Goal: Task Accomplishment & Management: Complete application form

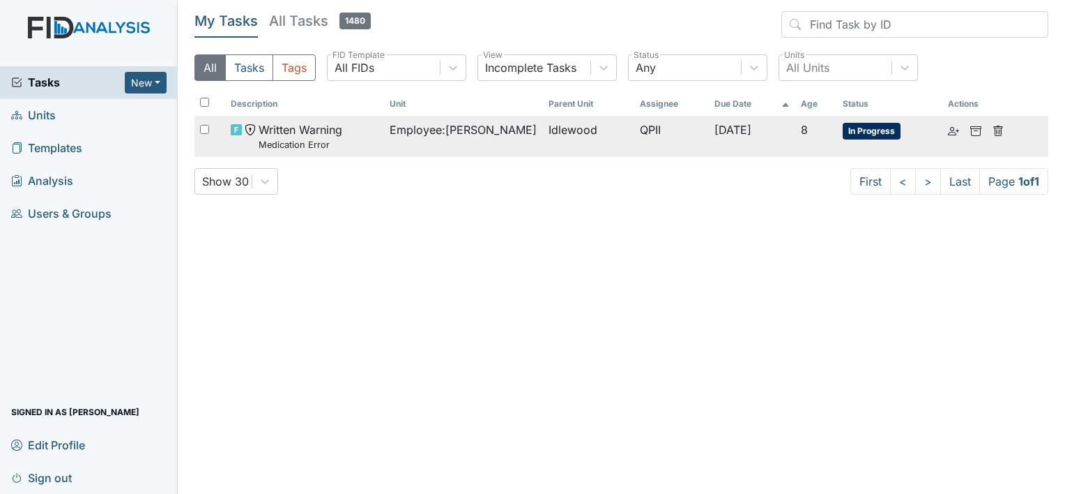
click at [313, 141] on small "Medication Error" at bounding box center [301, 144] width 84 height 13
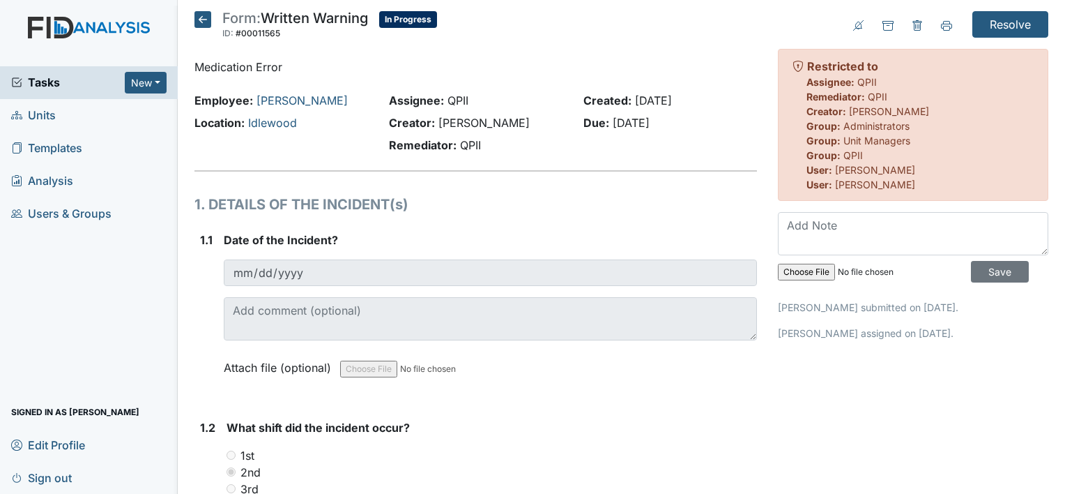
click at [43, 82] on span "Tasks" at bounding box center [68, 82] width 114 height 17
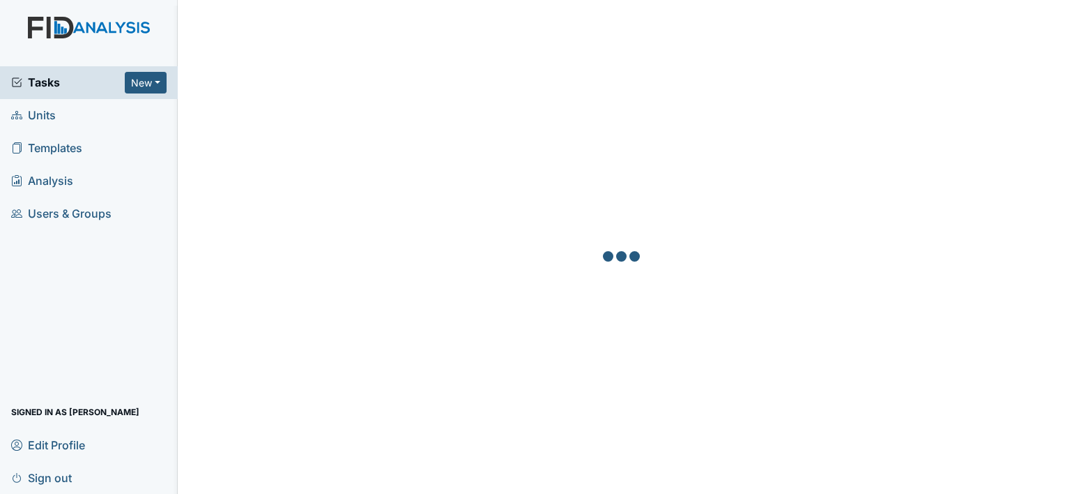
click at [33, 116] on span "Units" at bounding box center [33, 116] width 45 height 22
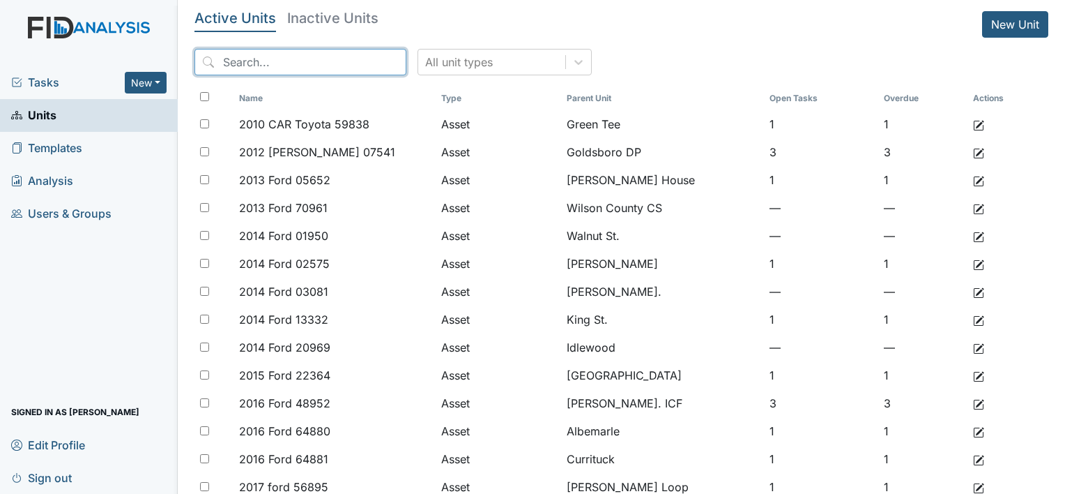
click at [299, 64] on input "search" at bounding box center [301, 62] width 212 height 26
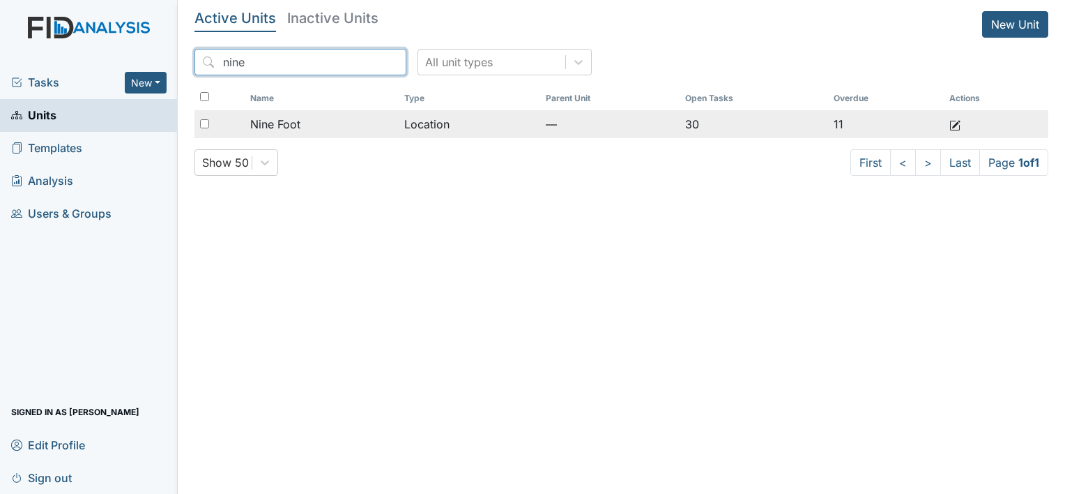
type input "nine"
click at [286, 123] on span "Nine Foot" at bounding box center [275, 124] width 50 height 17
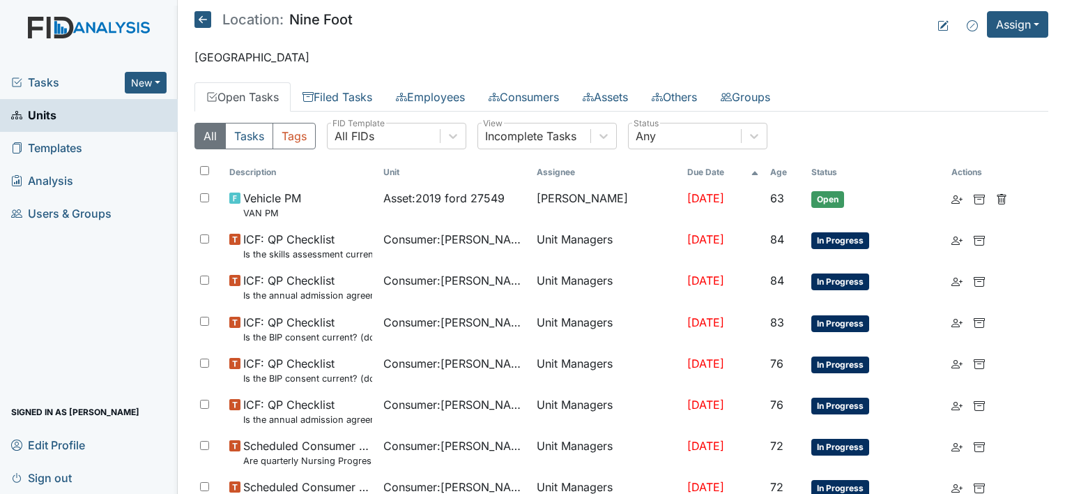
click at [79, 119] on link "Units" at bounding box center [89, 115] width 178 height 33
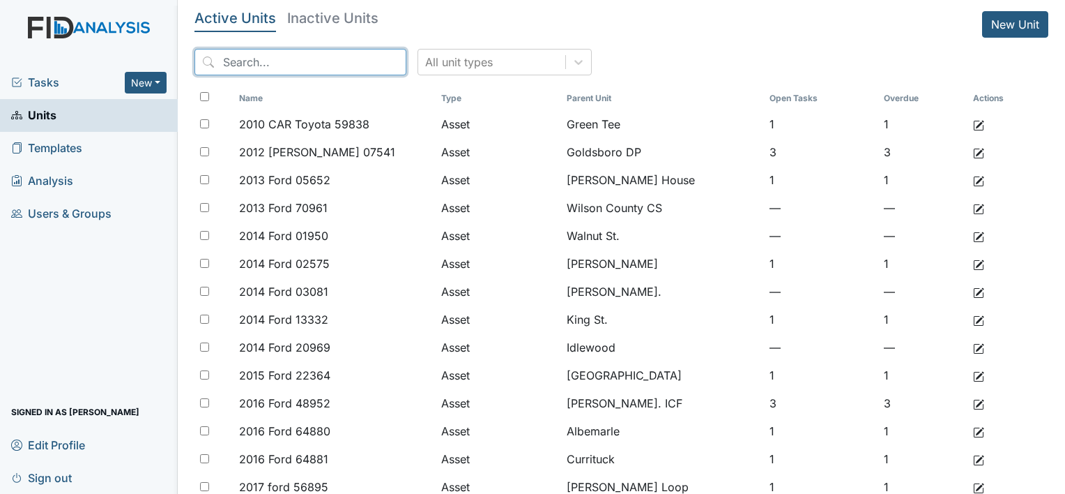
click at [293, 66] on input "search" at bounding box center [301, 62] width 212 height 26
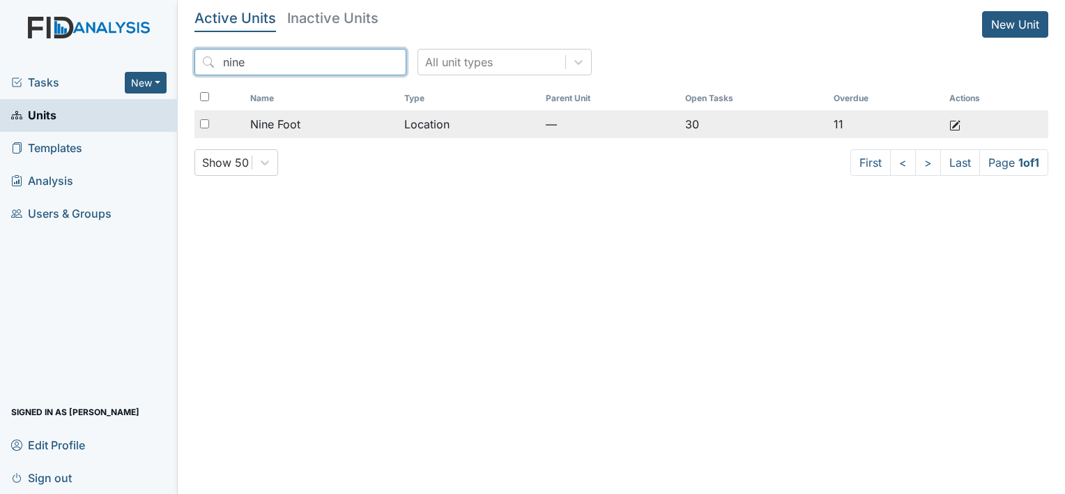
type input "nine"
click at [295, 123] on span "Nine Foot" at bounding box center [275, 124] width 50 height 17
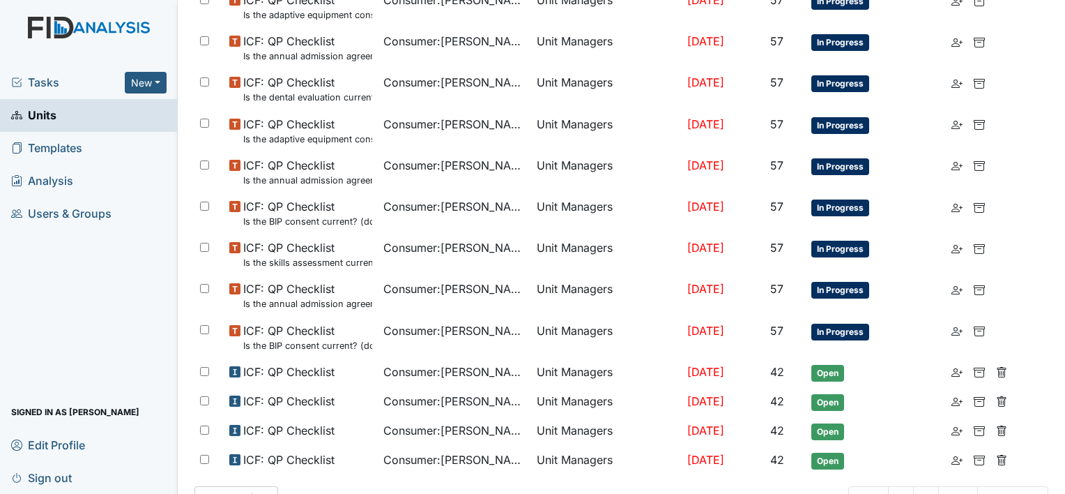
scroll to position [874, 0]
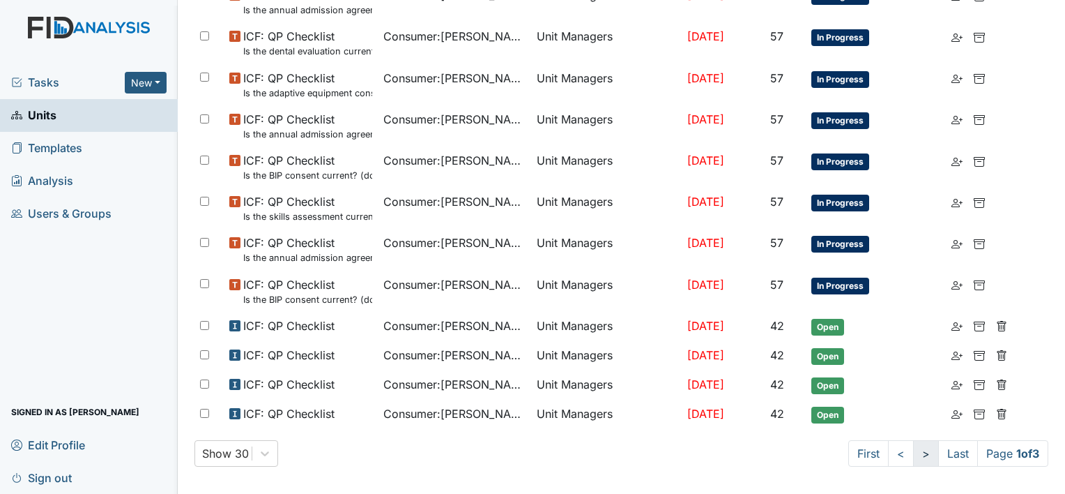
click at [913, 447] on link ">" at bounding box center [926, 453] width 26 height 26
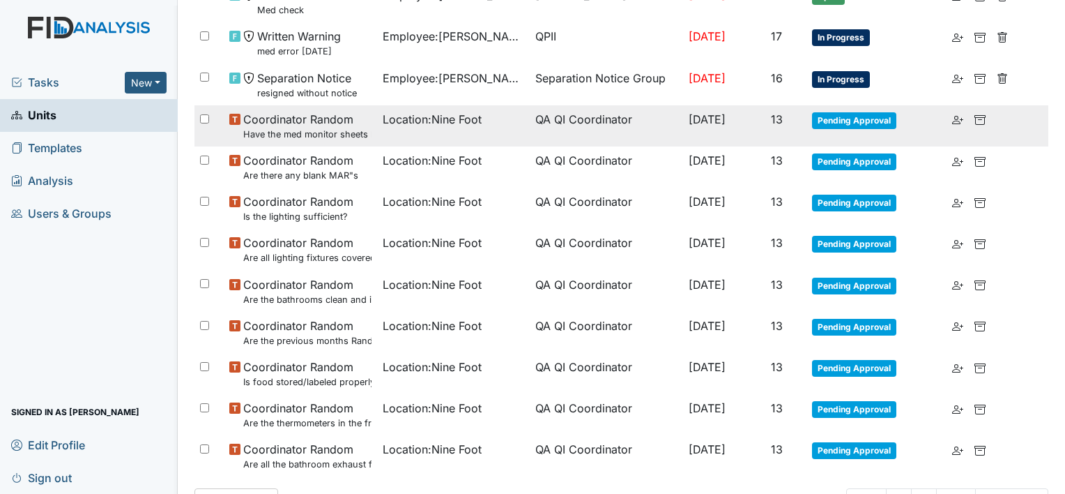
click at [317, 130] on small "Have the med monitor sheets been filled out?" at bounding box center [307, 134] width 128 height 13
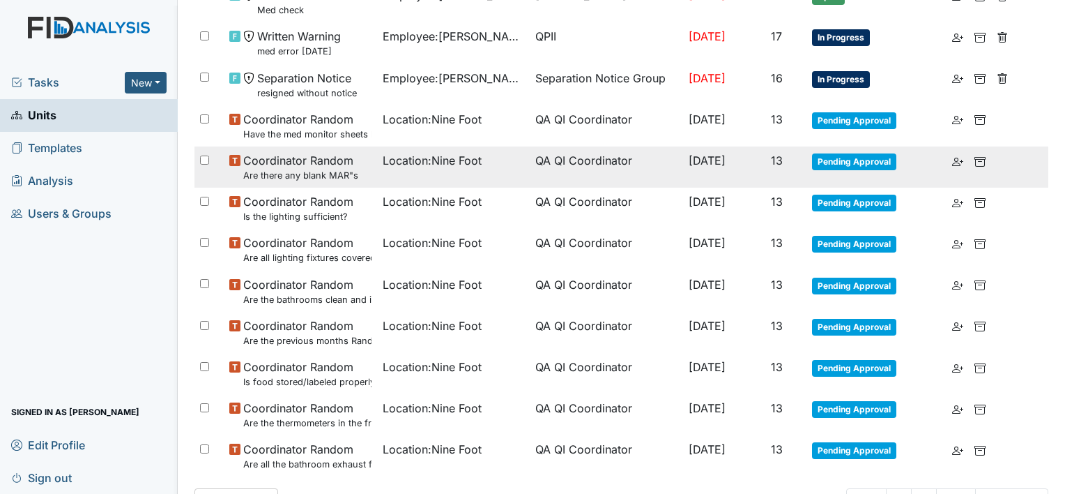
drag, startPoint x: 298, startPoint y: 158, endPoint x: 323, endPoint y: 160, distance: 25.2
click at [301, 160] on span "Coordinator Random Are there any blank MAR"s" at bounding box center [300, 167] width 115 height 30
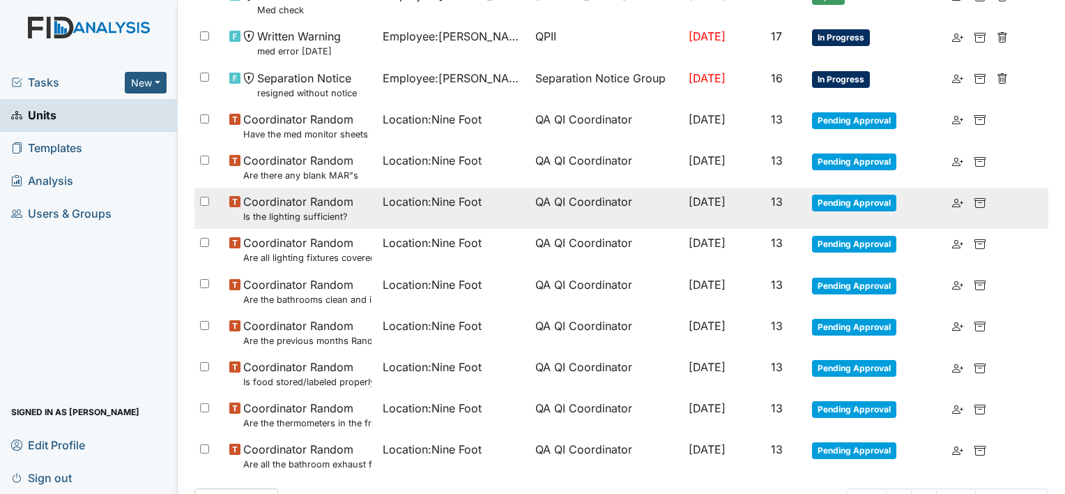
click at [307, 204] on span "Coordinator Random Is the lighting sufficient?" at bounding box center [298, 208] width 110 height 30
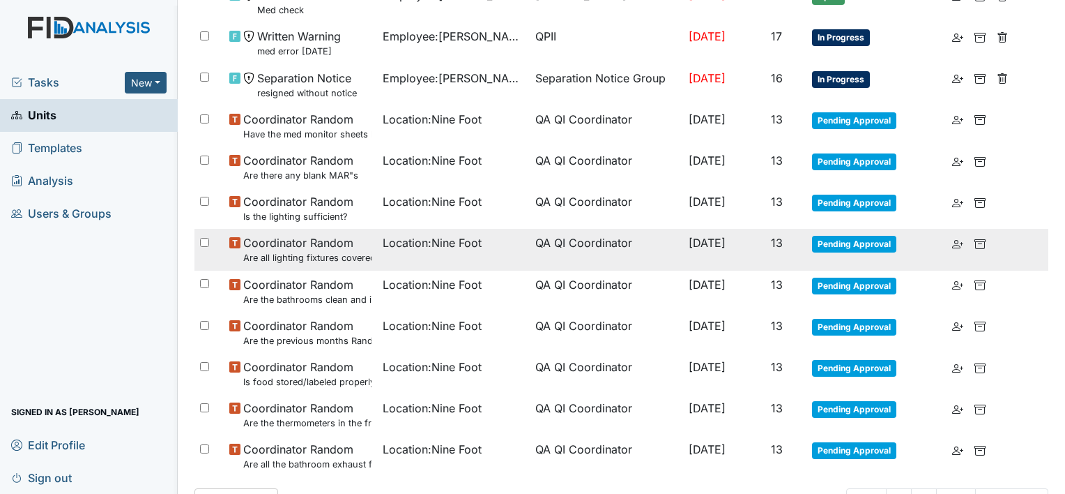
click at [282, 261] on td "Coordinator Random Are all lighting fixtures covered and free of debris?" at bounding box center [300, 249] width 153 height 41
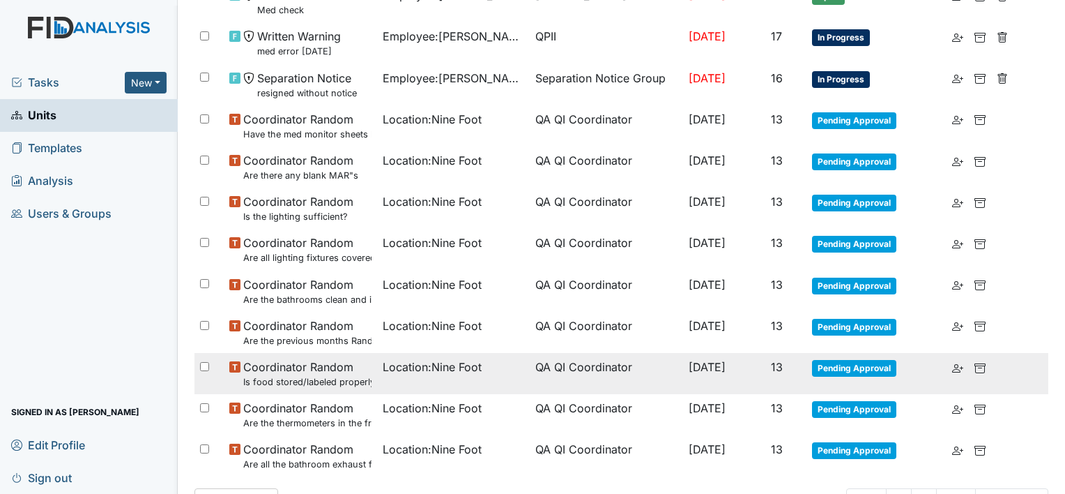
click at [290, 365] on span "Coordinator Random Is food stored/labeled properly?" at bounding box center [307, 373] width 128 height 30
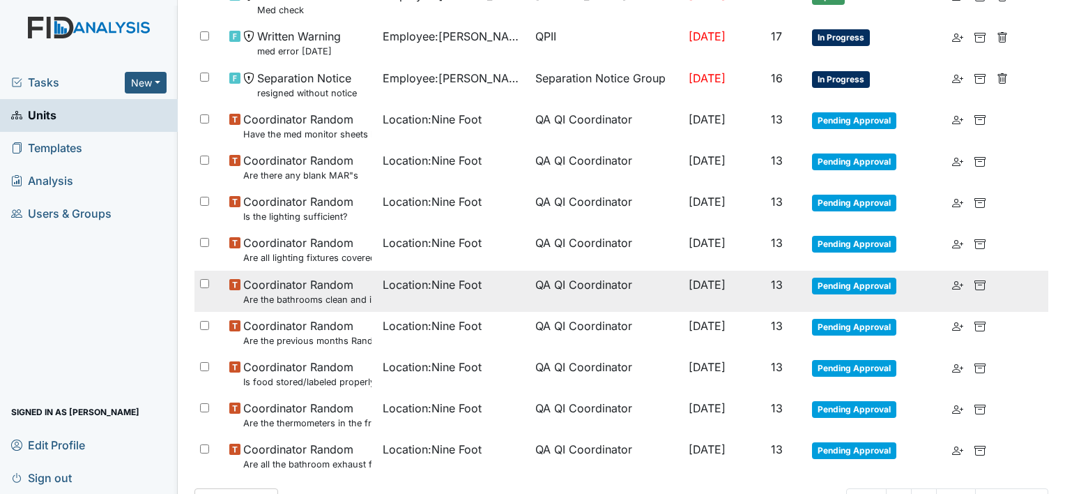
scroll to position [924, 0]
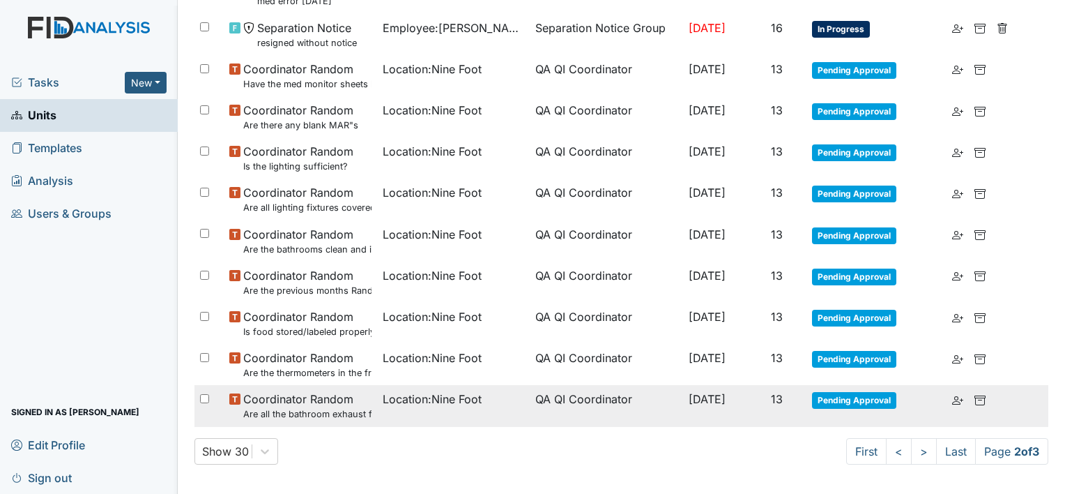
click at [316, 401] on span "Coordinator Random Are all the bathroom exhaust fan covers clean and dust free?" at bounding box center [307, 405] width 128 height 30
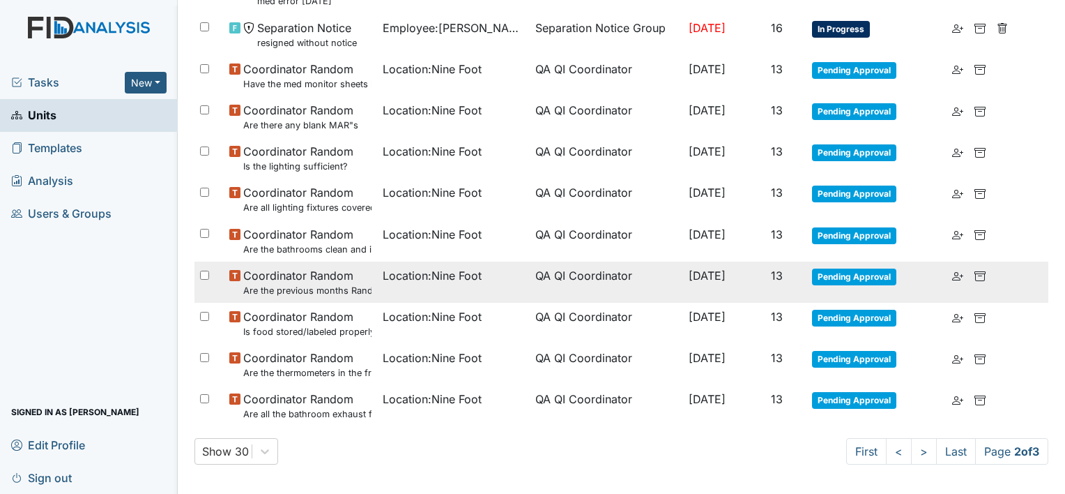
click at [289, 284] on small "Are the previous months Random Inspections completed?" at bounding box center [307, 290] width 128 height 13
click at [296, 286] on small "Are the previous months Random Inspections completed?" at bounding box center [307, 290] width 128 height 13
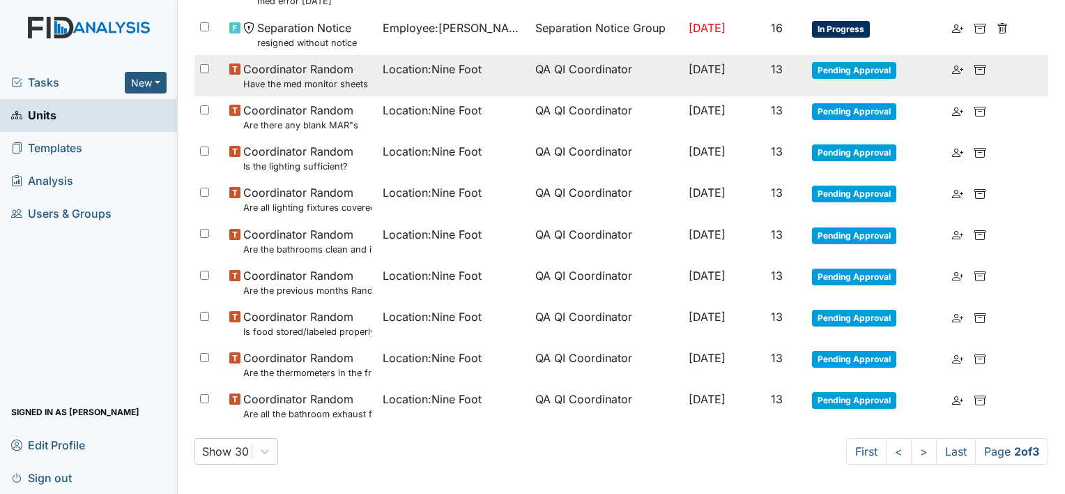
click at [273, 77] on small "Have the med monitor sheets been filled out?" at bounding box center [307, 83] width 128 height 13
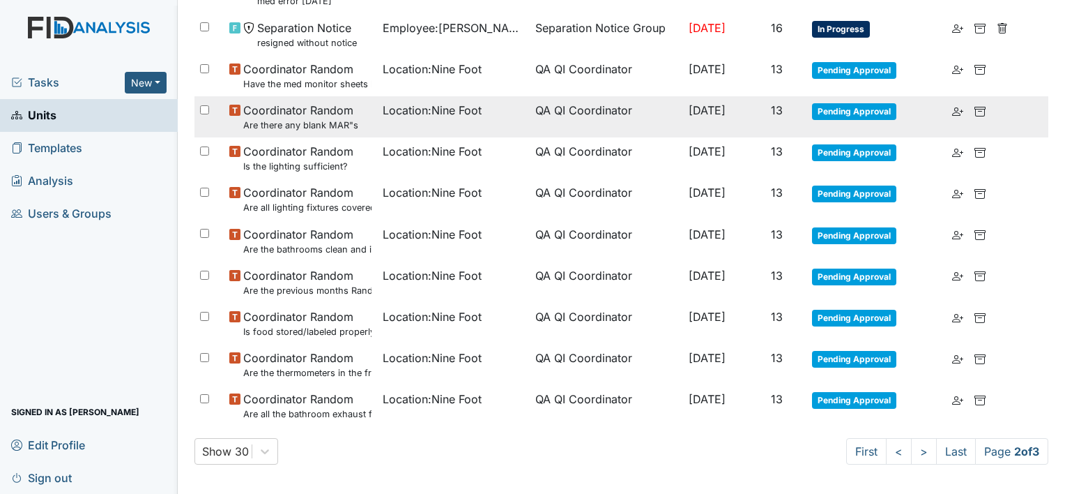
click at [314, 119] on small "Are there any blank MAR"s" at bounding box center [300, 125] width 115 height 13
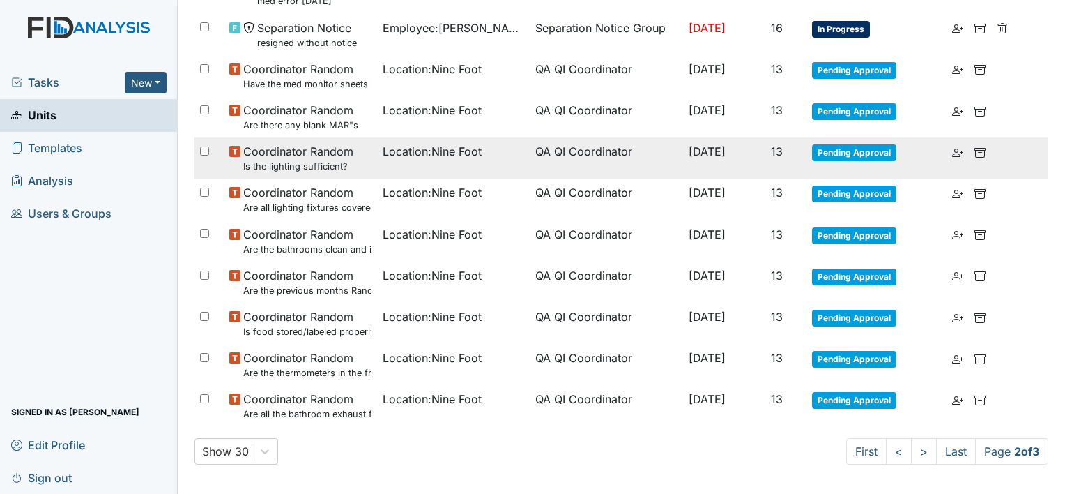
click at [303, 160] on small "Is the lighting sufficient?" at bounding box center [298, 166] width 110 height 13
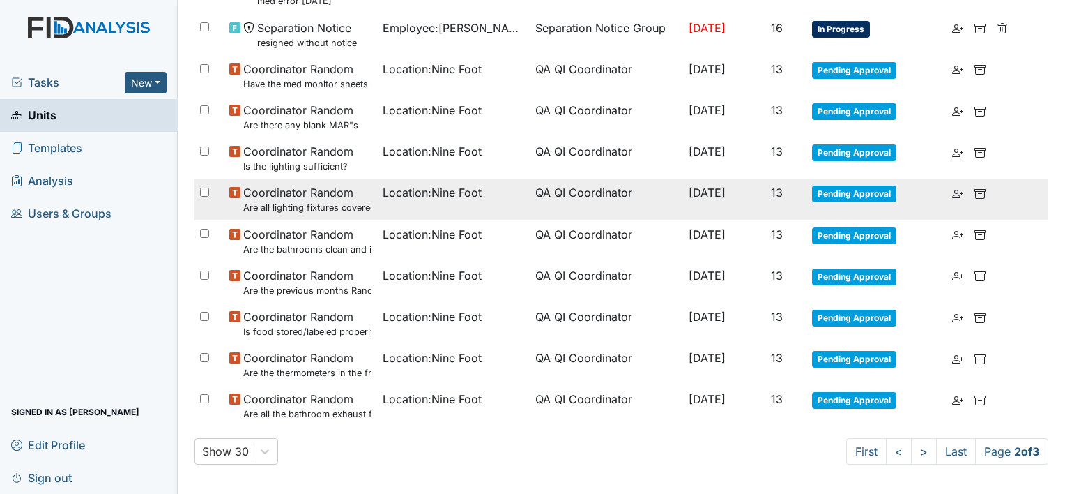
click at [291, 204] on small "Are all lighting fixtures covered and free of debris?" at bounding box center [307, 207] width 128 height 13
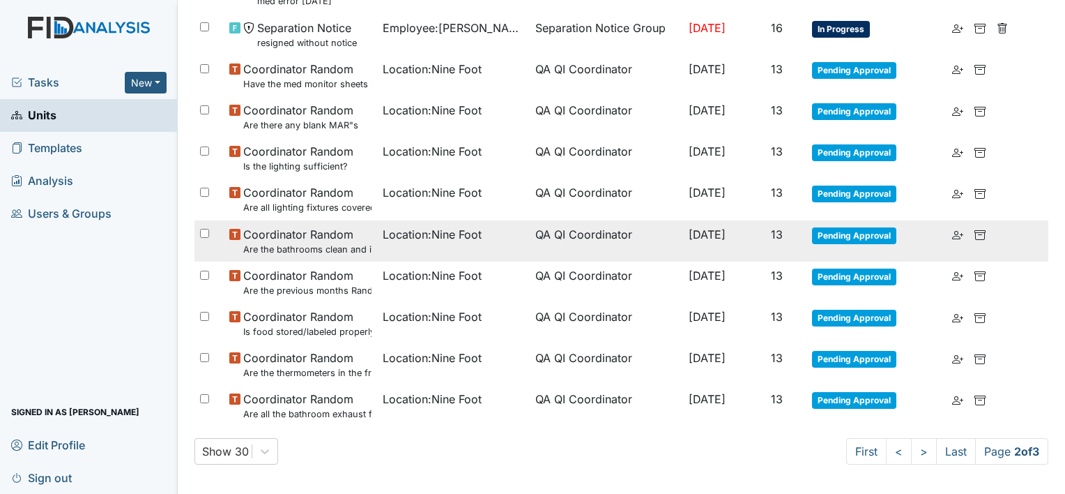
click at [316, 243] on small "Are the bathrooms clean and in good repair?" at bounding box center [307, 249] width 128 height 13
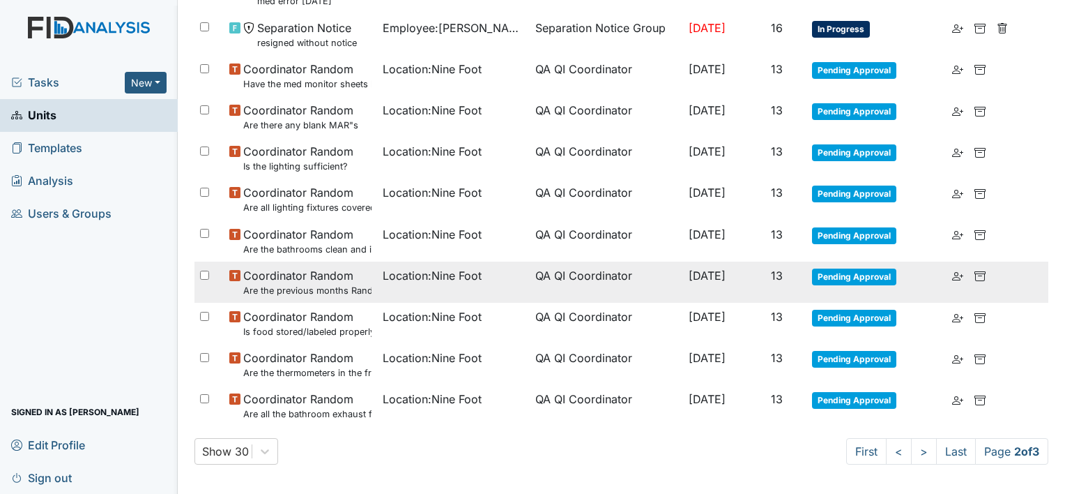
click at [315, 284] on small "Are the previous months Random Inspections completed?" at bounding box center [307, 290] width 128 height 13
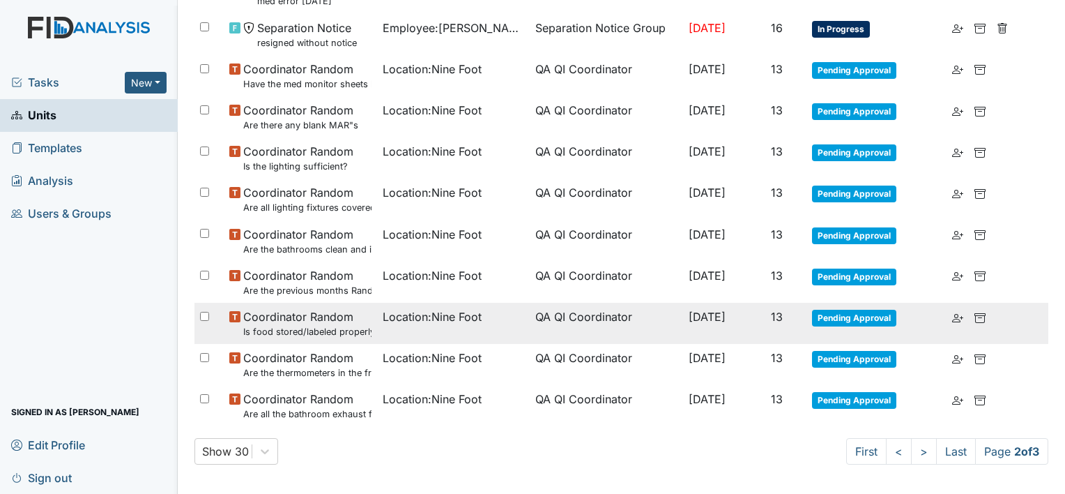
click at [316, 329] on small "Is food stored/labeled properly?" at bounding box center [307, 331] width 128 height 13
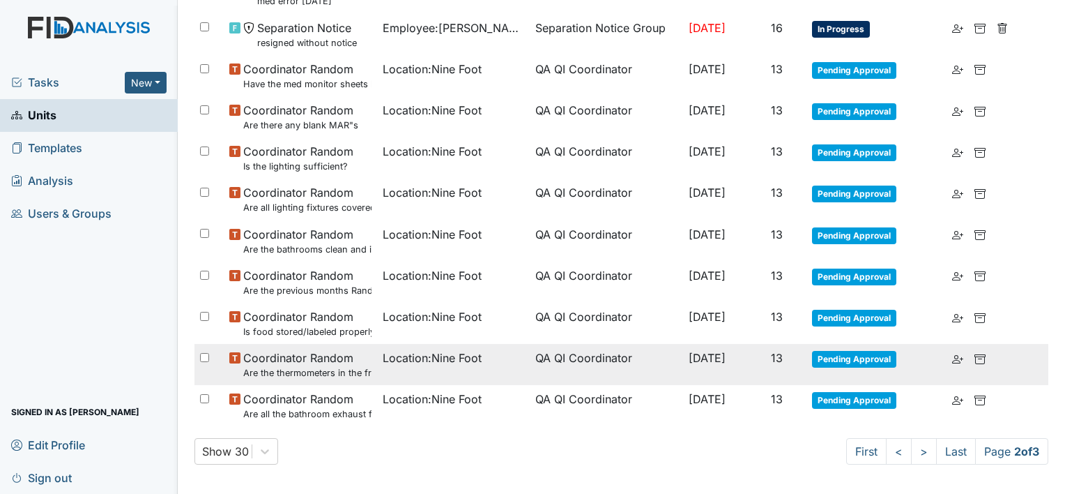
click at [330, 366] on small "Are the thermometers in the freezer reading between 0 degrees and 10 degrees?" at bounding box center [307, 372] width 128 height 13
drag, startPoint x: 312, startPoint y: 360, endPoint x: 321, endPoint y: 354, distance: 11.0
click at [312, 360] on span "Coordinator Random Are the thermometers in the freezer reading between 0 degree…" at bounding box center [307, 364] width 128 height 30
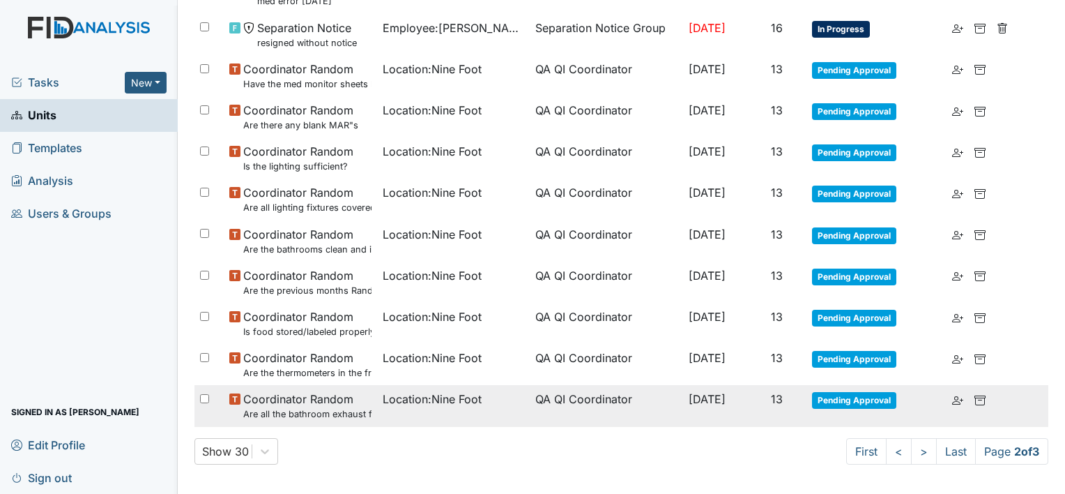
click at [315, 410] on small "Are all the bathroom exhaust fan covers clean and dust free?" at bounding box center [307, 413] width 128 height 13
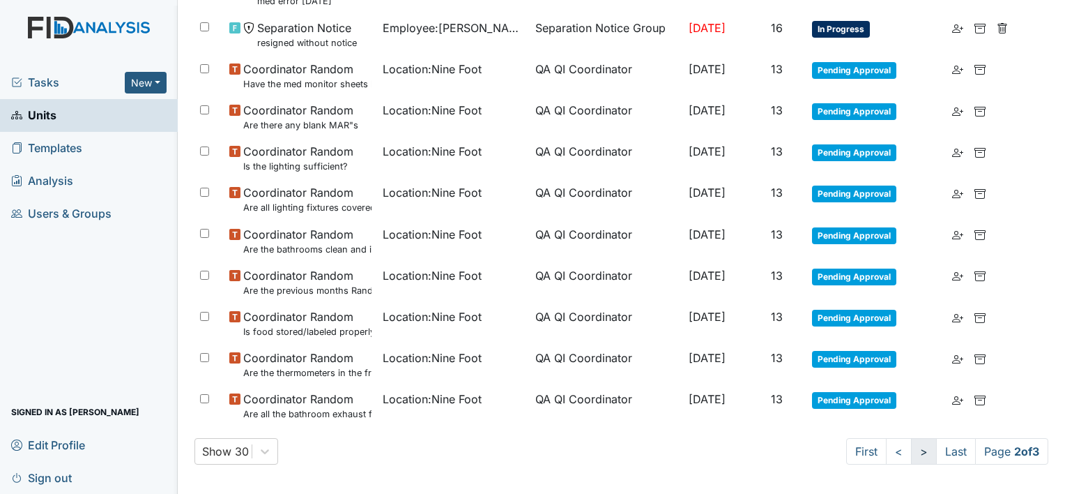
click at [912, 452] on link ">" at bounding box center [924, 451] width 26 height 26
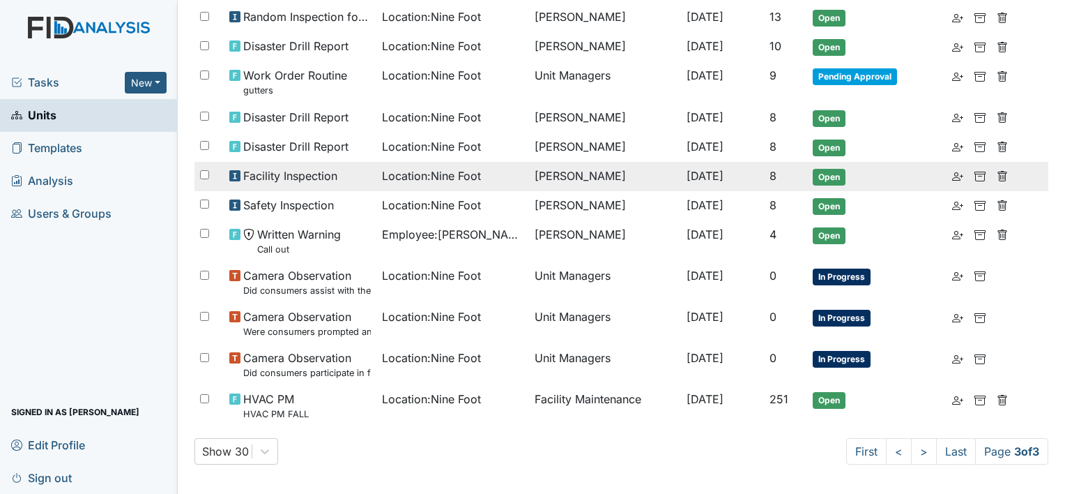
scroll to position [0, 0]
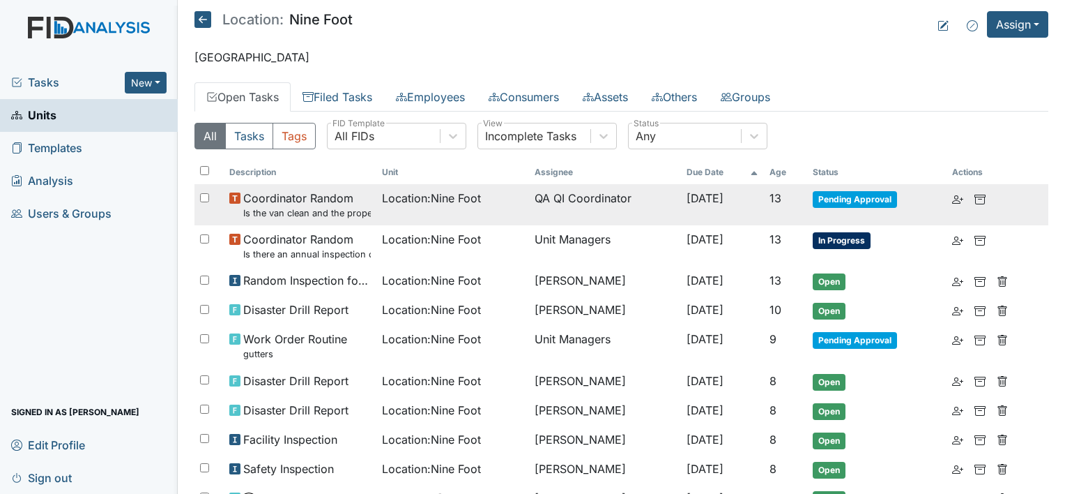
click at [314, 206] on small "Is the van clean and the proper documentation been stored?" at bounding box center [307, 212] width 128 height 13
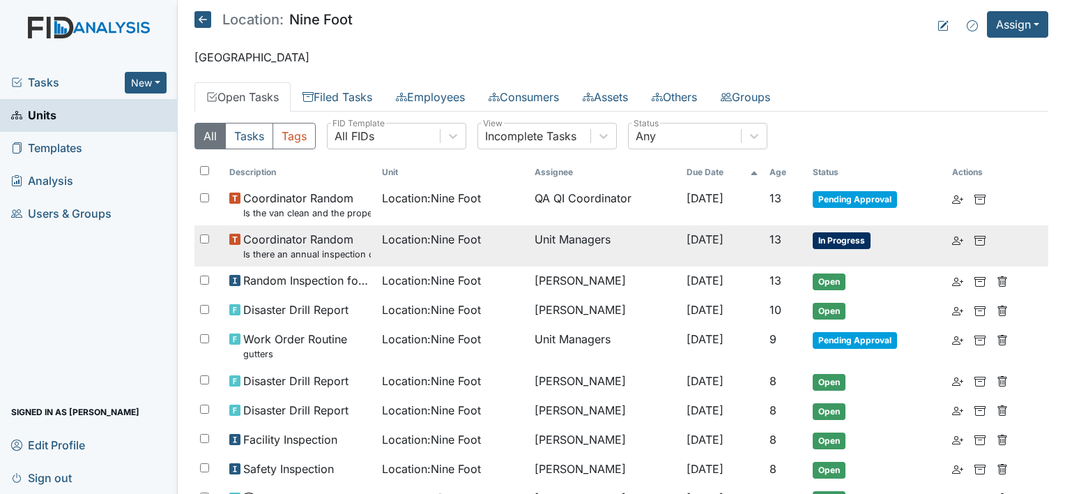
click at [313, 247] on small "Is there an annual inspection of the Security and Fire alarm system on file?" at bounding box center [307, 253] width 128 height 13
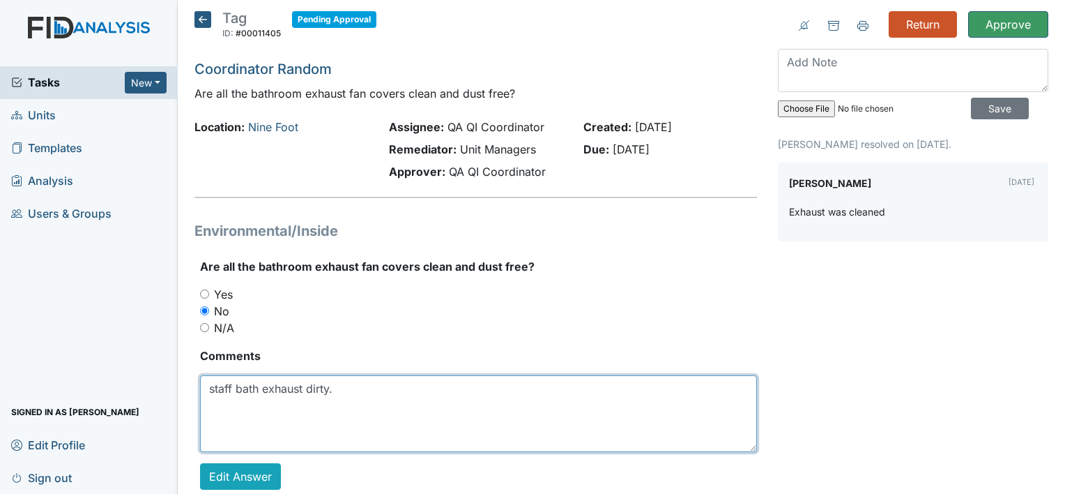
drag, startPoint x: 230, startPoint y: 395, endPoint x: 291, endPoint y: 397, distance: 60.7
click at [287, 397] on textarea "staff bath exhaust dirty." at bounding box center [478, 413] width 557 height 77
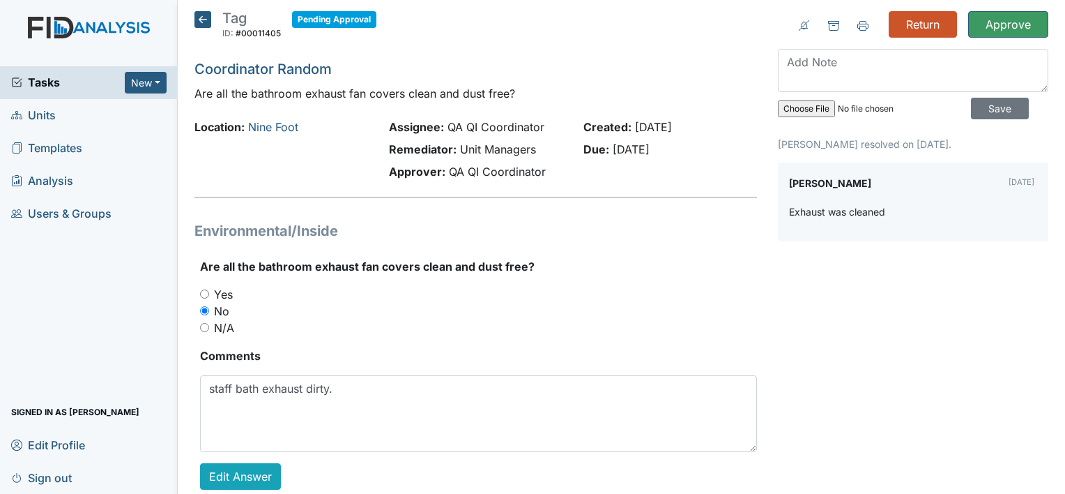
click at [719, 319] on div "N/A" at bounding box center [478, 327] width 557 height 17
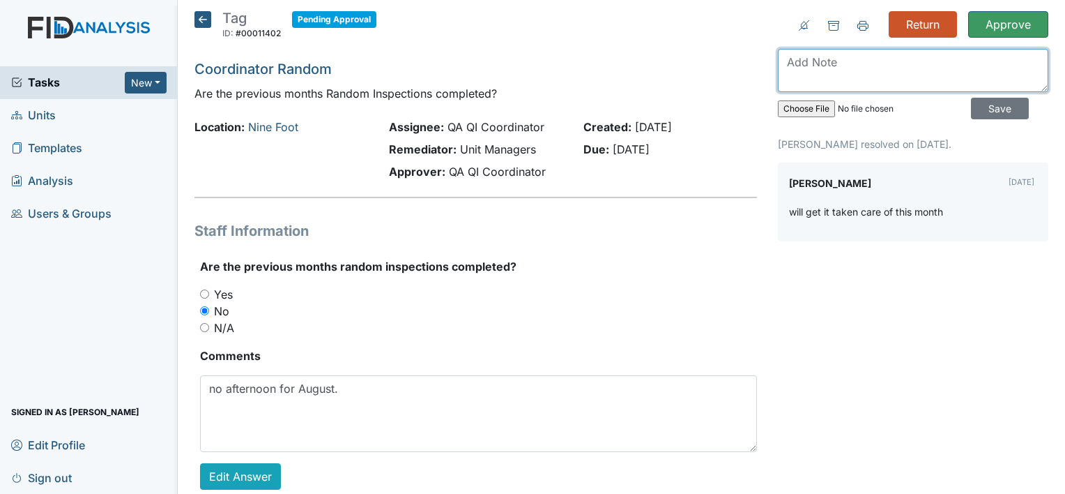
click at [807, 62] on textarea at bounding box center [913, 70] width 270 height 43
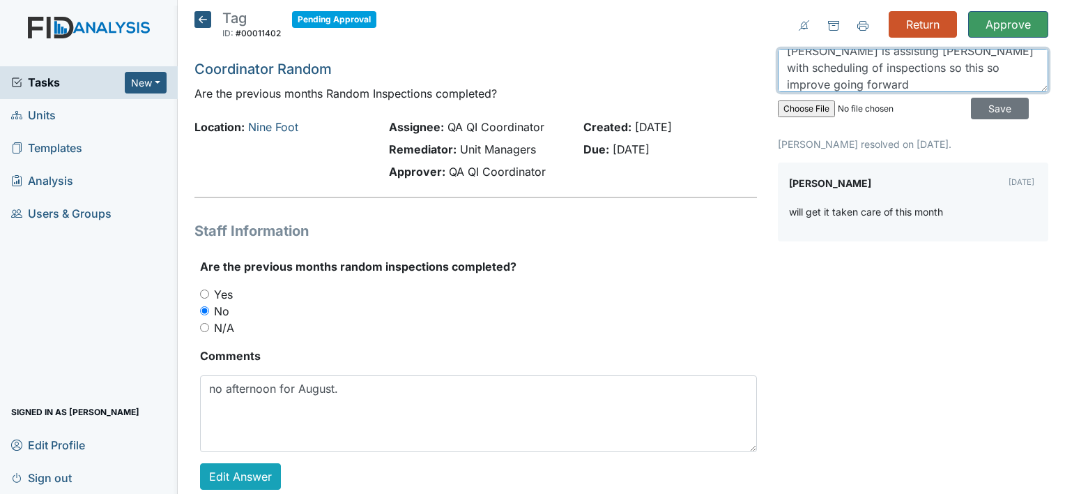
scroll to position [45, 0]
type textarea "Missed for the Month Christina is assisting Monica with scheduling of inspectio…"
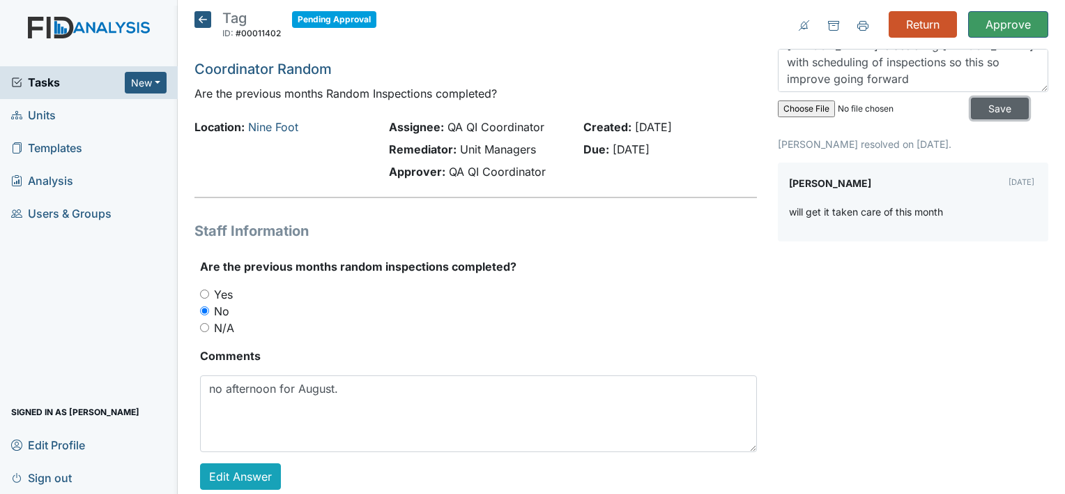
click at [995, 107] on input "Save" at bounding box center [1000, 109] width 58 height 22
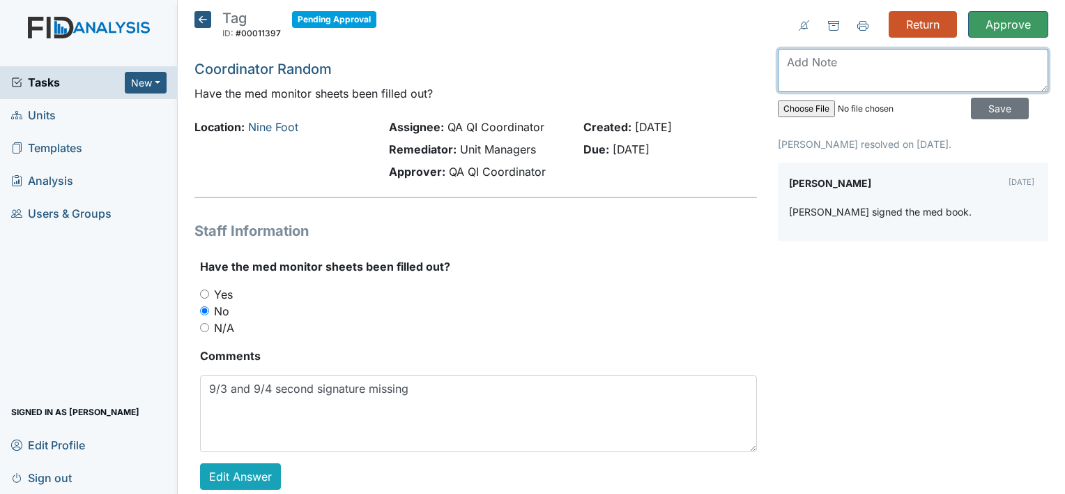
click at [816, 70] on textarea at bounding box center [913, 70] width 270 height 43
type textarea "Monitor the sheets a couple of times per week to ensure compliance"
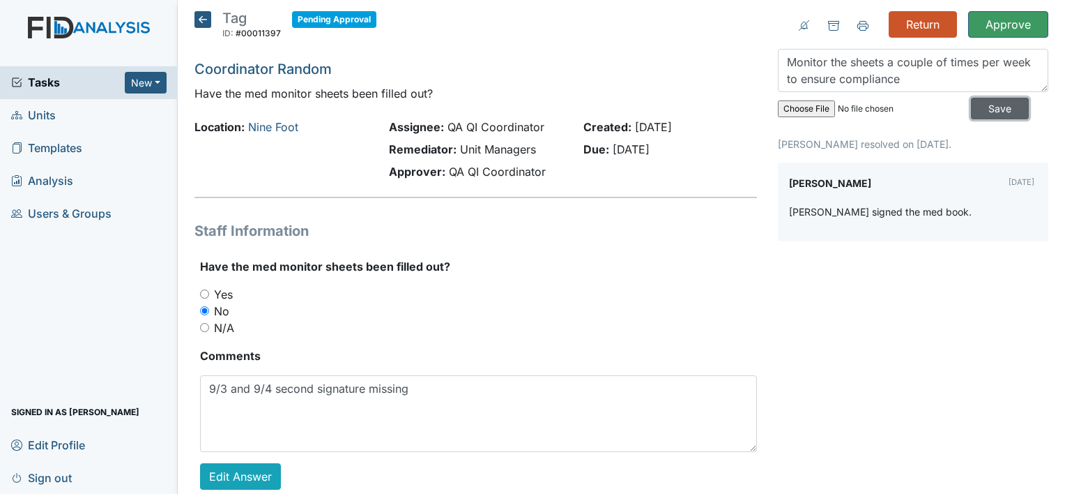
drag, startPoint x: 991, startPoint y: 112, endPoint x: 983, endPoint y: 109, distance: 8.8
click at [991, 112] on input "Save" at bounding box center [1000, 109] width 58 height 22
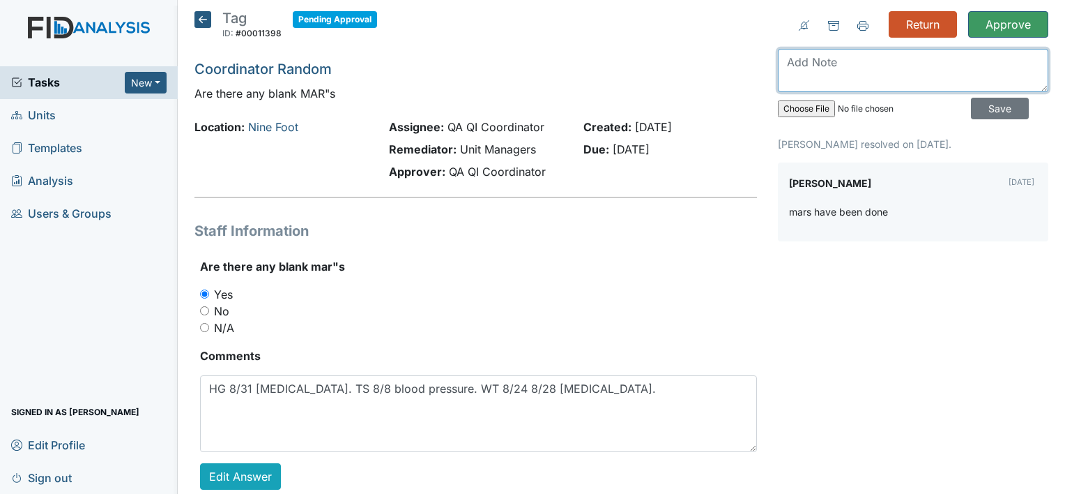
click at [821, 59] on textarea at bounding box center [913, 70] width 270 height 43
type textarea "Check mar a couple of times a week to ensure compliance"
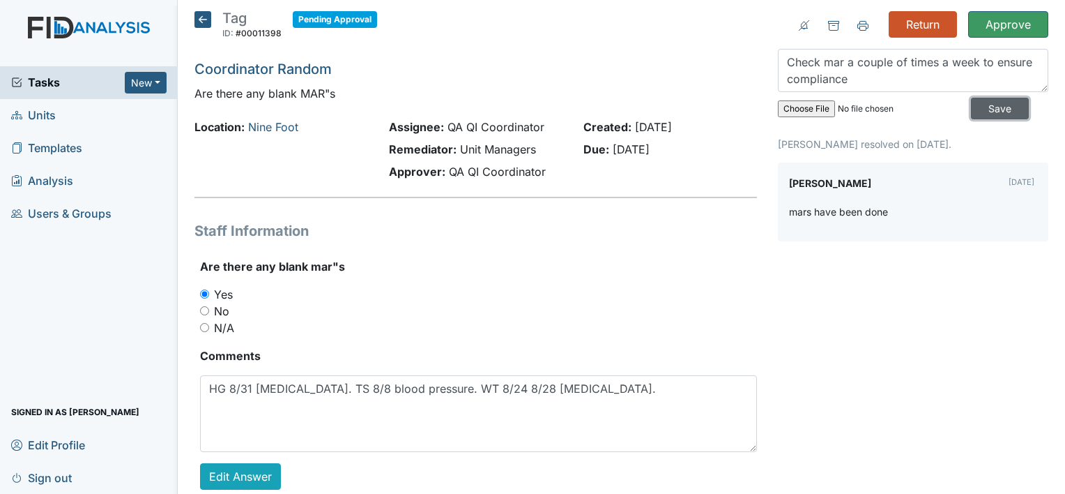
drag, startPoint x: 990, startPoint y: 111, endPoint x: 951, endPoint y: 101, distance: 40.2
click at [990, 111] on input "Save" at bounding box center [1000, 109] width 58 height 22
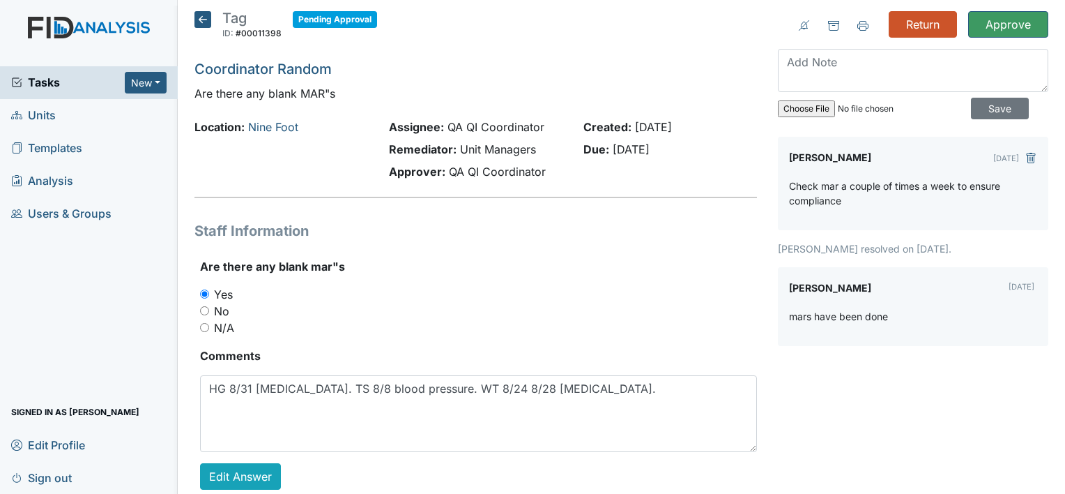
scroll to position [0, 0]
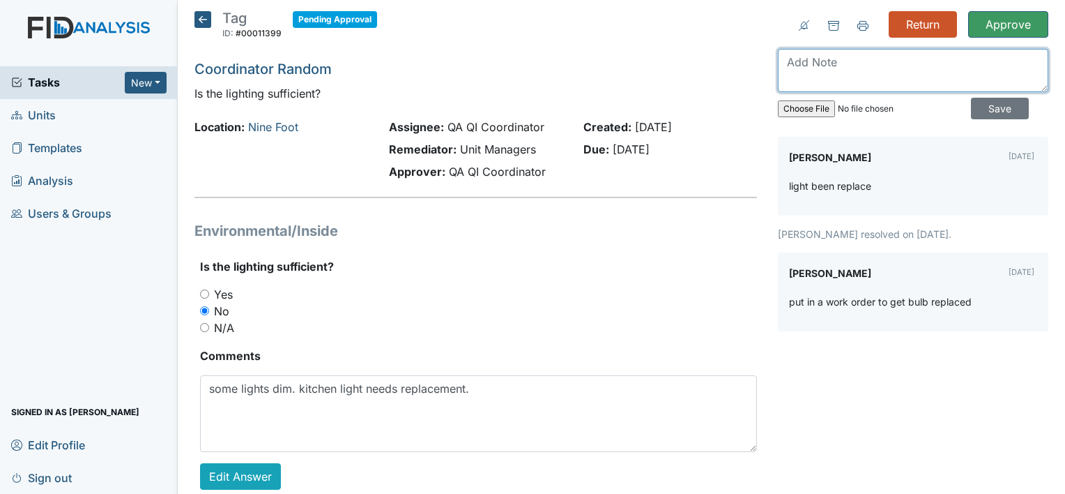
click at [841, 59] on textarea at bounding box center [913, 70] width 270 height 43
type textarea "Great Job!"
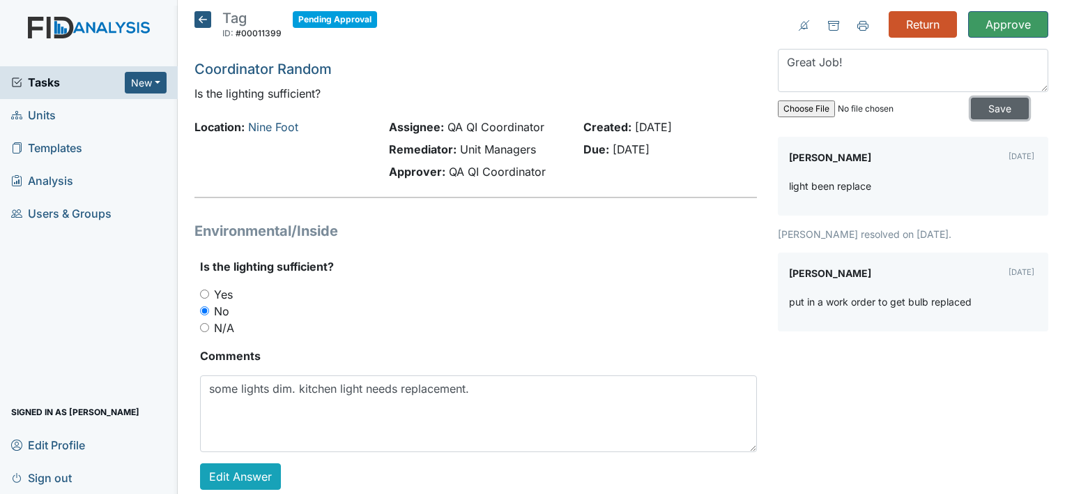
click at [1007, 106] on input "Save" at bounding box center [1000, 109] width 58 height 22
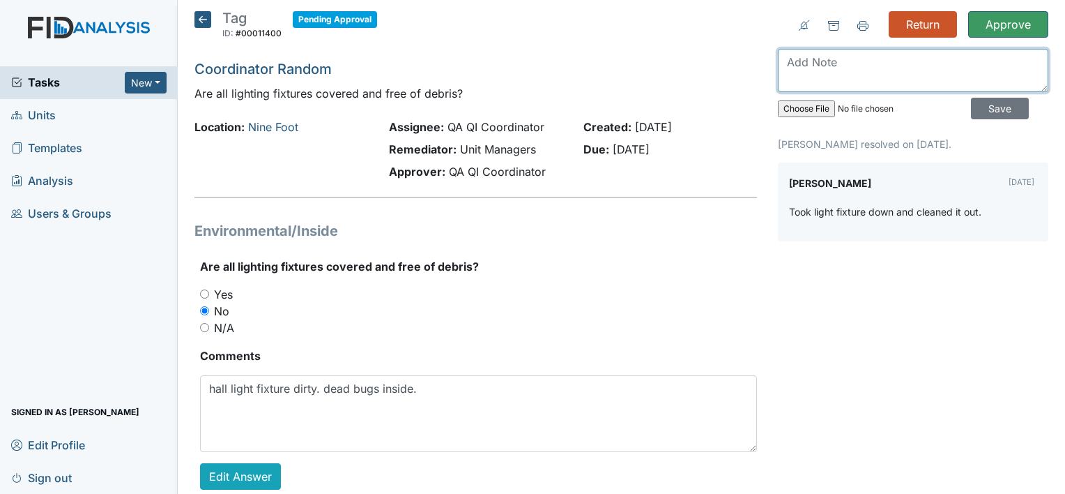
click at [852, 69] on textarea at bounding box center [913, 70] width 270 height 43
type textarea "Thanks Monica. please monitor routinely during inspections"
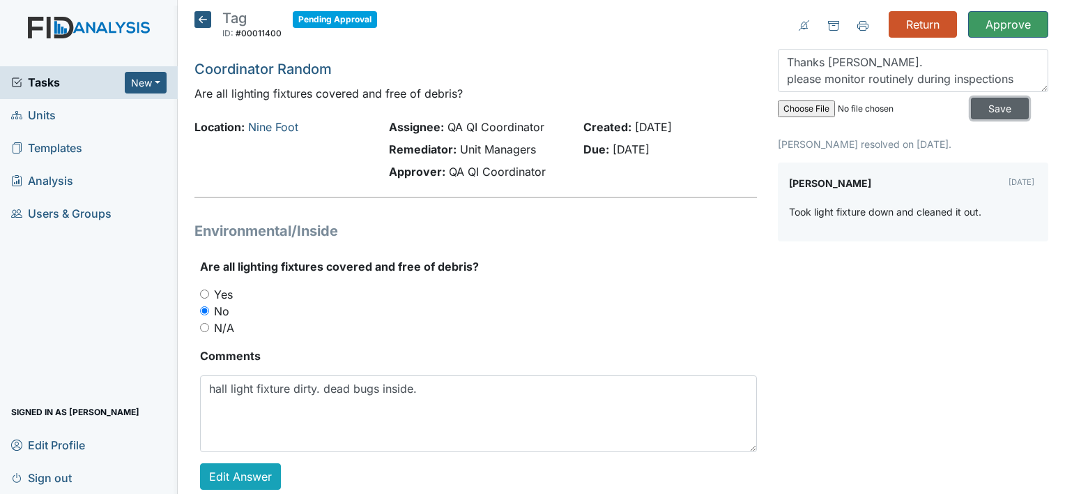
click at [988, 101] on input "Save" at bounding box center [1000, 109] width 58 height 22
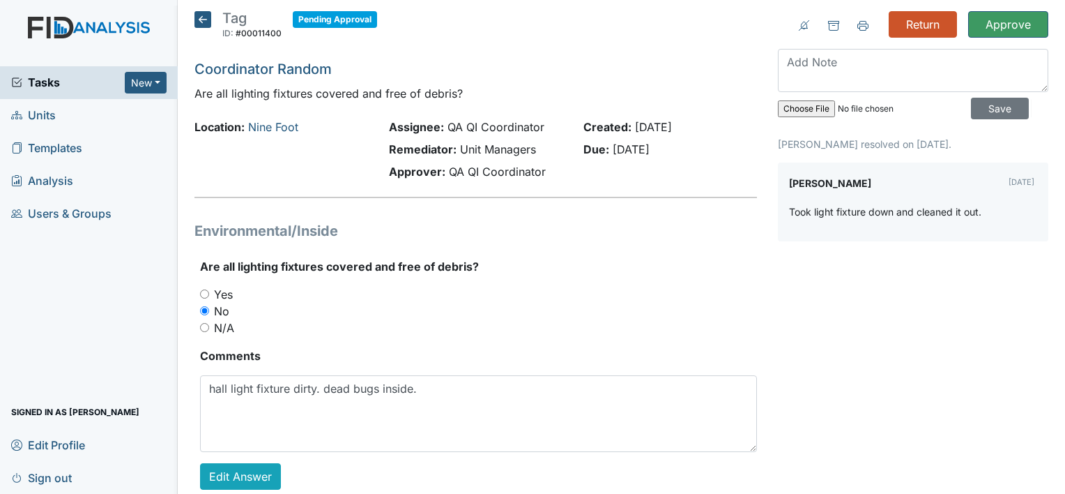
scroll to position [0, 0]
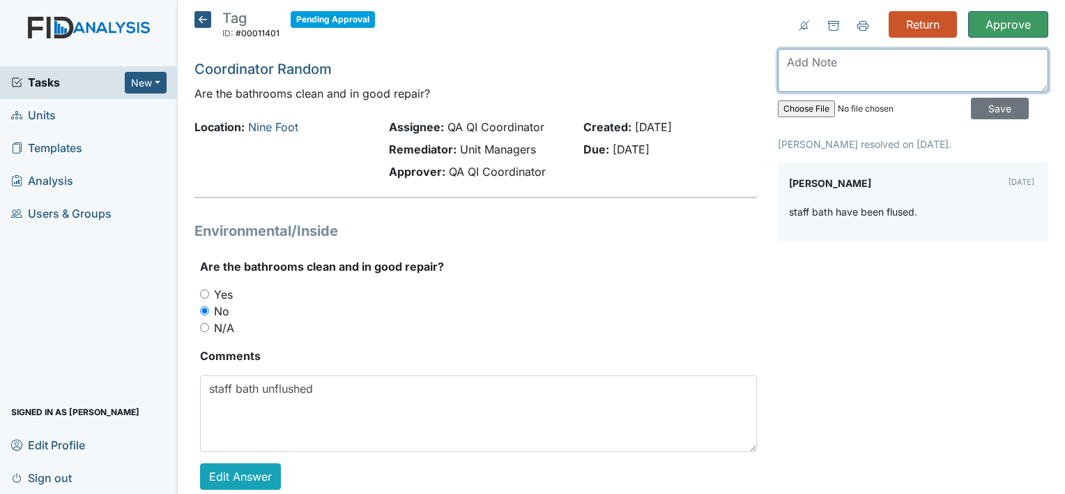
click at [828, 68] on textarea at bounding box center [913, 70] width 270 height 43
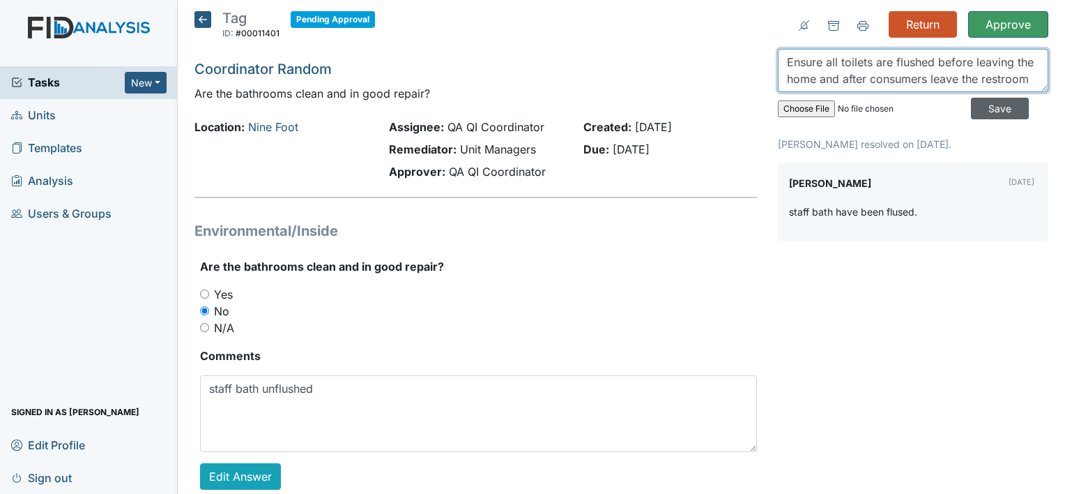
type textarea "Ensure all toilets are flushed before leaving the home and after consumers leav…"
click at [979, 107] on input "Save" at bounding box center [1000, 109] width 58 height 22
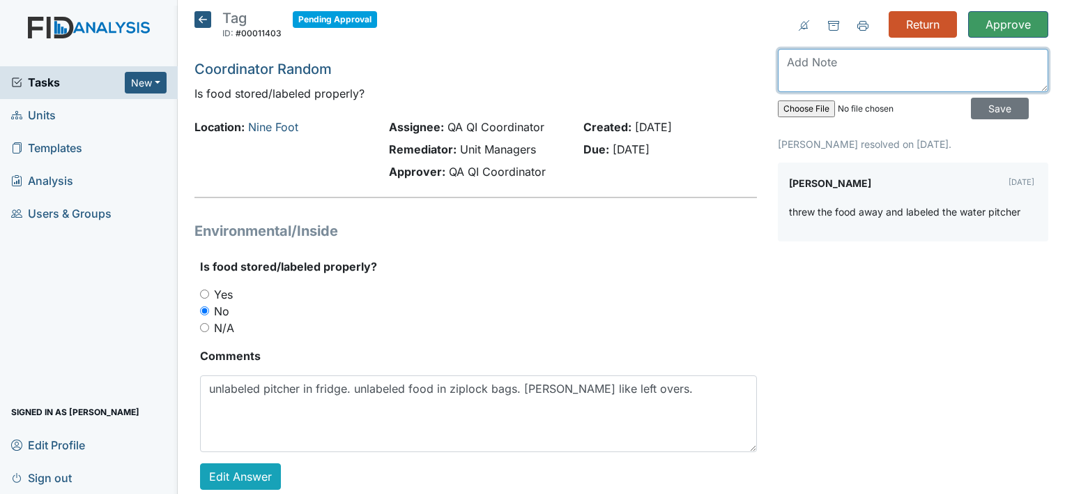
click at [811, 63] on textarea at bounding box center [913, 70] width 270 height 43
type textarea "monitor weekly"
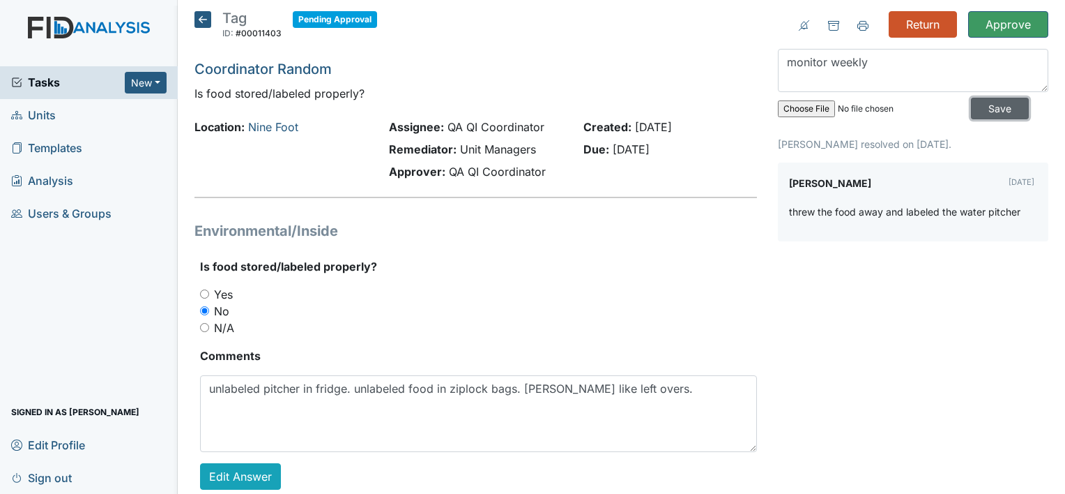
click at [975, 109] on input "Save" at bounding box center [1000, 109] width 58 height 22
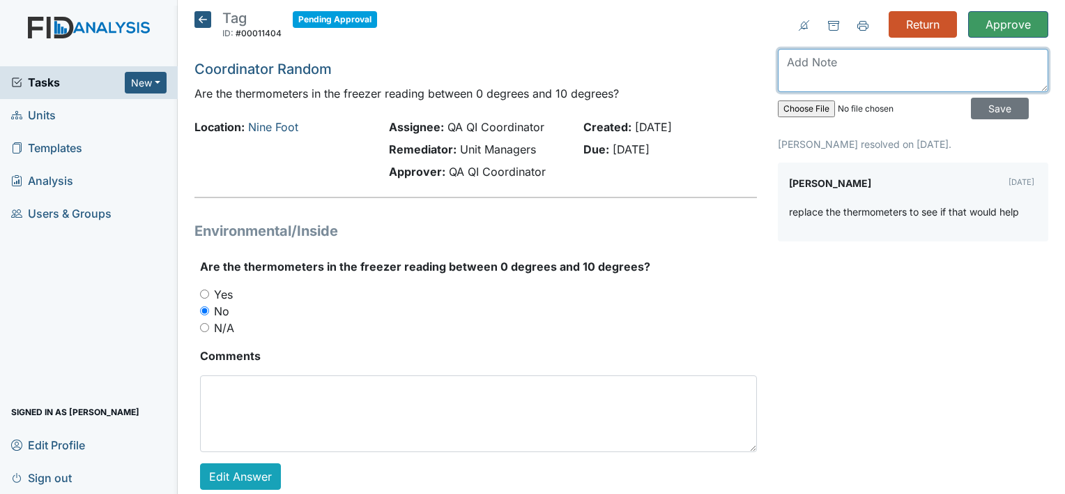
click at [879, 65] on textarea at bounding box center [913, 70] width 270 height 43
type textarea "monitor temps periodically"
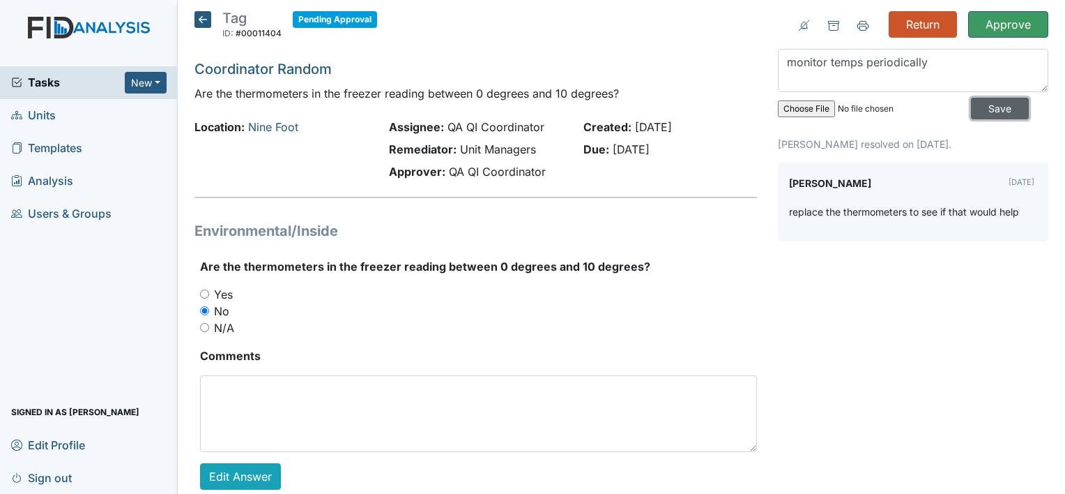
click at [992, 107] on input "Save" at bounding box center [1000, 109] width 58 height 22
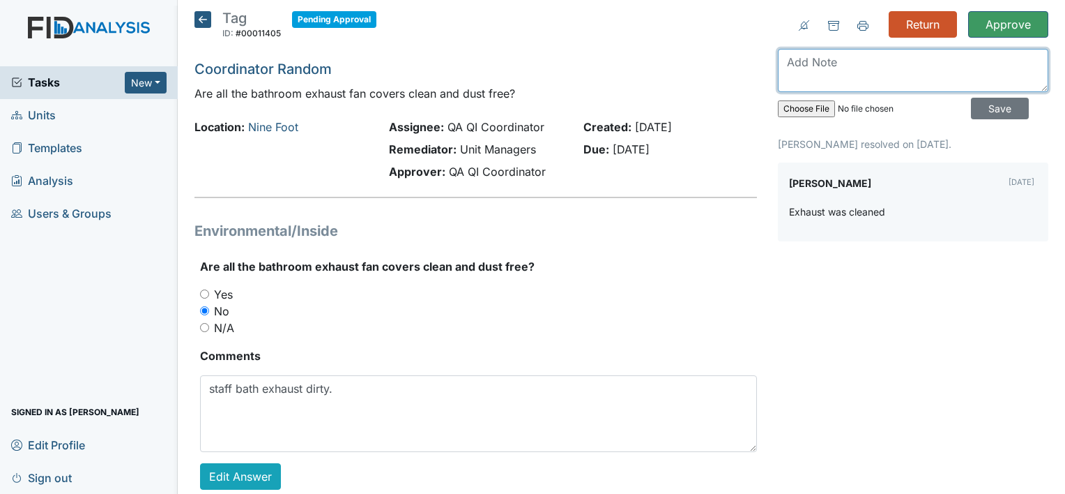
click at [893, 61] on textarea at bounding box center [913, 70] width 270 height 43
type textarea "thanks. check periodically"
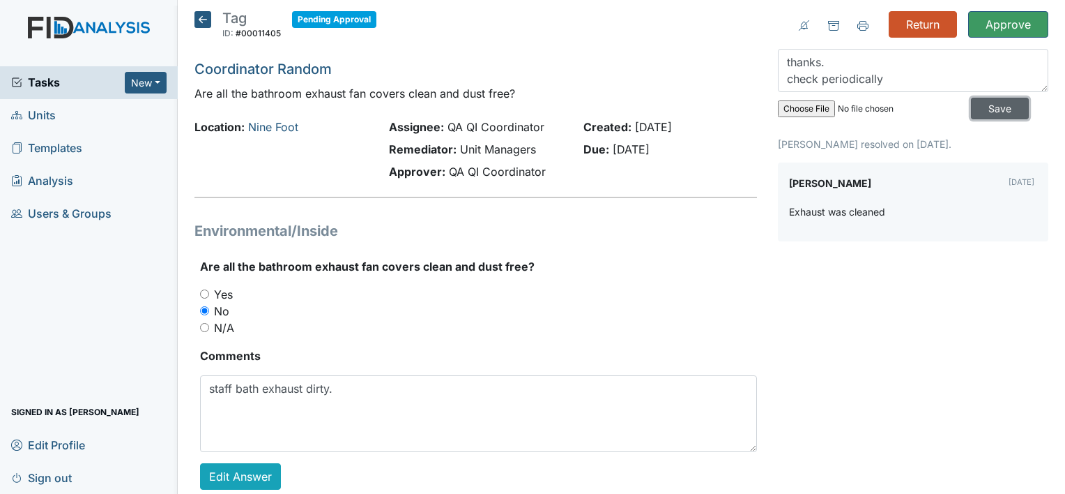
click at [971, 104] on input "Save" at bounding box center [1000, 109] width 58 height 22
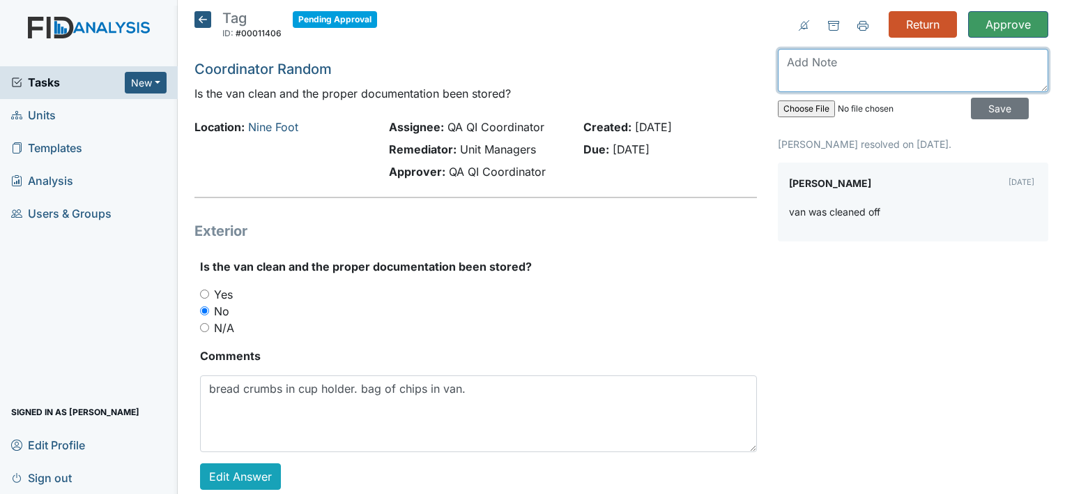
click at [816, 67] on textarea at bounding box center [913, 70] width 270 height 43
type textarea "Check van between each shift"
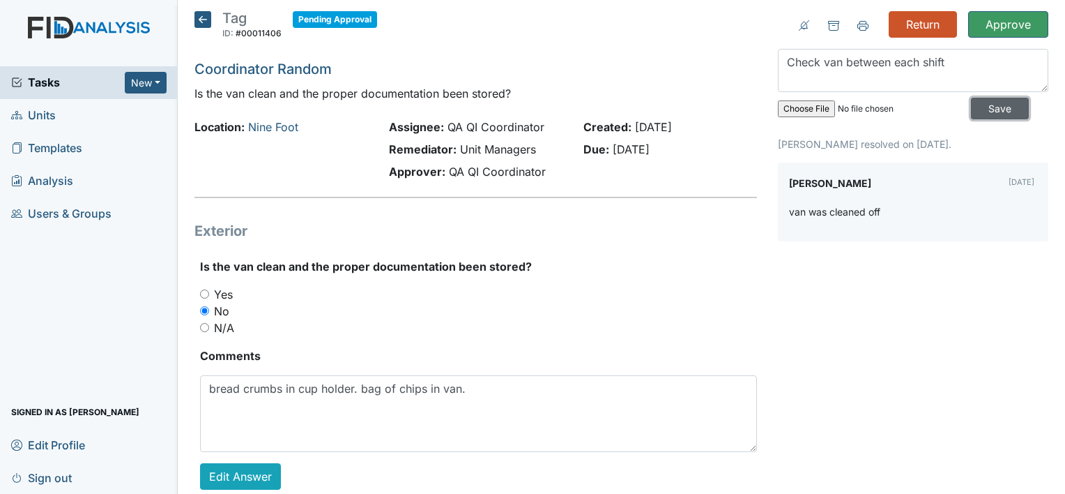
click at [986, 113] on input "Save" at bounding box center [1000, 109] width 58 height 22
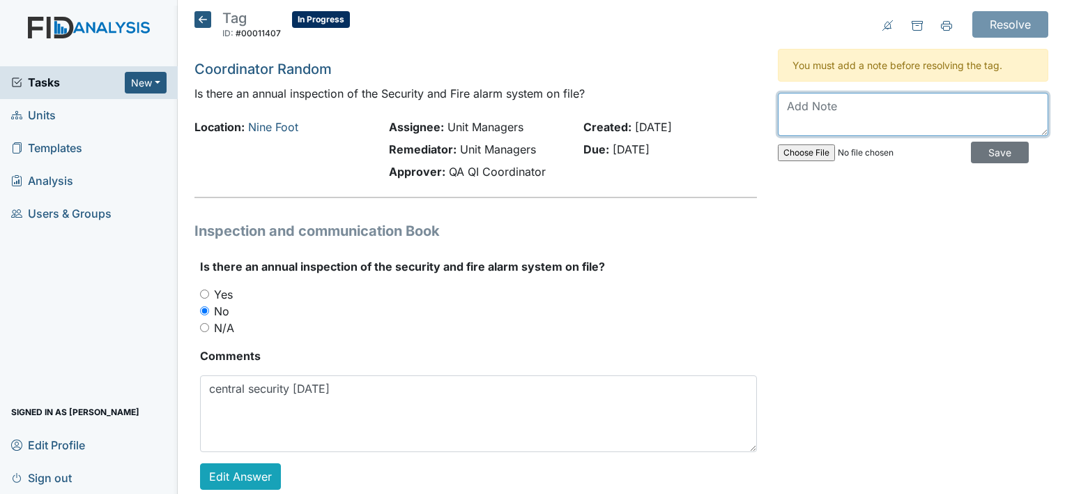
click at [828, 99] on textarea at bounding box center [913, 114] width 270 height 43
type textarea "P"
type textarea "Will get inspection from [PERSON_NAME]"
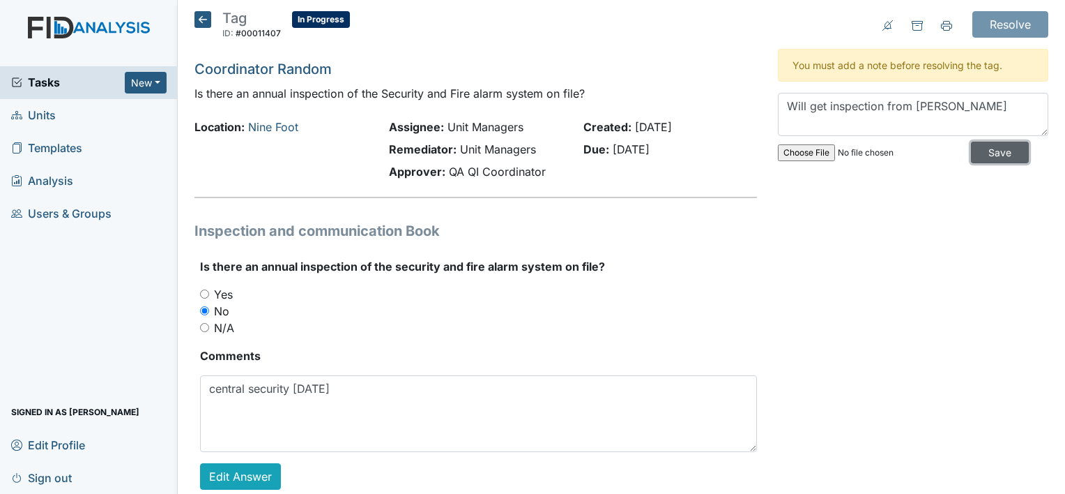
click at [996, 155] on input "Save" at bounding box center [1000, 153] width 58 height 22
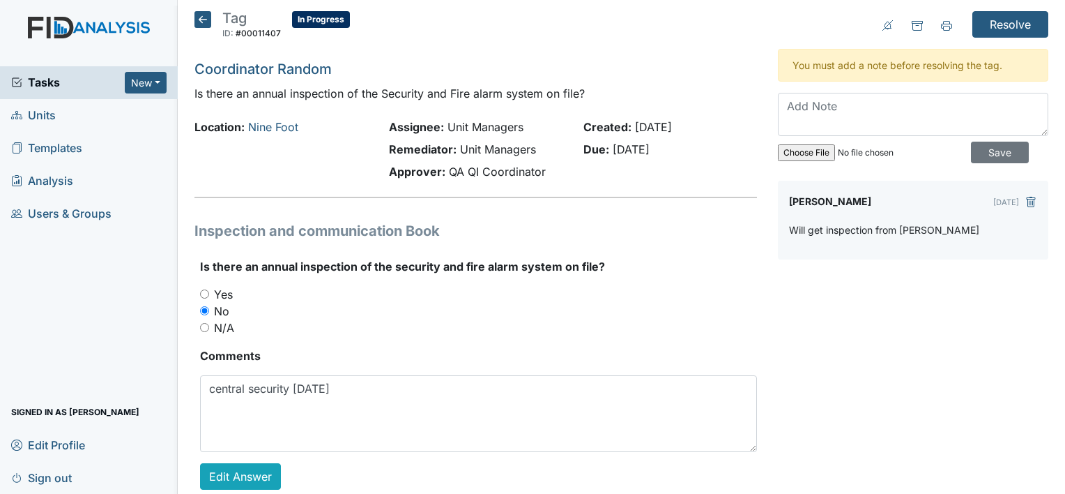
click at [45, 116] on span "Units" at bounding box center [33, 116] width 45 height 22
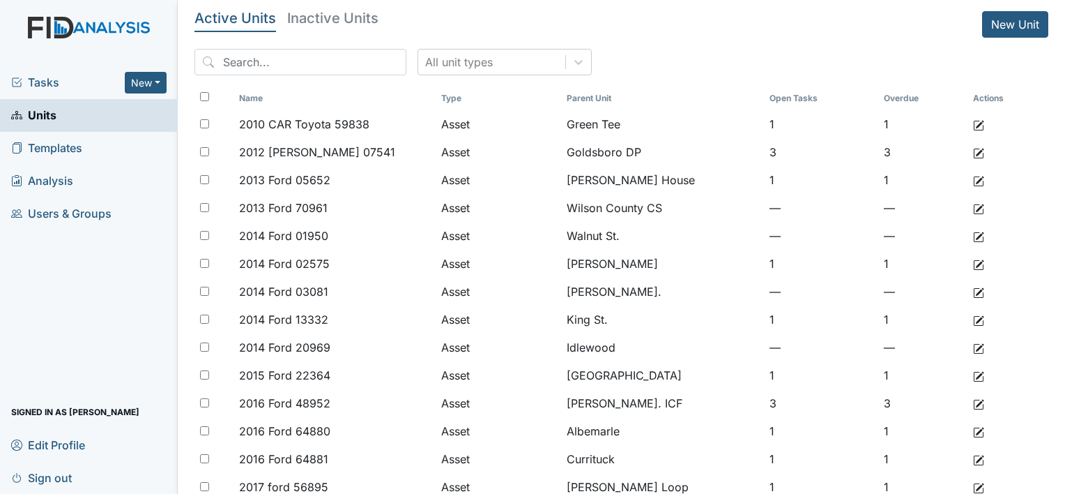
click at [35, 120] on span "Units" at bounding box center [33, 116] width 45 height 22
click at [243, 63] on input "search" at bounding box center [301, 62] width 212 height 26
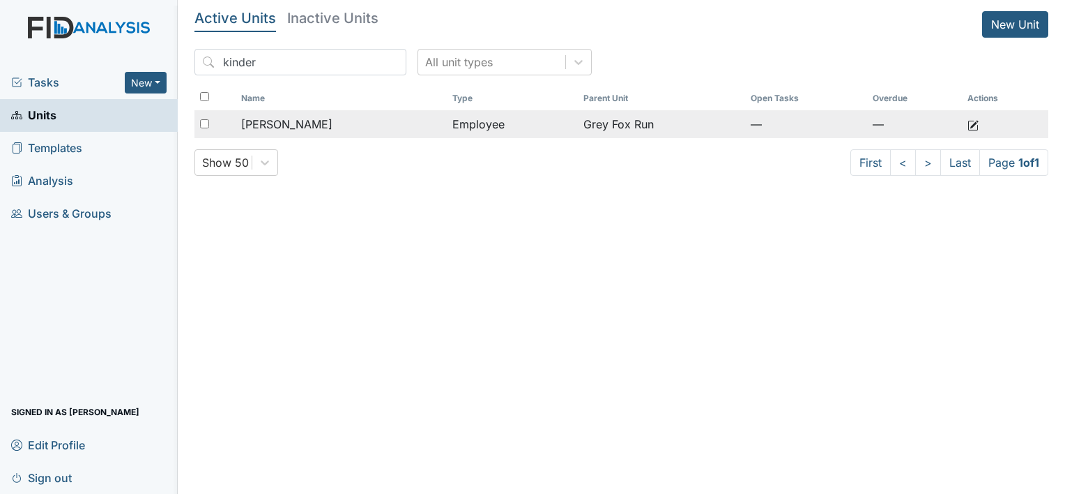
type input "kinder"
click at [298, 124] on span "[PERSON_NAME]" at bounding box center [286, 124] width 91 height 17
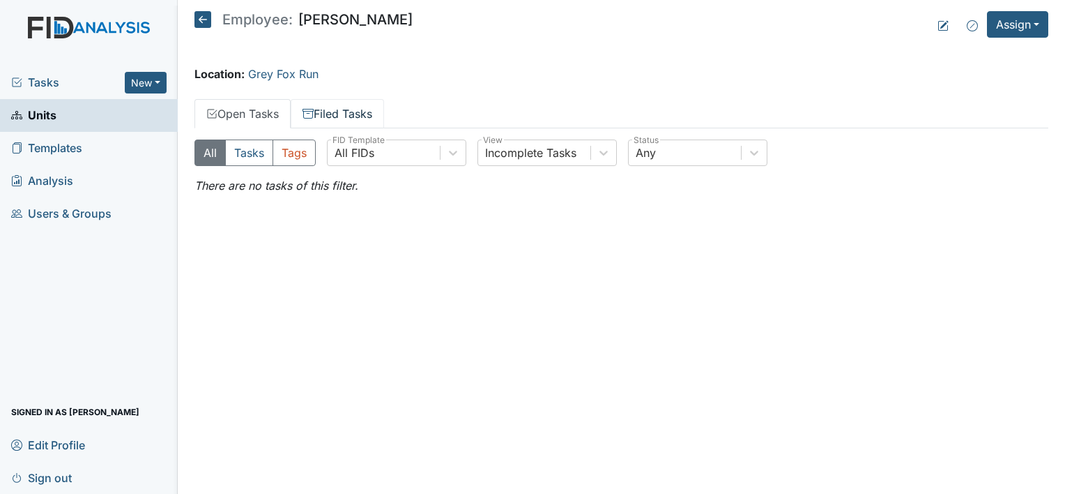
click at [359, 109] on link "Filed Tasks" at bounding box center [337, 113] width 93 height 29
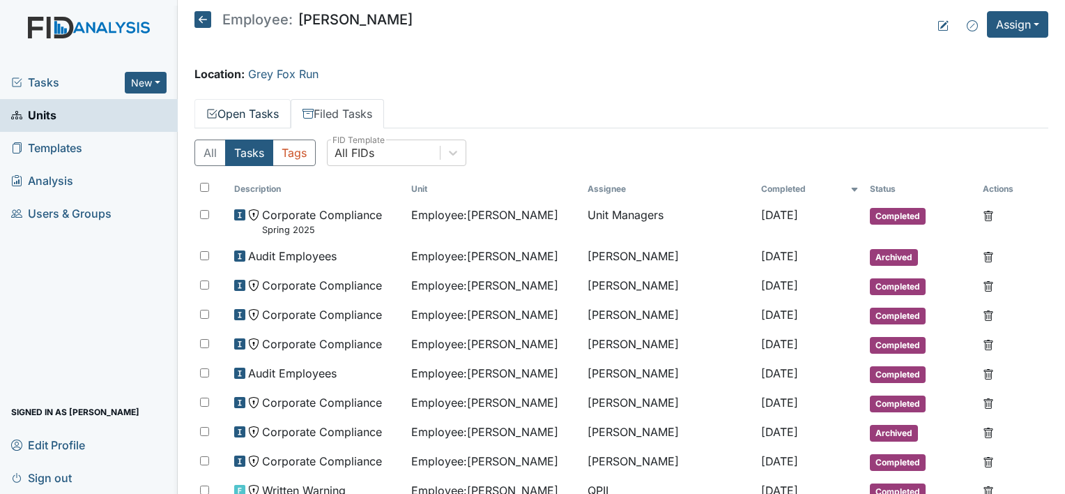
click at [256, 112] on link "Open Tasks" at bounding box center [243, 113] width 96 height 29
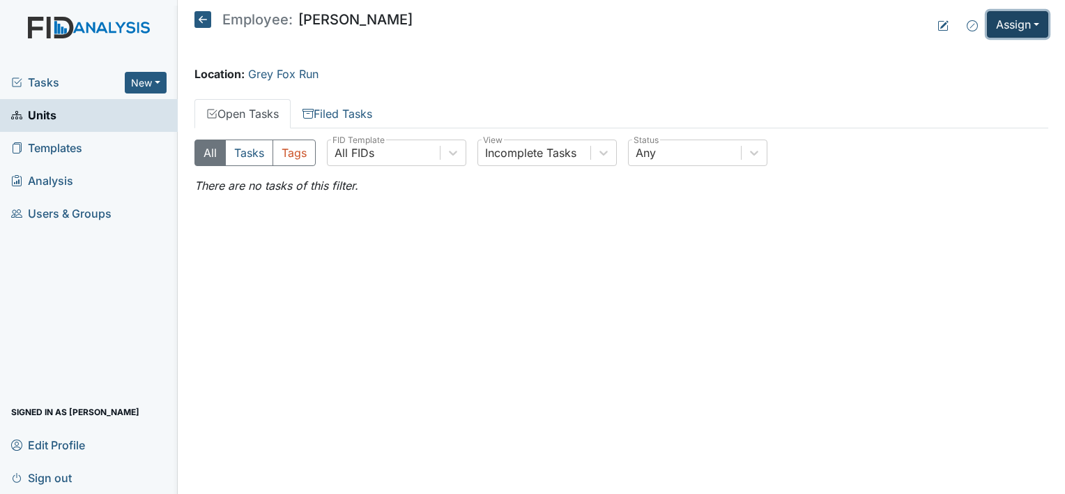
click at [998, 22] on button "Assign" at bounding box center [1017, 24] width 61 height 26
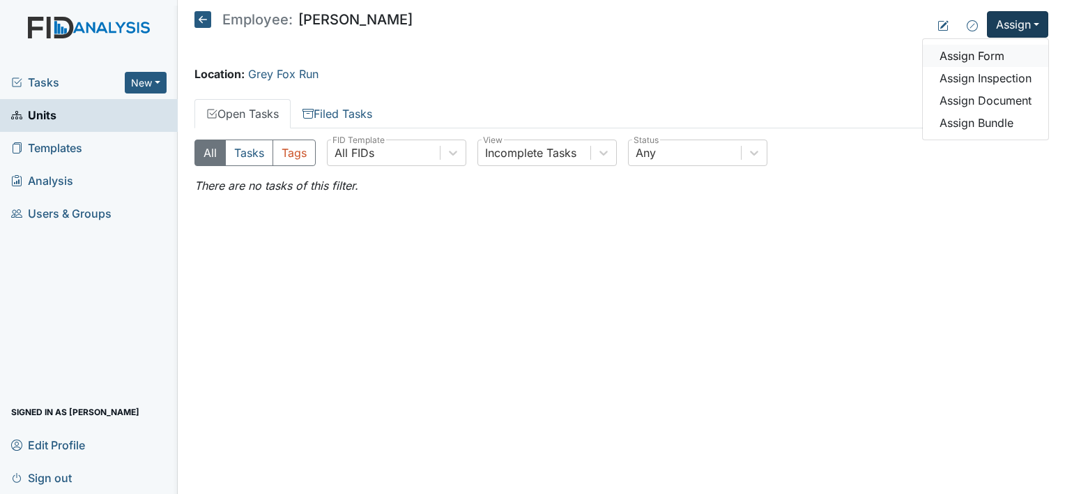
click at [993, 53] on link "Assign Form" at bounding box center [985, 56] width 125 height 22
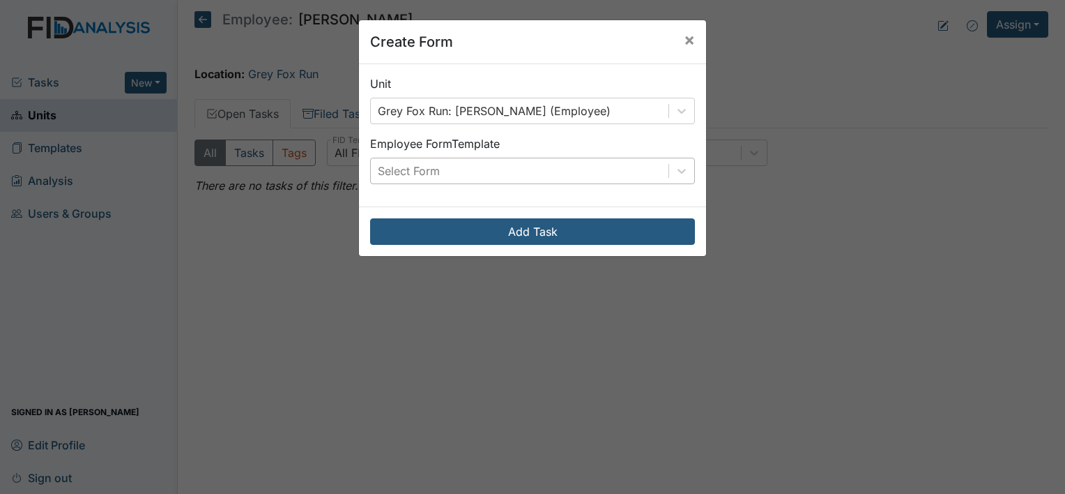
click at [551, 177] on div "Select Form" at bounding box center [520, 170] width 298 height 25
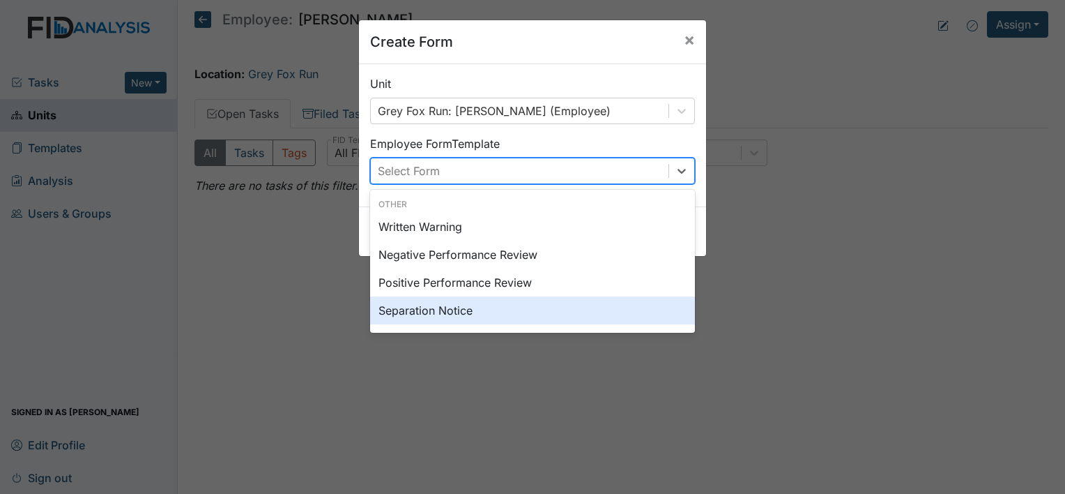
click at [425, 307] on div "Separation Notice" at bounding box center [532, 310] width 325 height 28
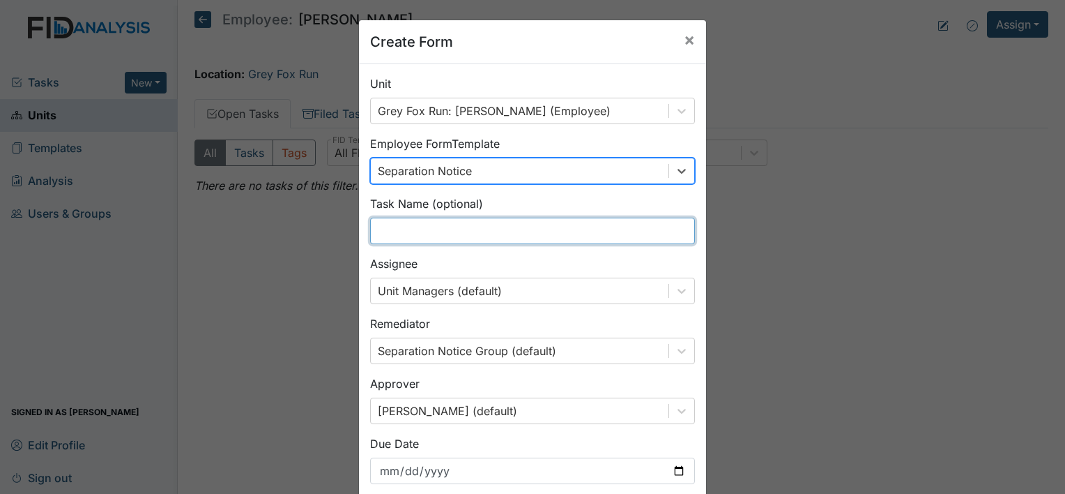
click at [434, 231] on input "text" at bounding box center [532, 231] width 325 height 26
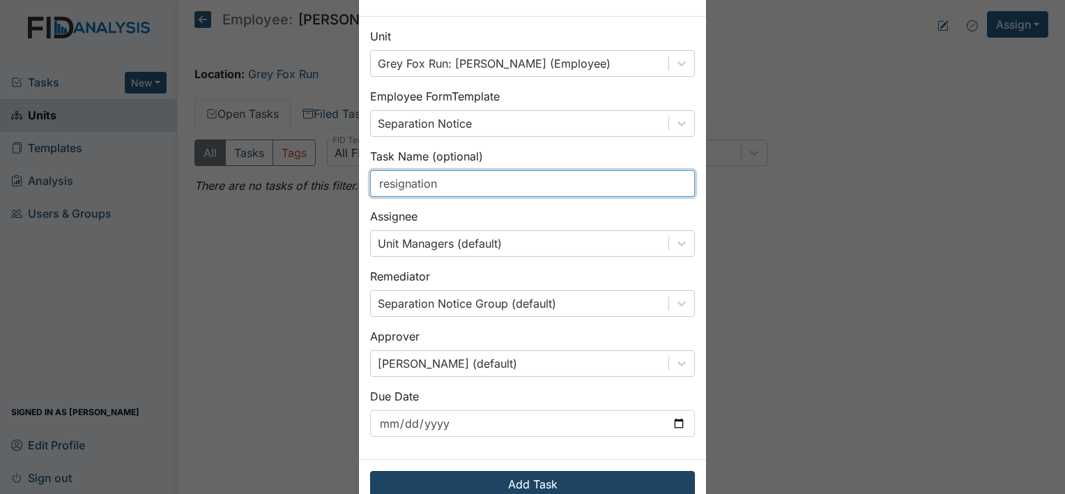
scroll to position [81, 0]
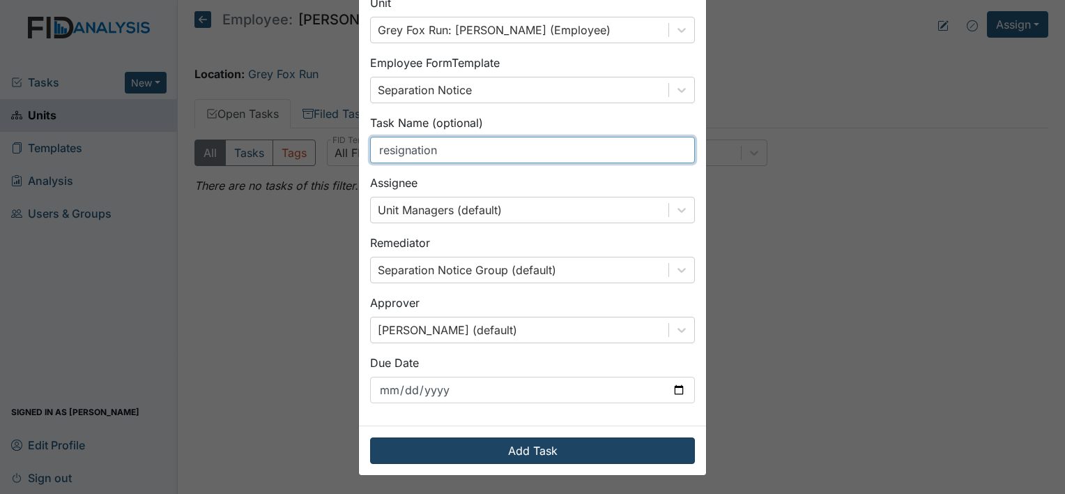
type input "resignation"
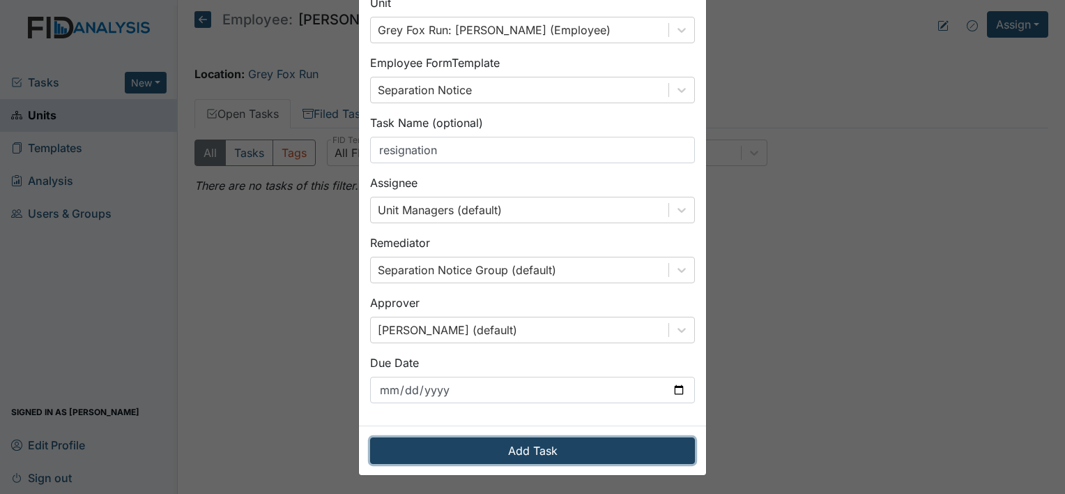
click at [535, 448] on button "Add Task" at bounding box center [532, 450] width 325 height 26
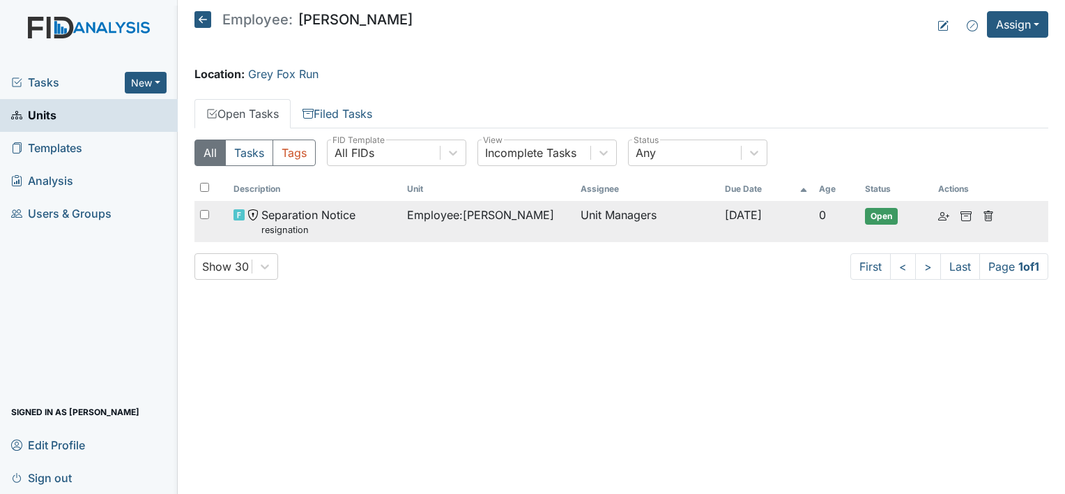
click at [380, 221] on div "Separation Notice resignation" at bounding box center [315, 221] width 162 height 30
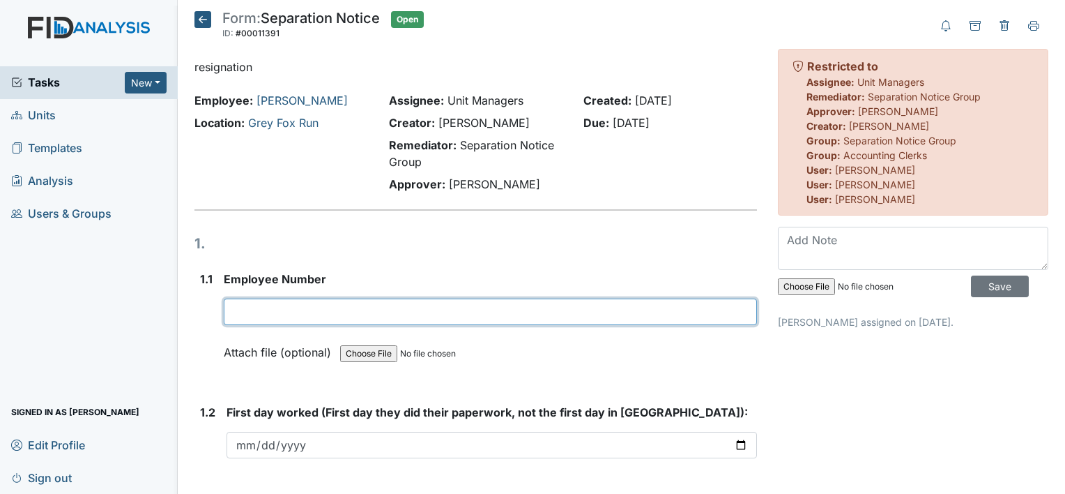
click at [316, 320] on input "text" at bounding box center [490, 311] width 533 height 26
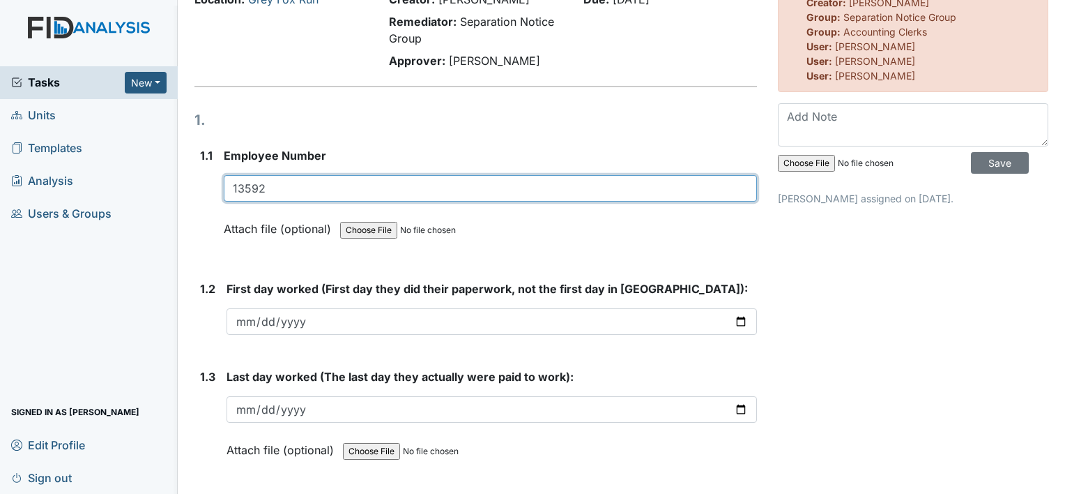
scroll to position [139, 0]
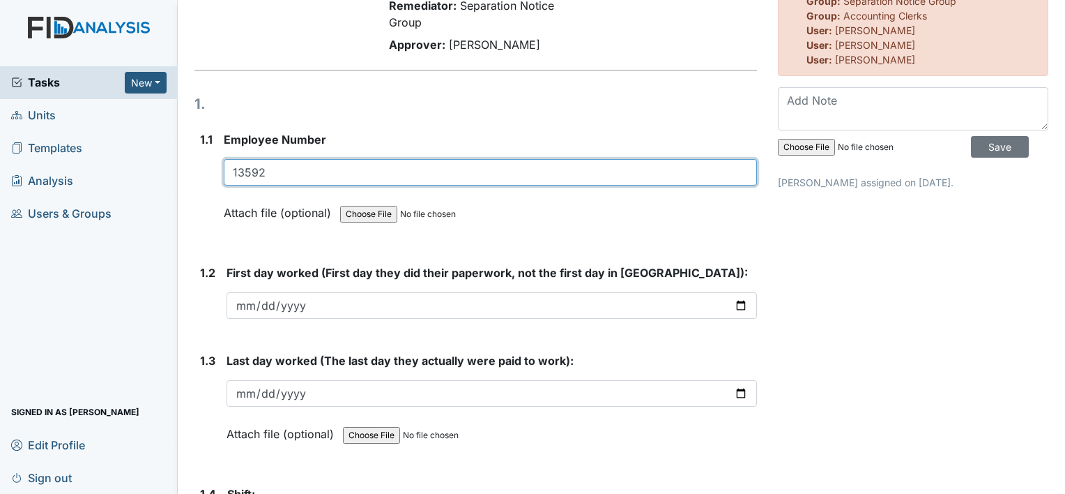
type input "13592"
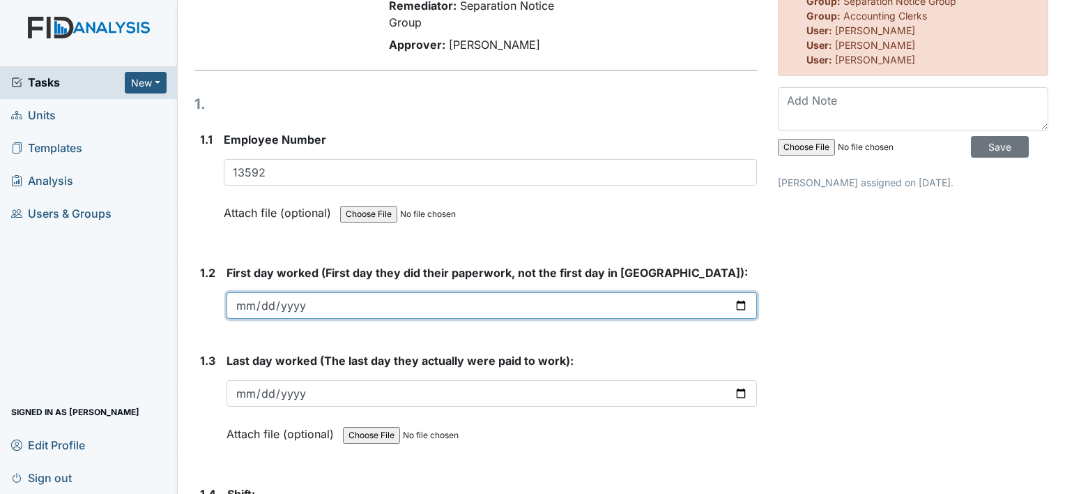
click at [317, 307] on input "date" at bounding box center [492, 305] width 531 height 26
type input "[DATE]"
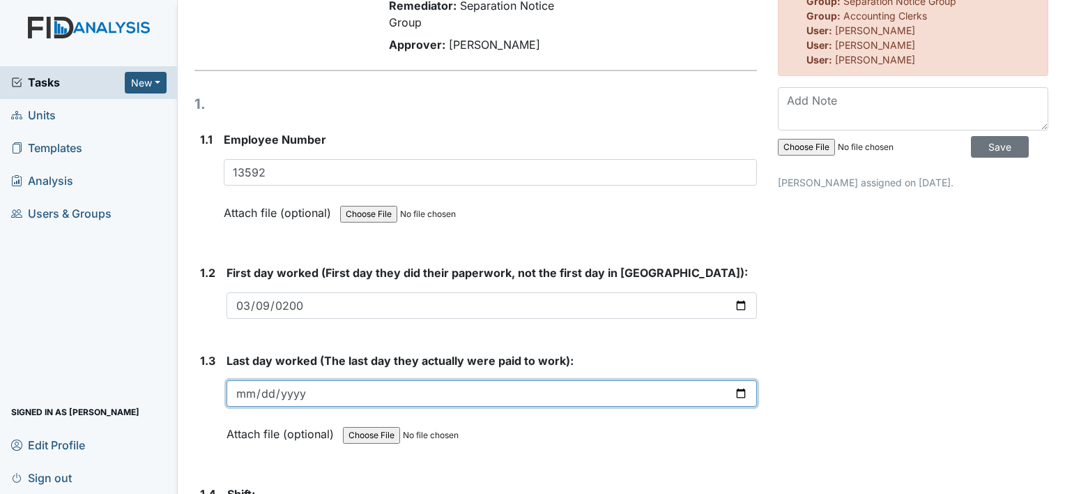
click at [254, 396] on input "date" at bounding box center [492, 393] width 531 height 26
type input "[DATE]"
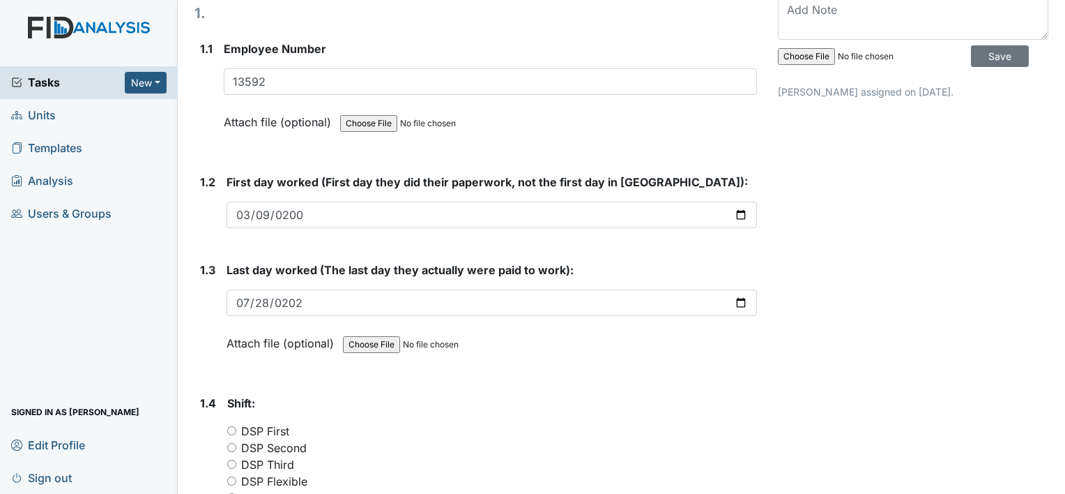
scroll to position [349, 0]
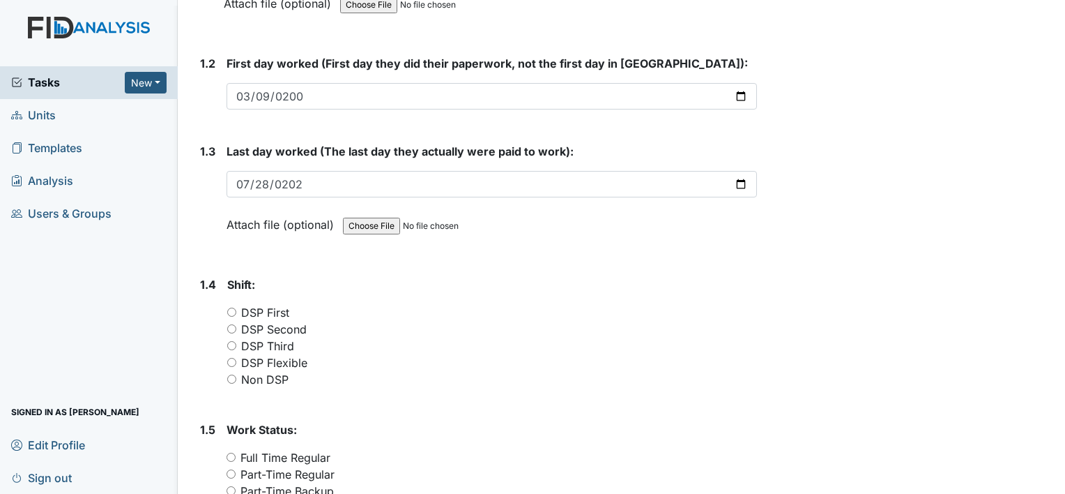
click at [292, 363] on label "DSP Flexible" at bounding box center [274, 362] width 66 height 17
click at [236, 363] on input "DSP Flexible" at bounding box center [231, 362] width 9 height 9
radio input "true"
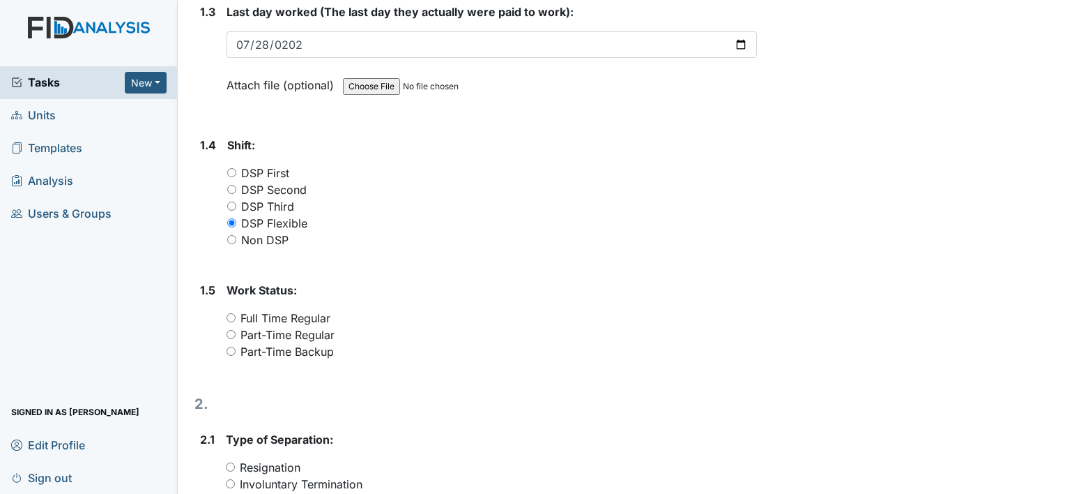
click at [304, 351] on label "Part-Time Backup" at bounding box center [287, 351] width 93 height 17
click at [236, 351] on input "Part-Time Backup" at bounding box center [231, 350] width 9 height 9
radio input "true"
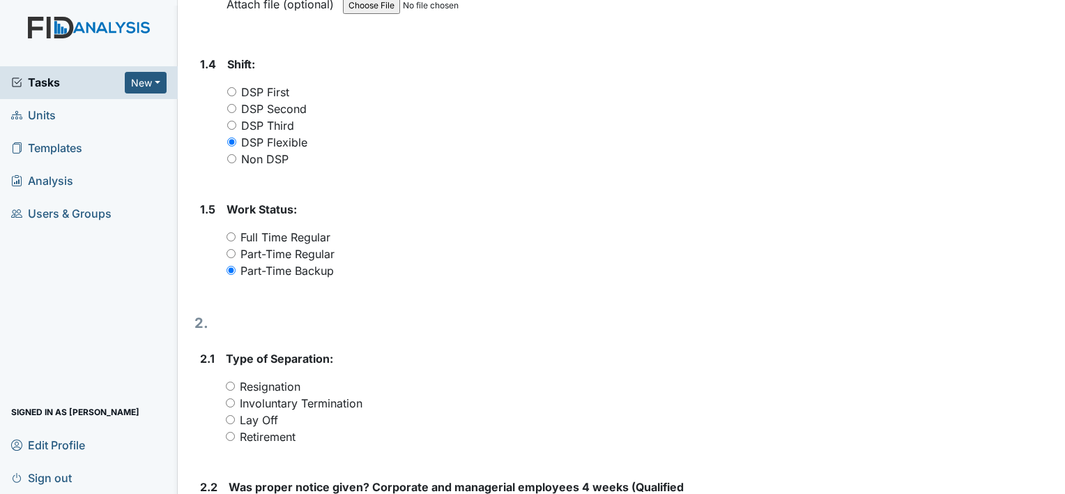
scroll to position [697, 0]
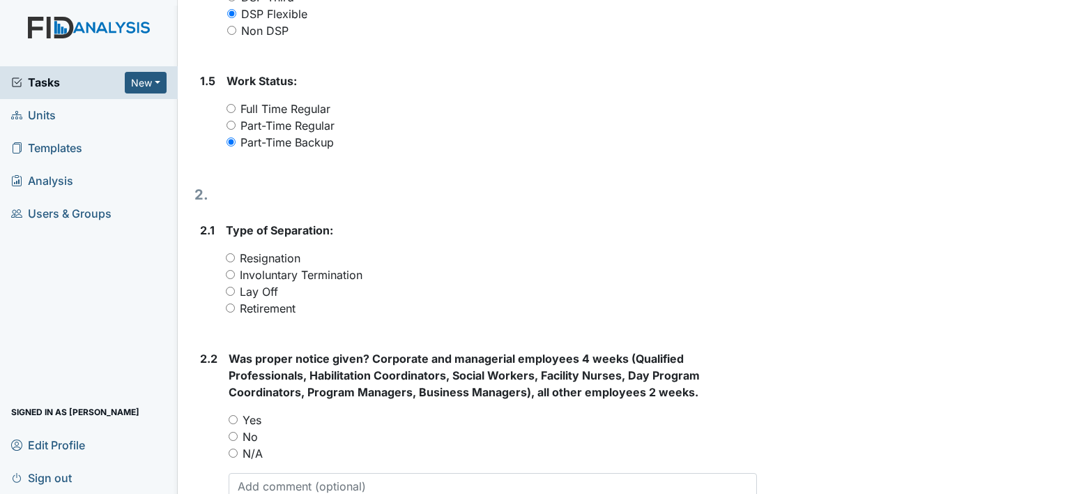
click at [293, 261] on label "Resignation" at bounding box center [270, 258] width 61 height 17
click at [235, 261] on input "Resignation" at bounding box center [230, 257] width 9 height 9
radio input "true"
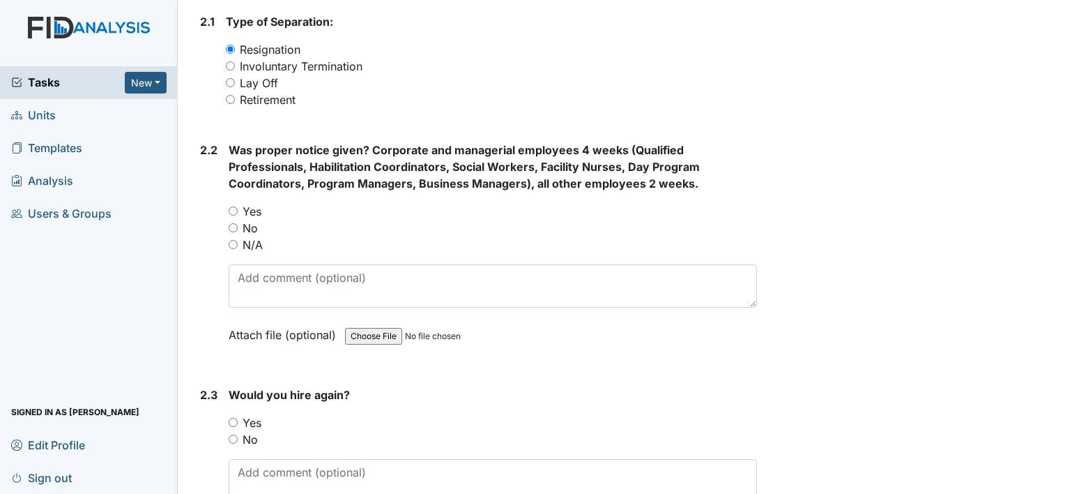
scroll to position [906, 0]
click at [254, 243] on label "N/A" at bounding box center [253, 244] width 20 height 17
click at [238, 243] on input "N/A" at bounding box center [233, 243] width 9 height 9
radio input "true"
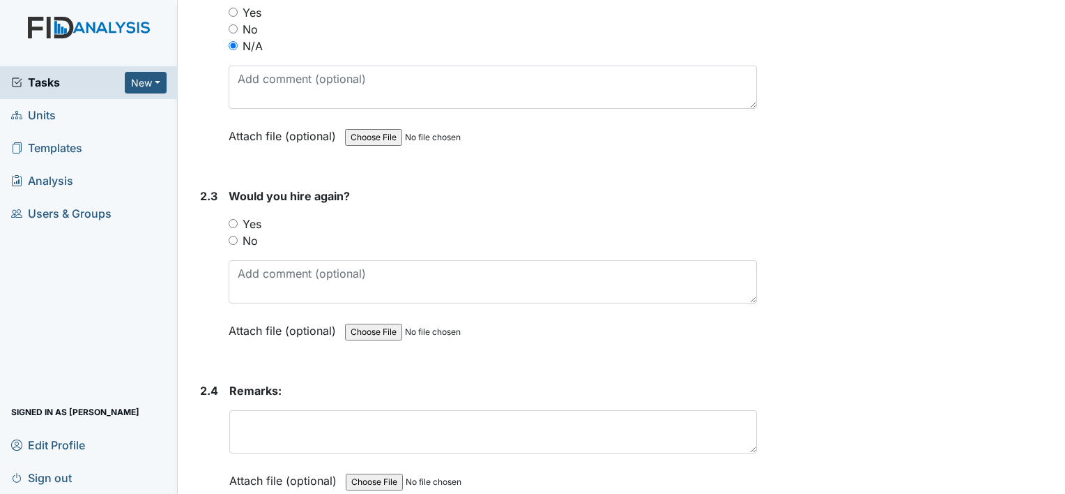
scroll to position [1115, 0]
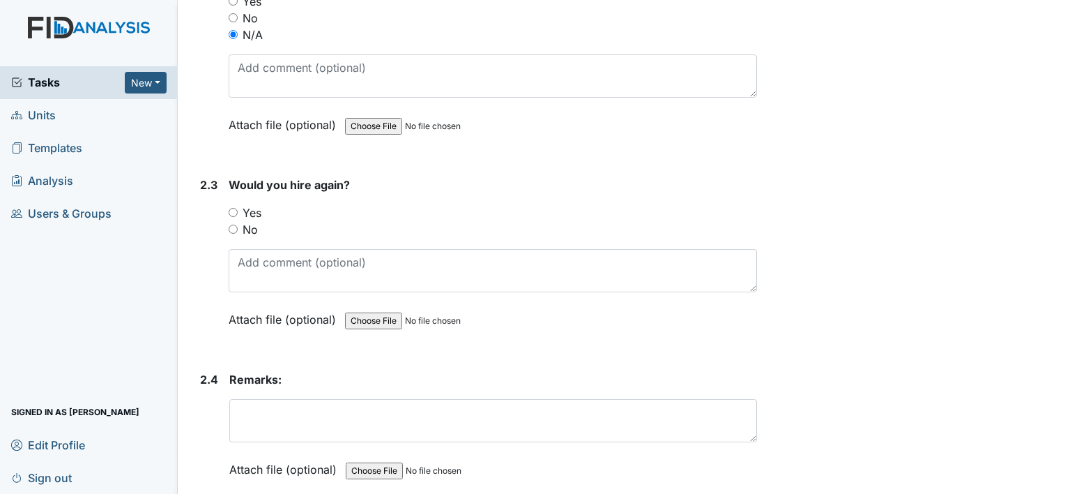
click at [254, 210] on label "Yes" at bounding box center [252, 212] width 19 height 17
click at [238, 210] on input "Yes" at bounding box center [233, 212] width 9 height 9
radio input "true"
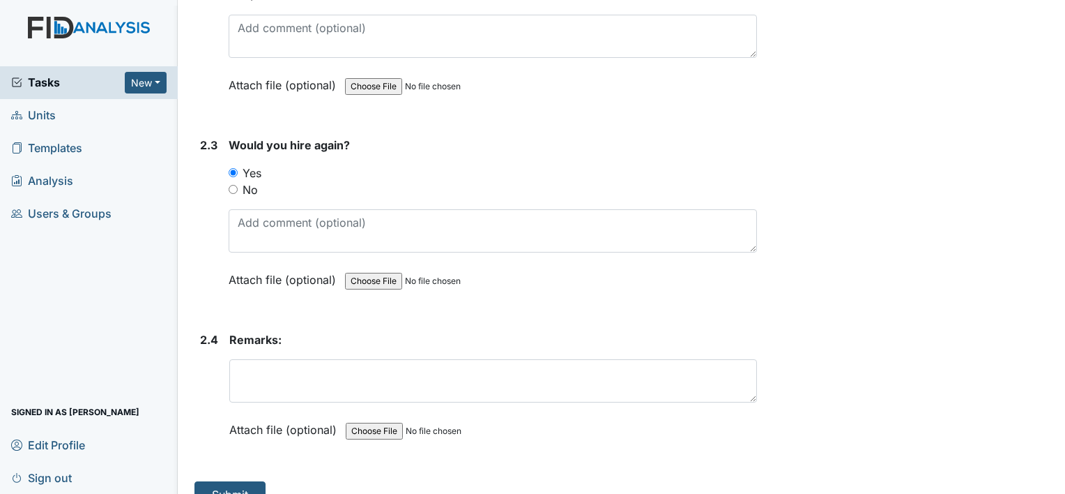
scroll to position [1177, 0]
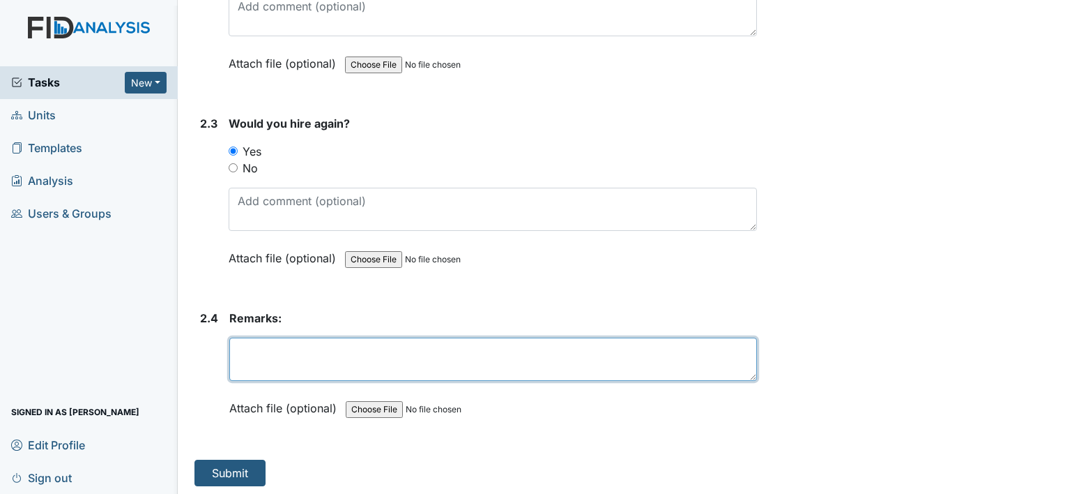
click at [326, 343] on textarea at bounding box center [493, 358] width 528 height 43
type textarea "h"
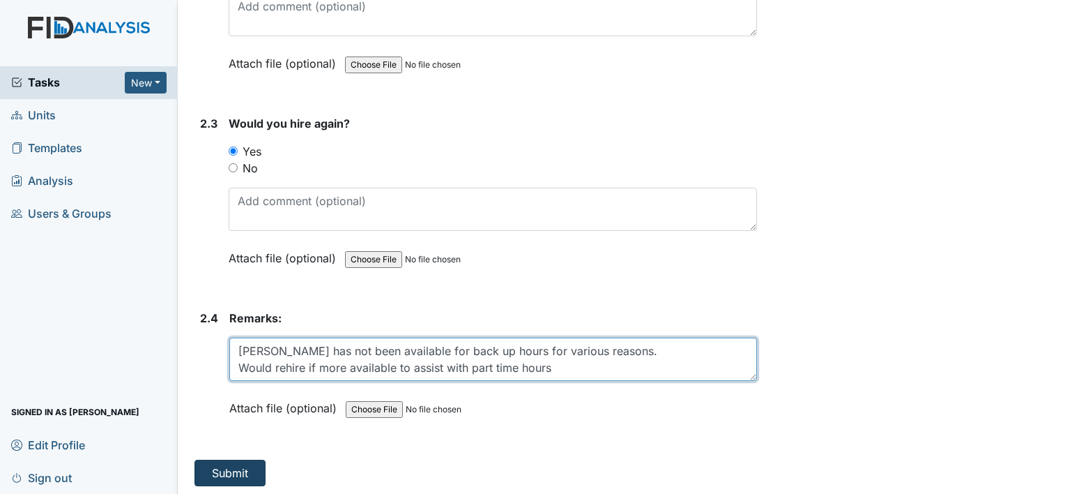
type textarea "Christina has not been available for back up hours for various reasons. Would r…"
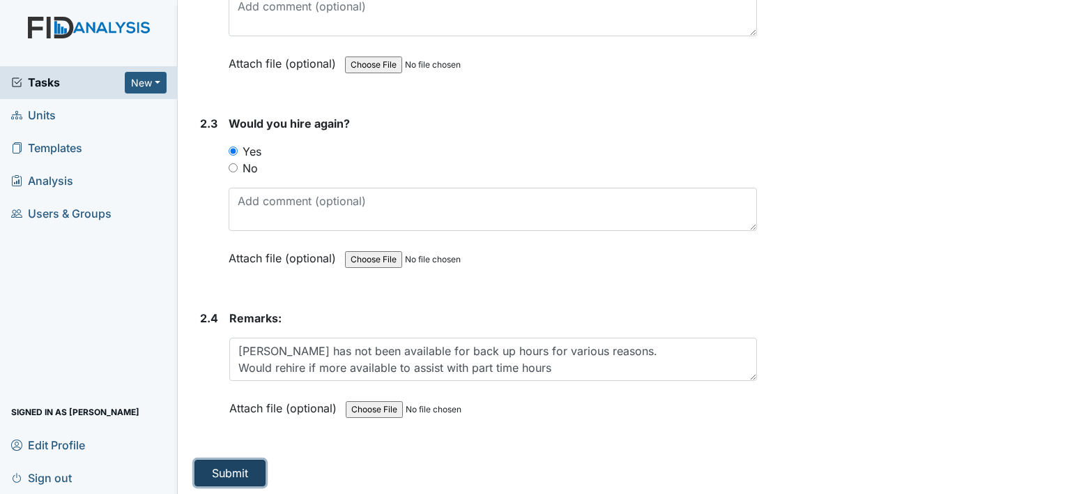
click at [253, 466] on button "Submit" at bounding box center [230, 472] width 71 height 26
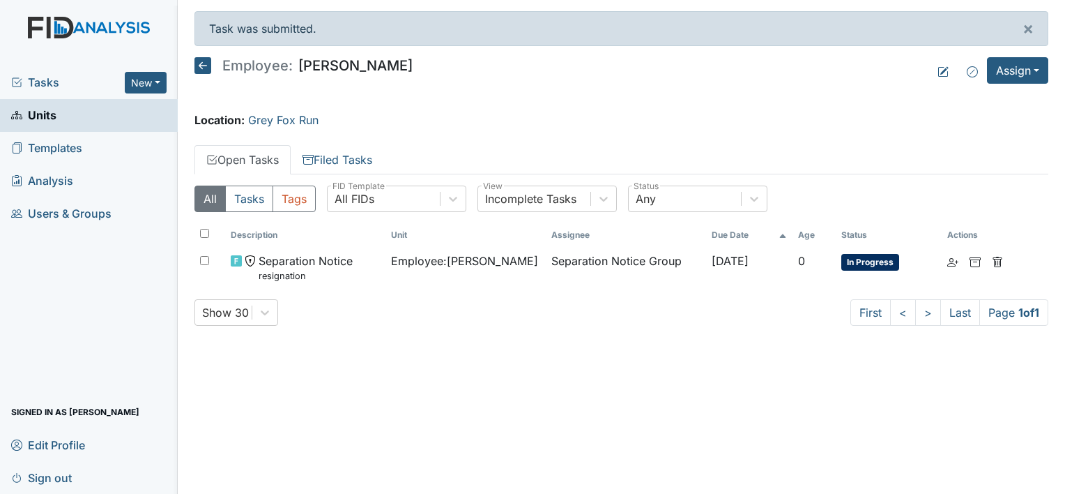
click at [51, 115] on span "Units" at bounding box center [33, 116] width 45 height 22
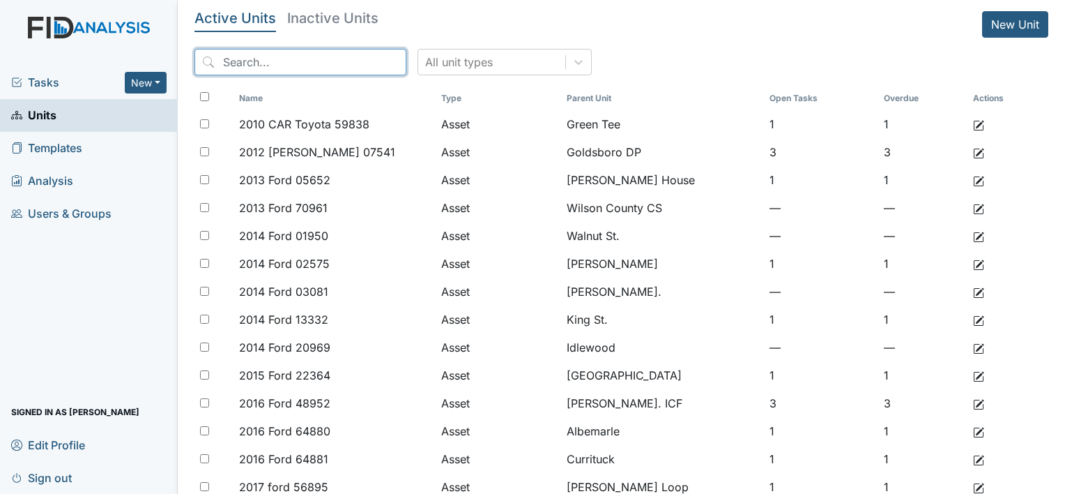
click at [289, 63] on input "search" at bounding box center [301, 62] width 212 height 26
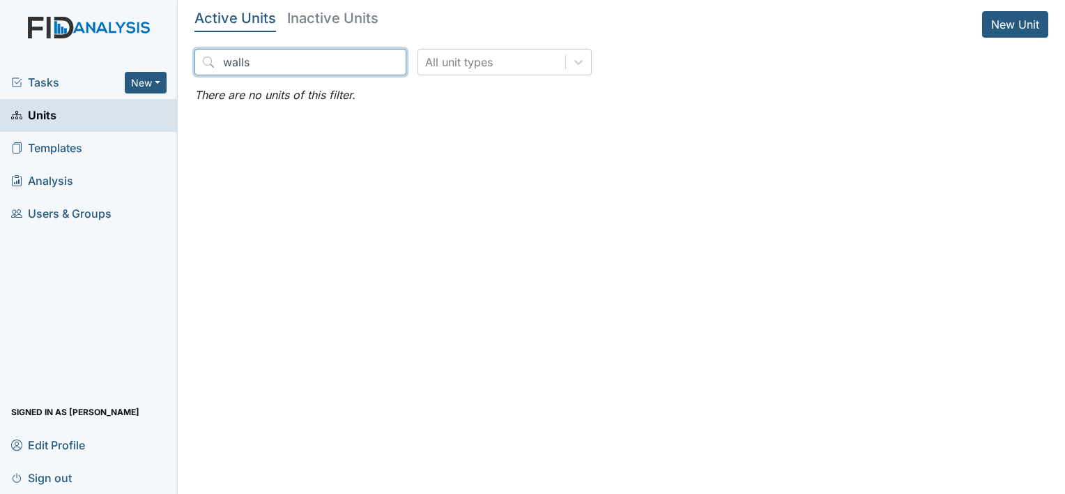
type input "walls"
click at [86, 116] on link "Units" at bounding box center [89, 115] width 178 height 33
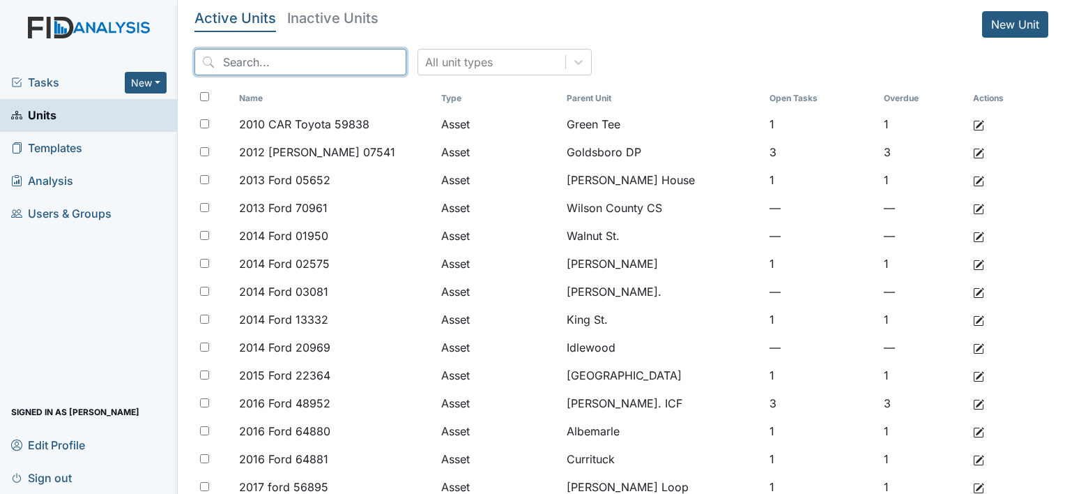
click at [336, 67] on input "search" at bounding box center [301, 62] width 212 height 26
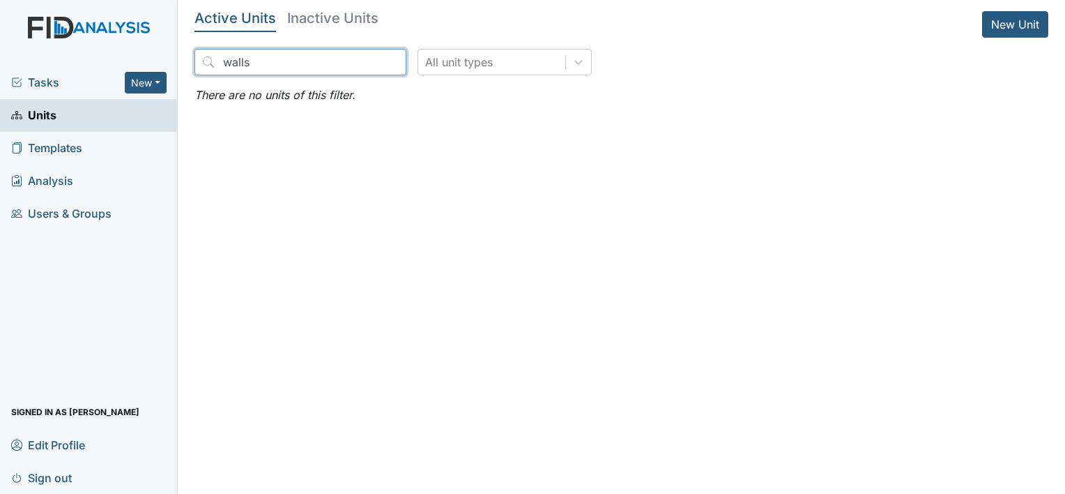
type input "walls"
click at [356, 20] on h5 "Inactive Units" at bounding box center [332, 18] width 91 height 14
click at [324, 61] on input "walls" at bounding box center [301, 62] width 212 height 26
click at [324, 69] on input "walls" at bounding box center [301, 62] width 212 height 26
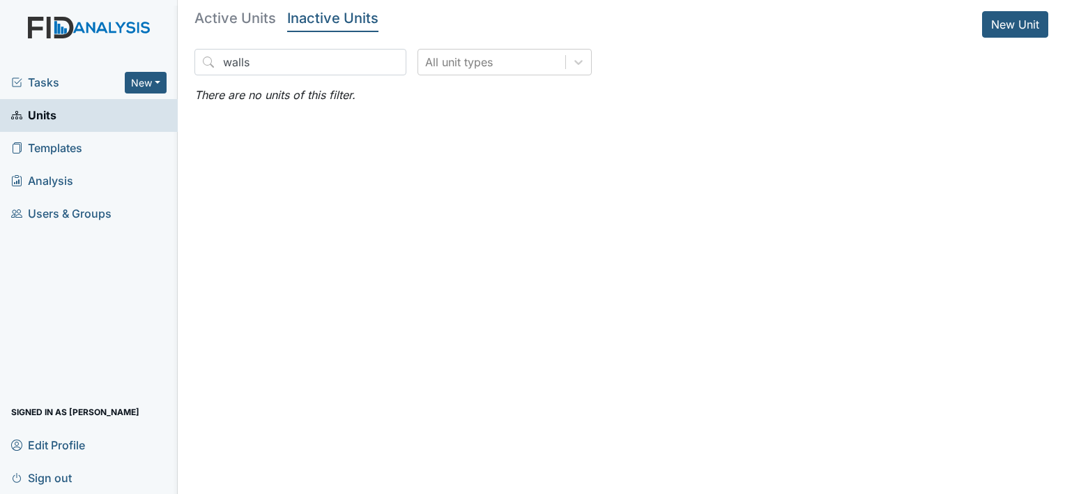
click at [56, 117] on span "Units" at bounding box center [33, 116] width 45 height 22
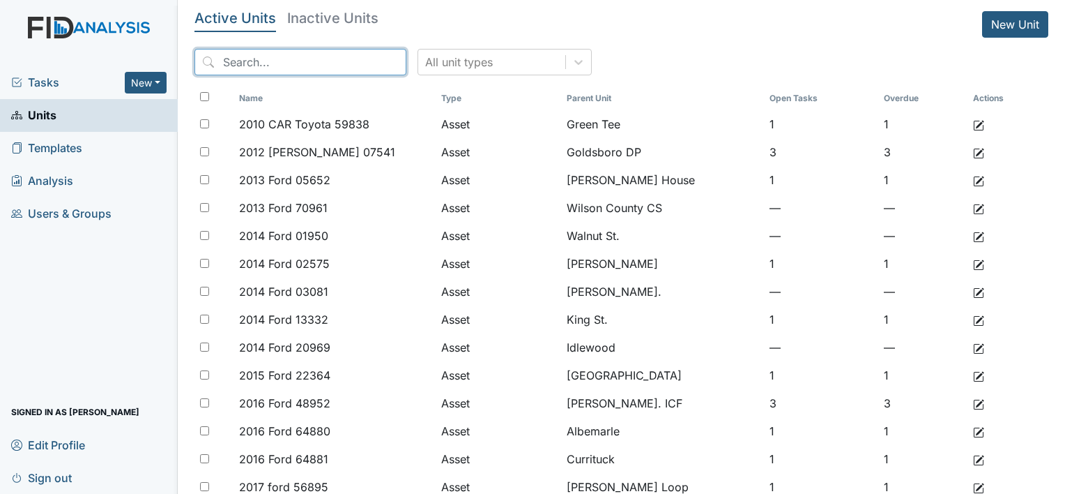
click at [357, 61] on input "search" at bounding box center [301, 62] width 212 height 26
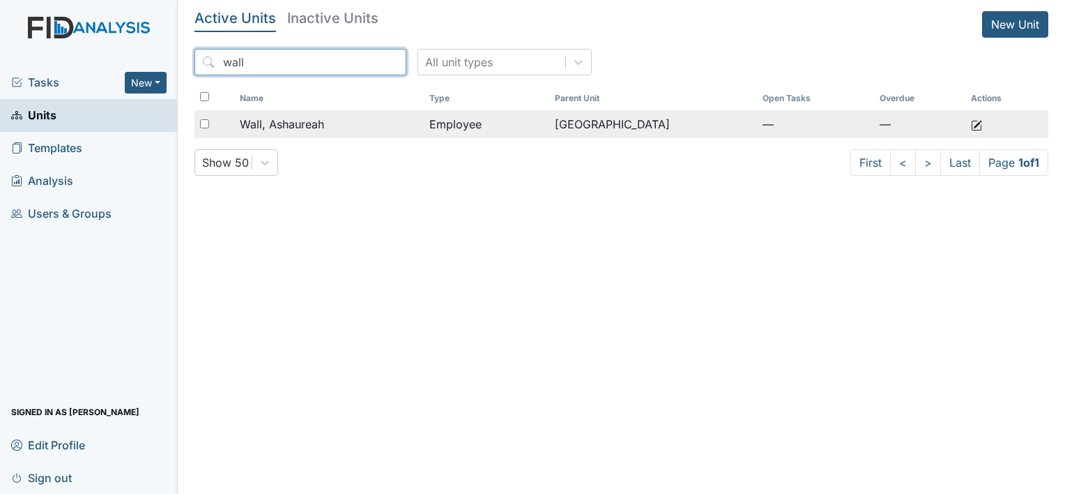
type input "wall"
click at [308, 123] on span "Wall, Ashaureah" at bounding box center [282, 124] width 84 height 17
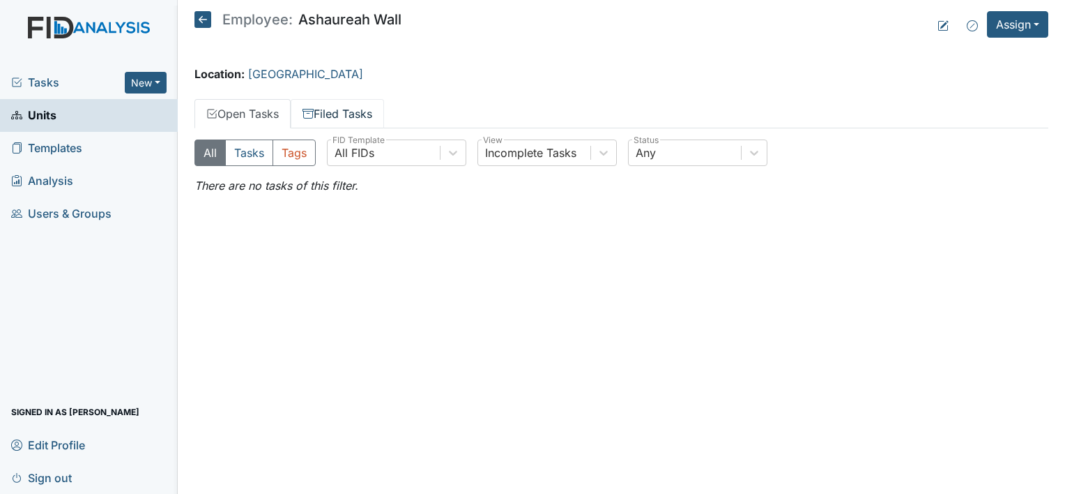
click at [349, 115] on link "Filed Tasks" at bounding box center [337, 113] width 93 height 29
click at [261, 105] on link "Open Tasks" at bounding box center [243, 113] width 96 height 29
click at [1013, 15] on button "Assign" at bounding box center [1017, 24] width 61 height 26
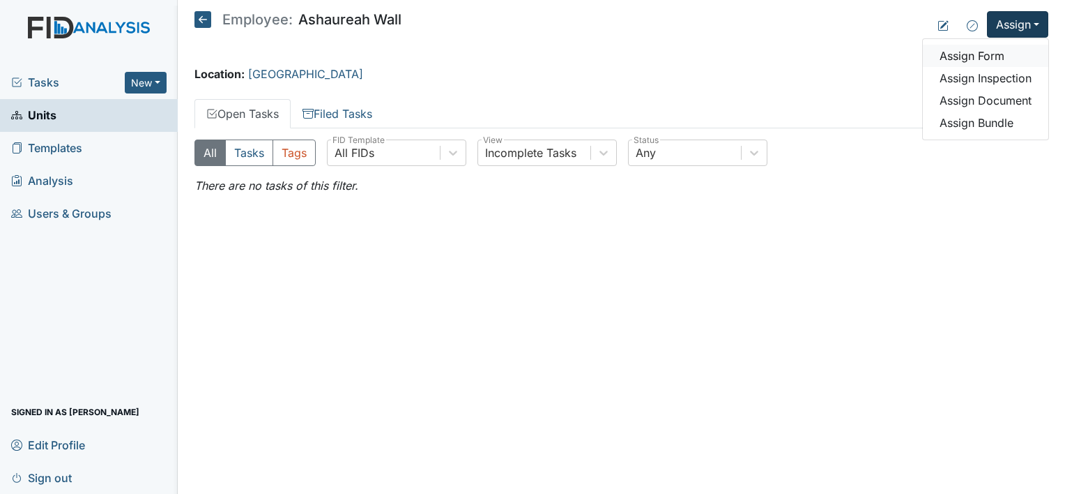
click at [964, 58] on link "Assign Form" at bounding box center [985, 56] width 125 height 22
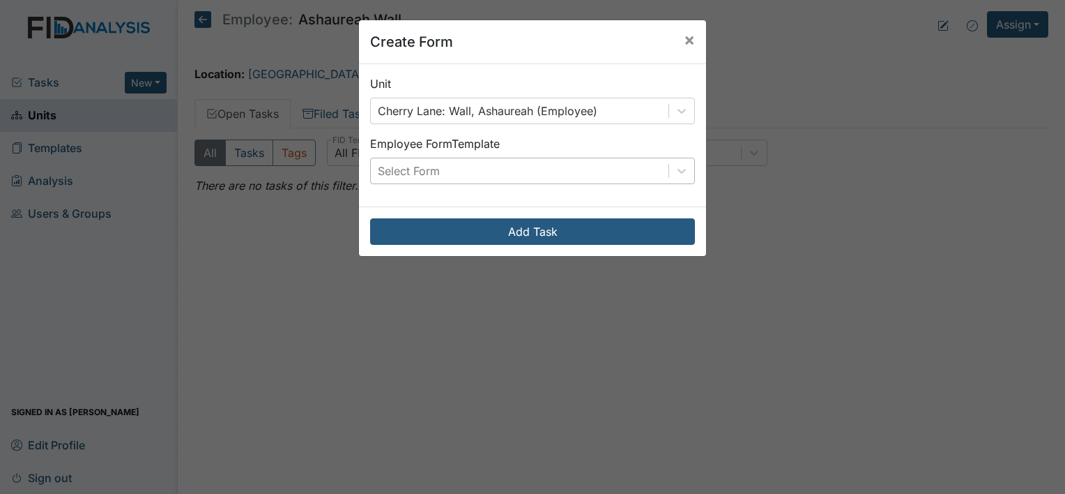
click at [466, 178] on div "Select Form" at bounding box center [520, 170] width 298 height 25
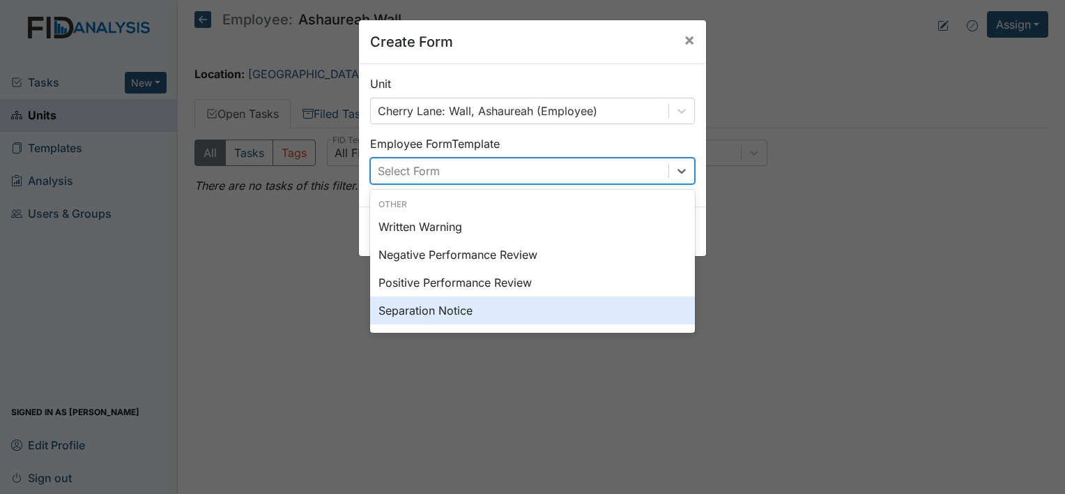
click at [440, 315] on div "Separation Notice" at bounding box center [532, 310] width 325 height 28
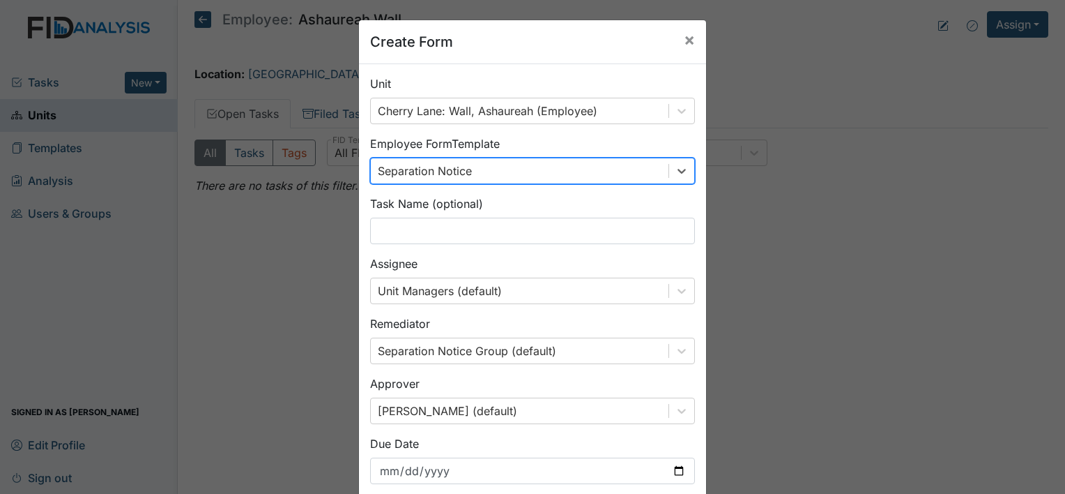
click at [436, 213] on div "Task Name (optional)" at bounding box center [532, 219] width 325 height 49
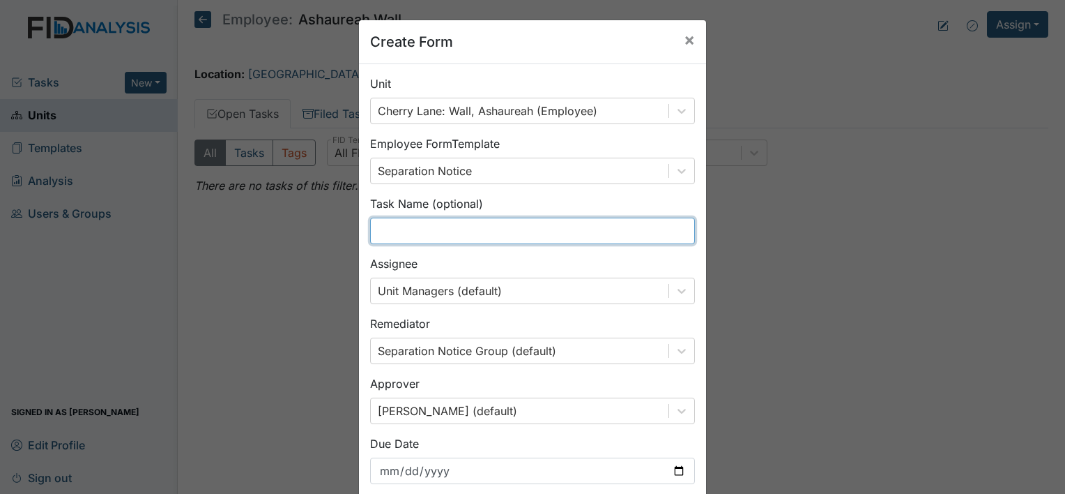
click at [480, 231] on input "text" at bounding box center [532, 231] width 325 height 26
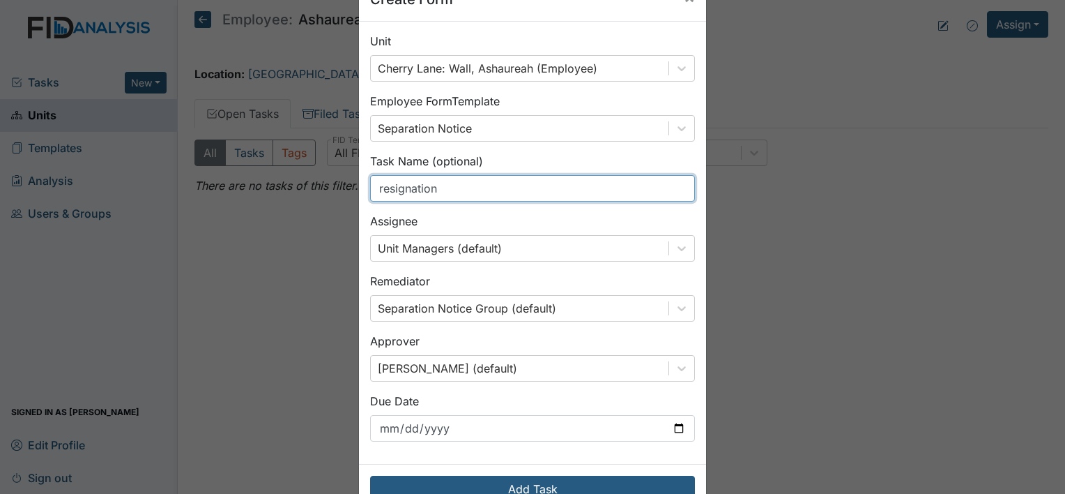
scroll to position [81, 0]
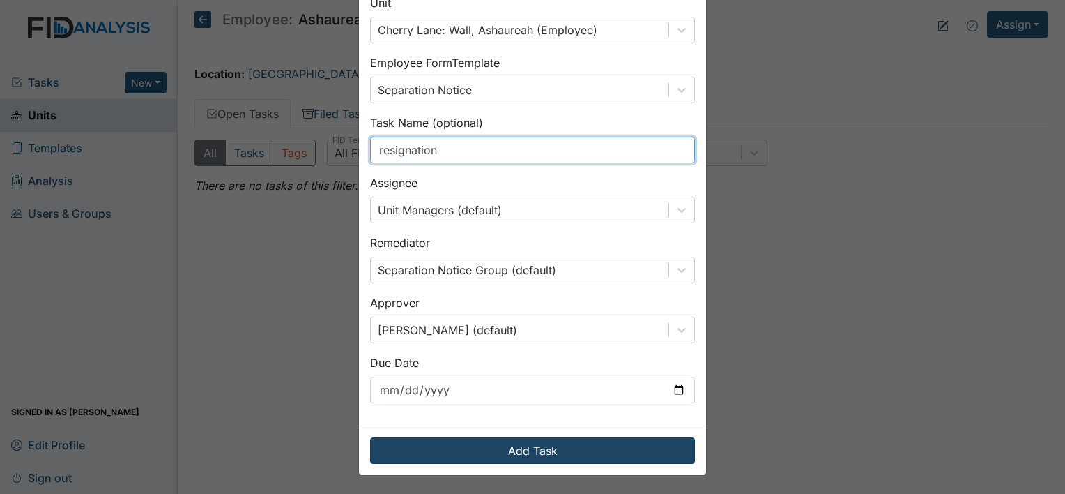
type input "resignation"
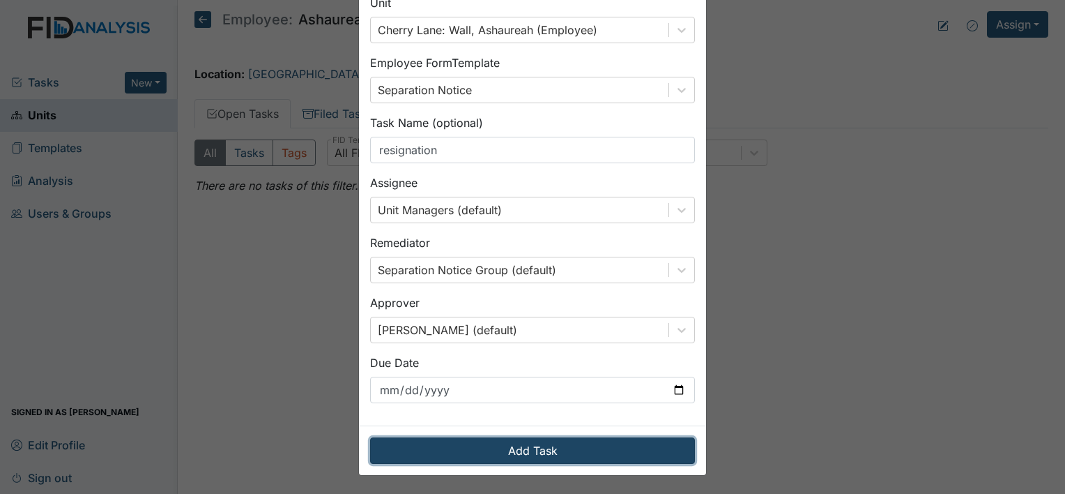
click at [506, 448] on button "Add Task" at bounding box center [532, 450] width 325 height 26
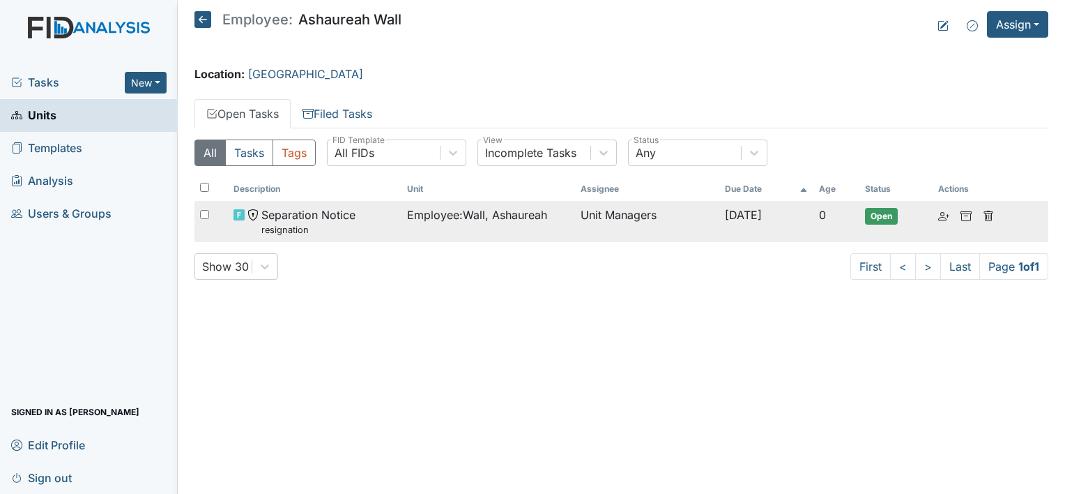
click at [290, 224] on small "resignation" at bounding box center [308, 229] width 94 height 13
click at [294, 223] on small "resignation" at bounding box center [308, 229] width 94 height 13
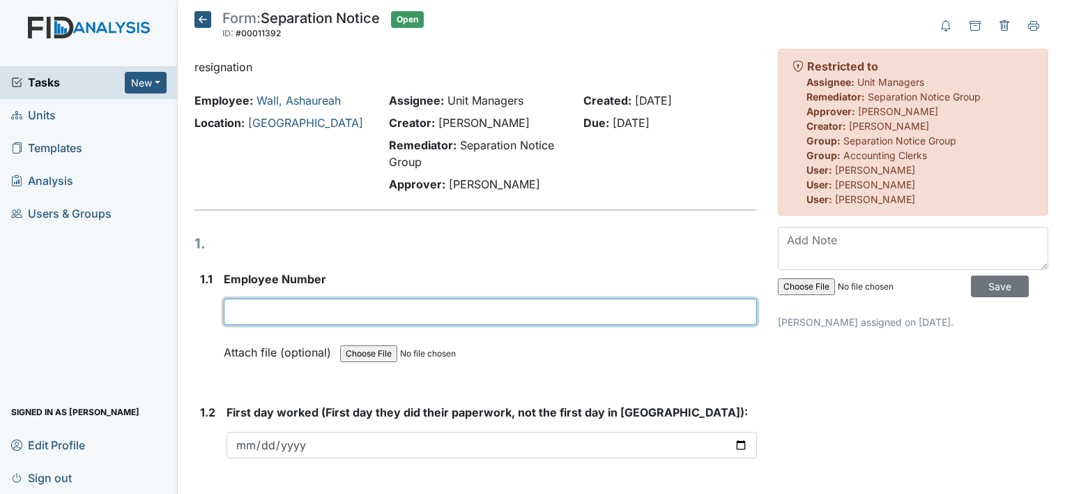
click at [313, 318] on input "text" at bounding box center [490, 311] width 533 height 26
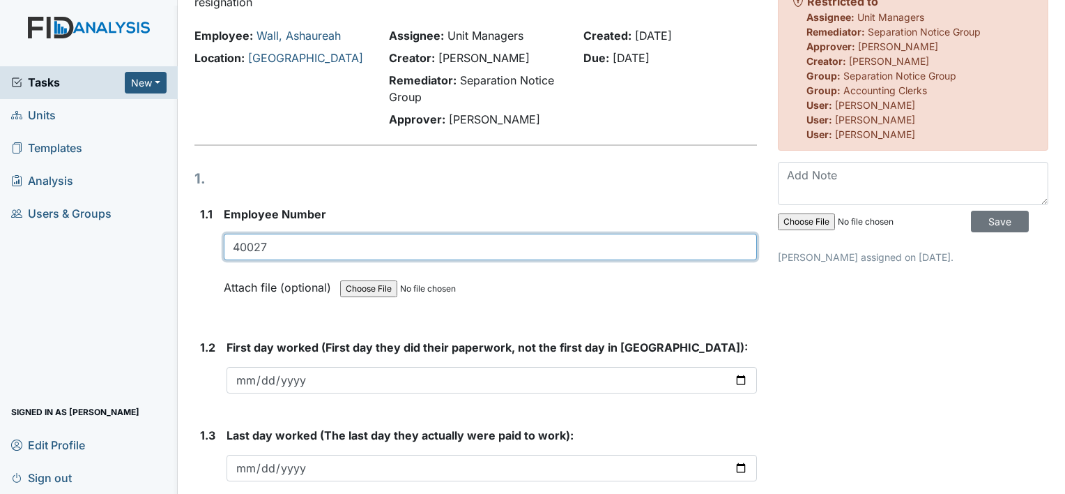
scroll to position [209, 0]
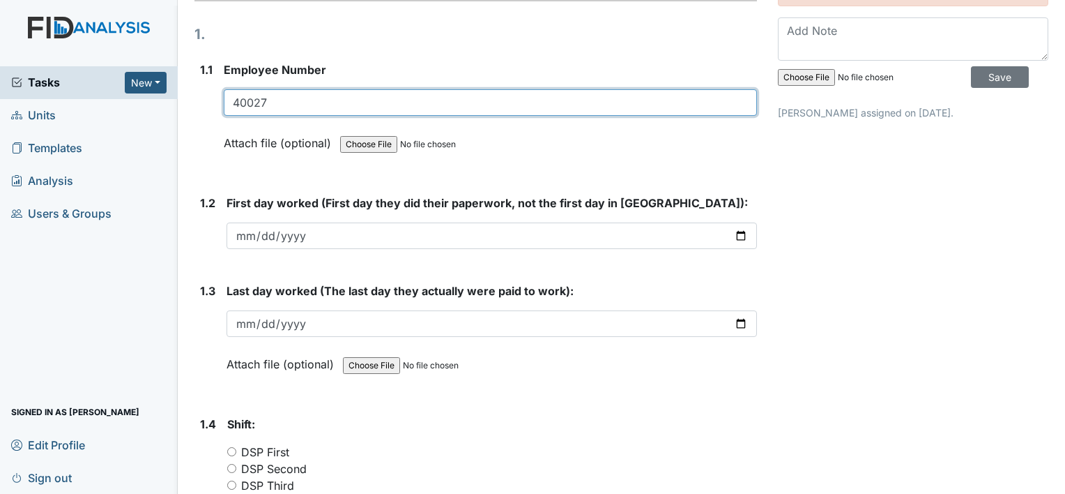
type input "40027"
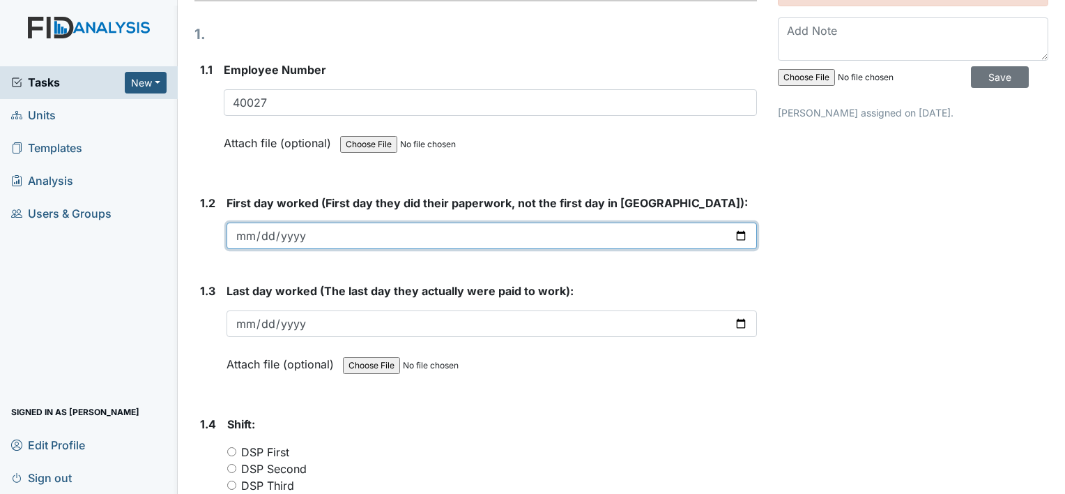
click at [296, 237] on input "date" at bounding box center [492, 235] width 531 height 26
click at [734, 234] on input "date" at bounding box center [492, 235] width 531 height 26
type input "2025-09-09"
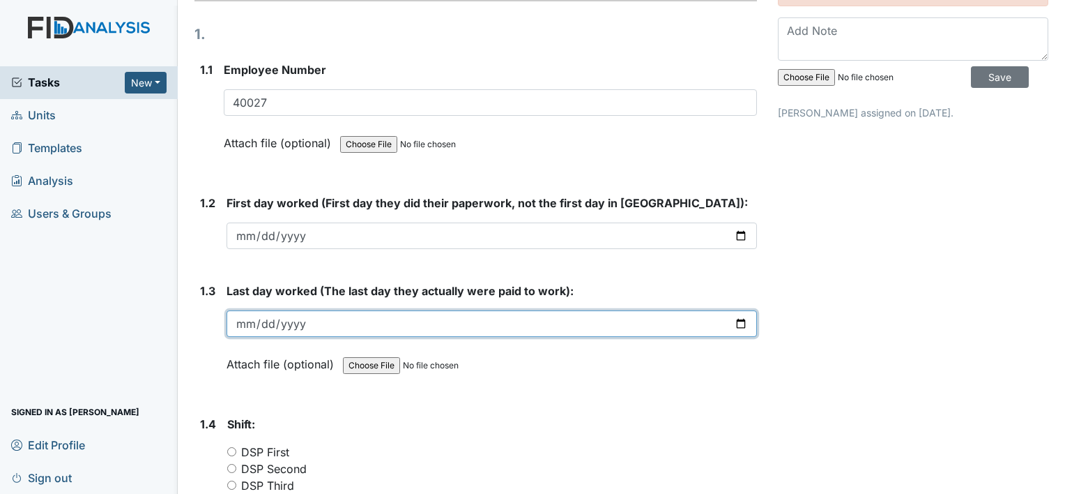
click at [722, 324] on input "date" at bounding box center [492, 323] width 531 height 26
click at [735, 321] on input "date" at bounding box center [492, 323] width 531 height 26
type input "2025-09-09"
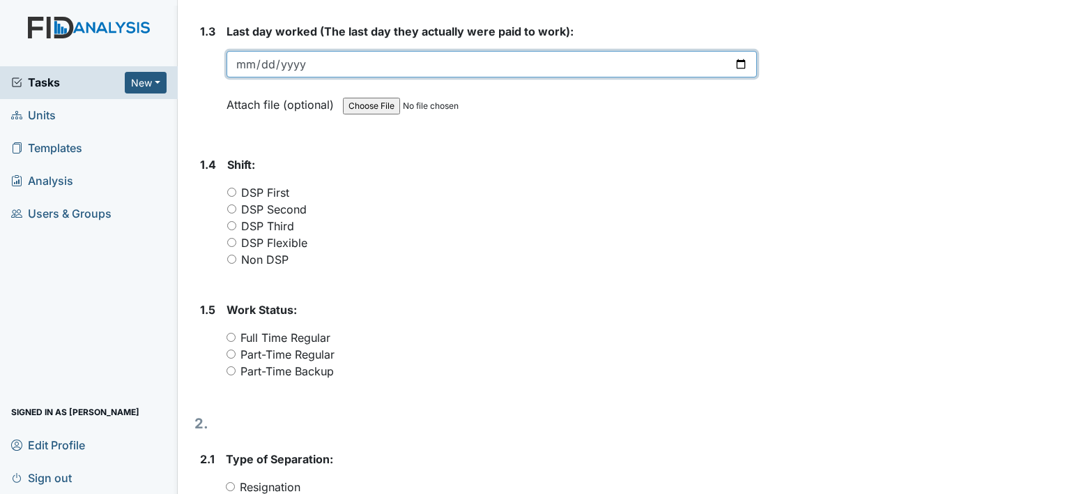
scroll to position [488, 0]
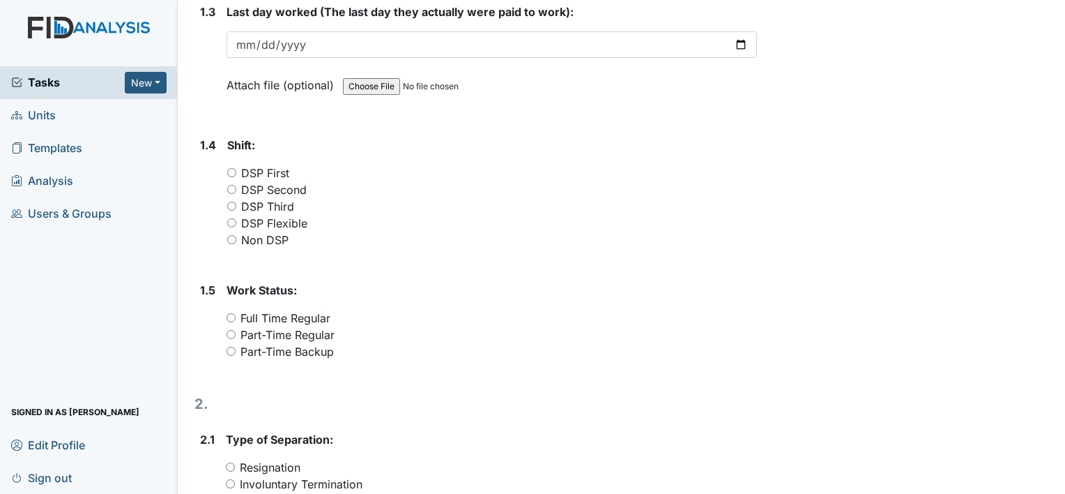
click at [291, 224] on label "DSP Flexible" at bounding box center [274, 223] width 66 height 17
click at [236, 224] on input "DSP Flexible" at bounding box center [231, 222] width 9 height 9
radio input "true"
click at [317, 335] on label "Part-Time Regular" at bounding box center [288, 334] width 94 height 17
click at [236, 335] on input "Part-Time Regular" at bounding box center [231, 334] width 9 height 9
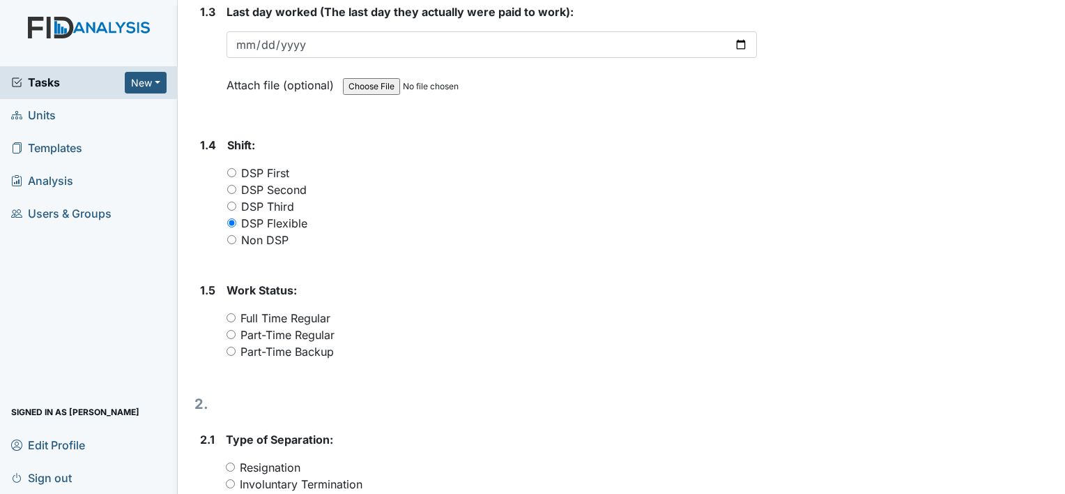
radio input "true"
drag, startPoint x: 322, startPoint y: 326, endPoint x: 356, endPoint y: 326, distance: 33.5
click at [322, 326] on label "Part-Time Regular" at bounding box center [288, 334] width 94 height 17
click at [236, 330] on input "Part-Time Regular" at bounding box center [231, 334] width 9 height 9
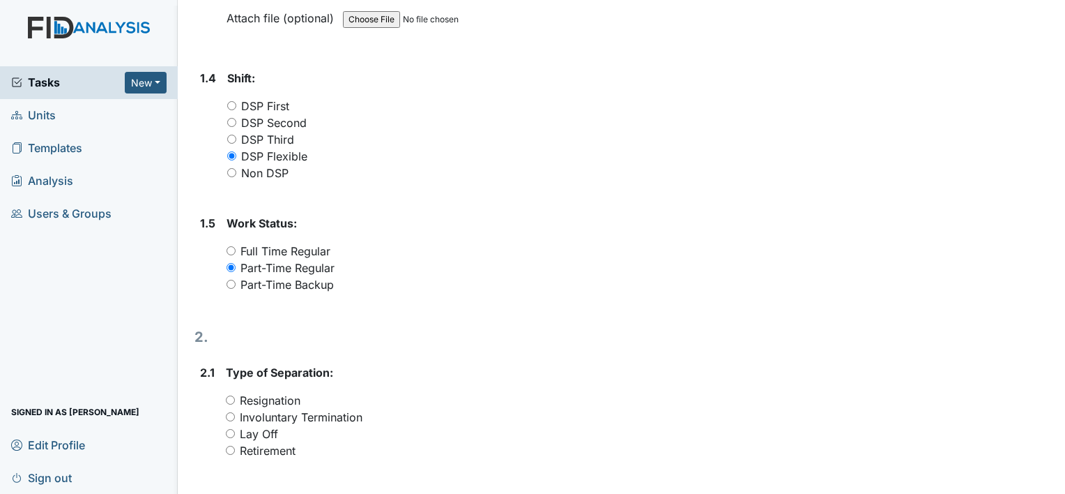
scroll to position [627, 0]
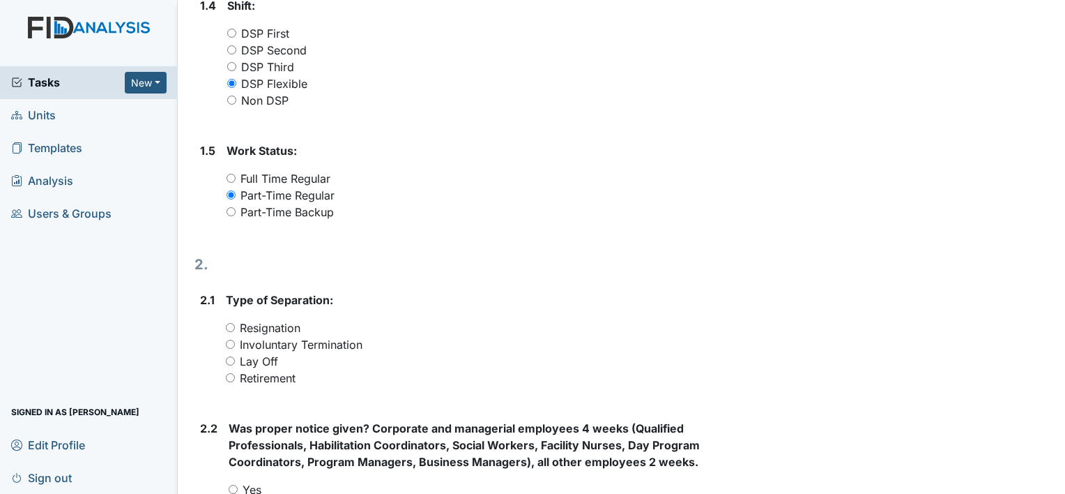
click at [298, 323] on label "Resignation" at bounding box center [270, 327] width 61 height 17
click at [235, 323] on input "Resignation" at bounding box center [230, 327] width 9 height 9
radio input "true"
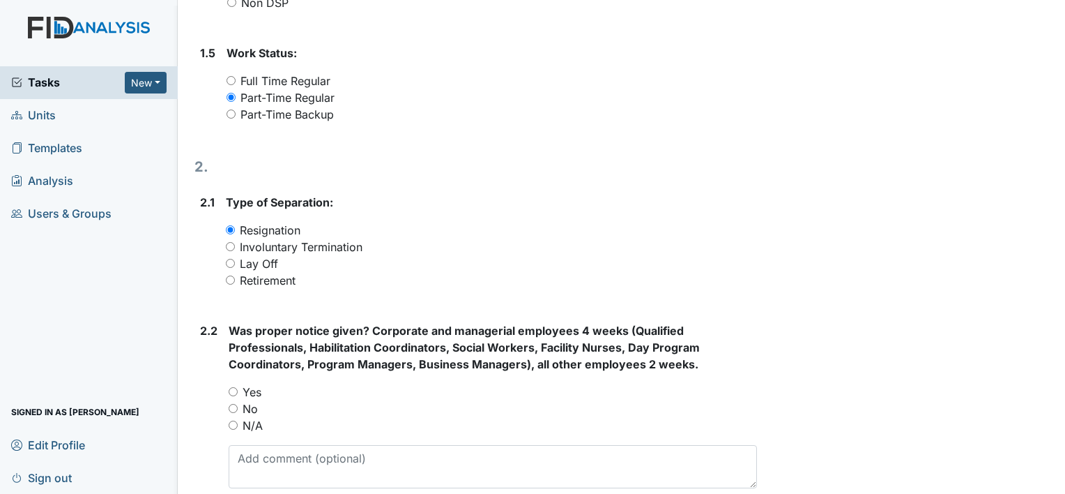
scroll to position [837, 0]
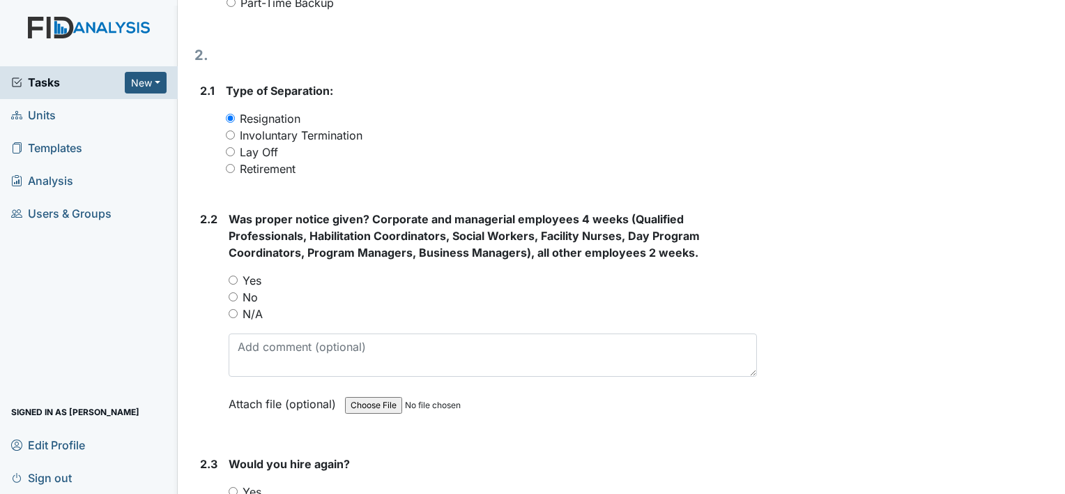
click at [252, 312] on label "N/A" at bounding box center [253, 313] width 20 height 17
click at [238, 312] on input "N/A" at bounding box center [233, 313] width 9 height 9
radio input "true"
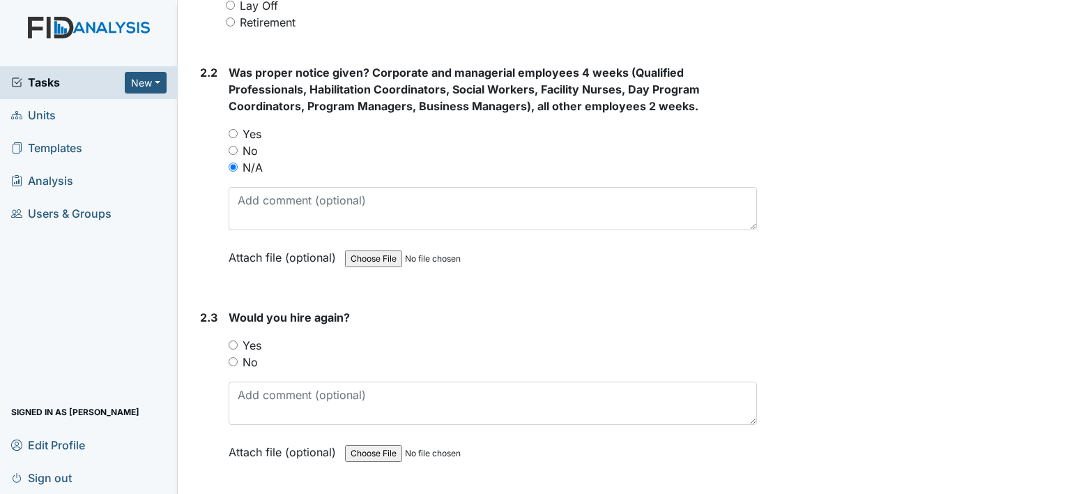
scroll to position [1046, 0]
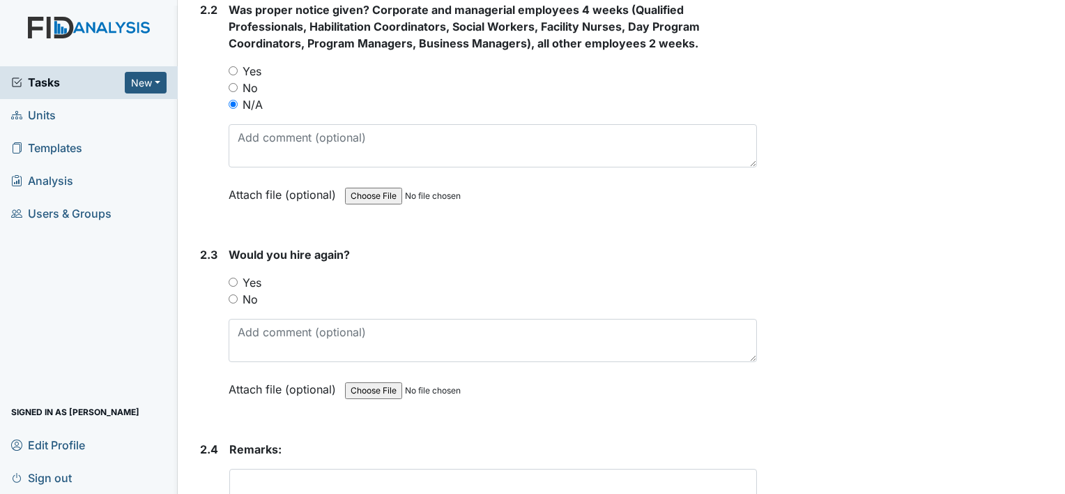
click at [250, 296] on label "No" at bounding box center [250, 299] width 15 height 17
click at [238, 296] on input "No" at bounding box center [233, 298] width 9 height 9
radio input "true"
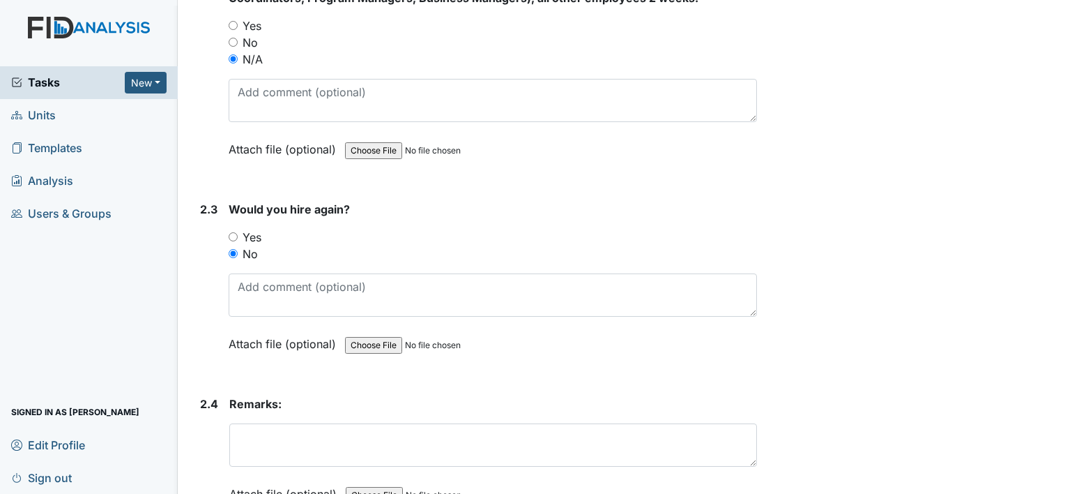
scroll to position [1177, 0]
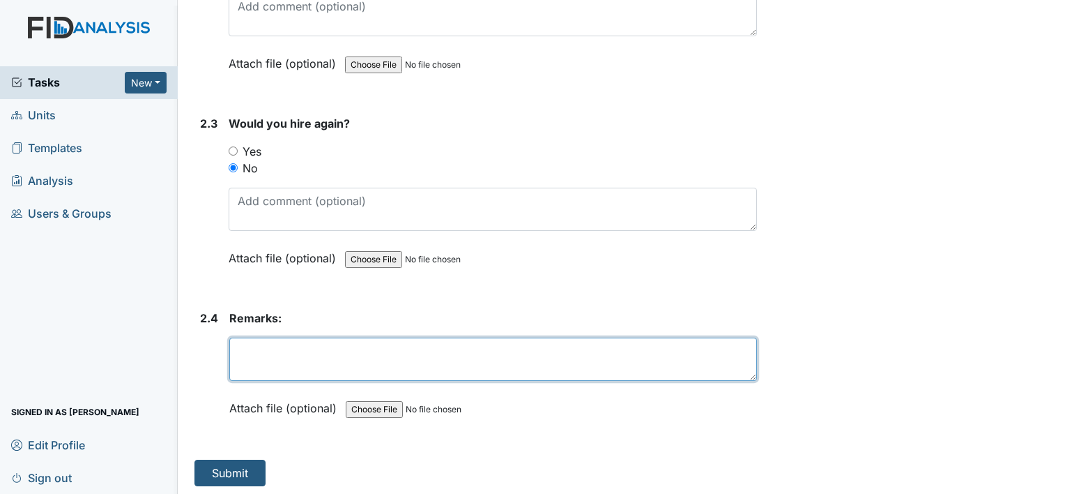
drag, startPoint x: 308, startPoint y: 361, endPoint x: 316, endPoint y: 351, distance: 13.4
click at [308, 359] on textarea at bounding box center [493, 358] width 528 height 43
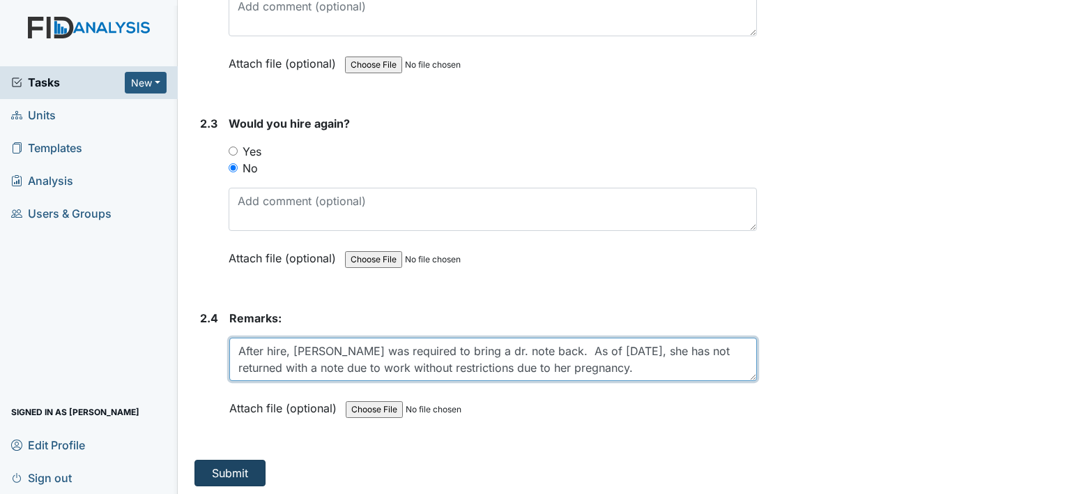
type textarea "After hire, Ms. Wall was required to bring a dr. note back. As of today, she ha…"
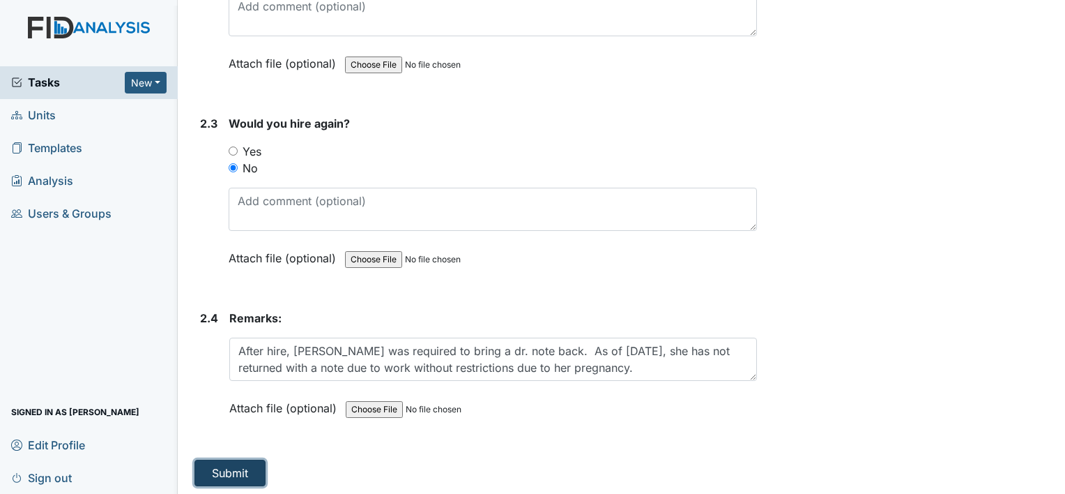
drag, startPoint x: 231, startPoint y: 466, endPoint x: 279, endPoint y: 468, distance: 47.5
click at [231, 466] on button "Submit" at bounding box center [230, 472] width 71 height 26
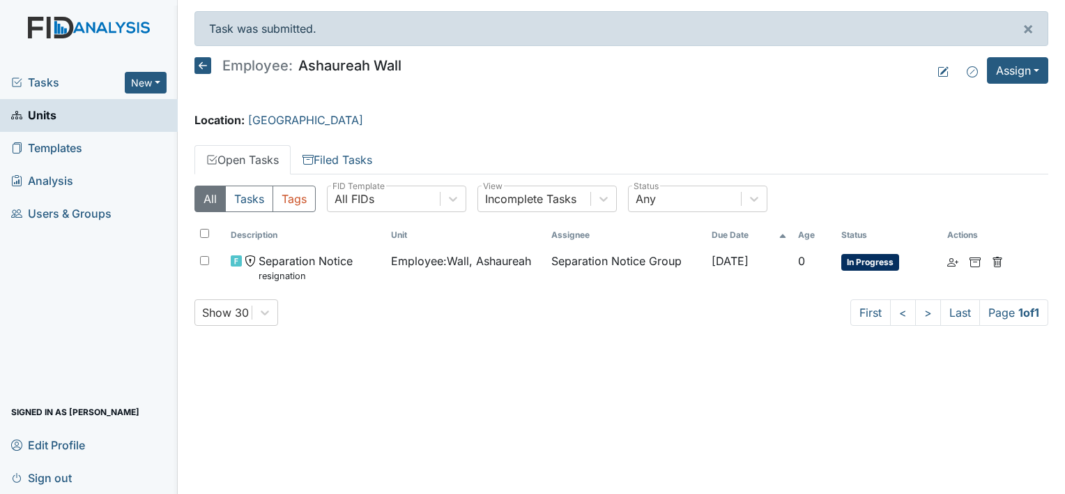
click at [45, 114] on span "Units" at bounding box center [33, 116] width 45 height 22
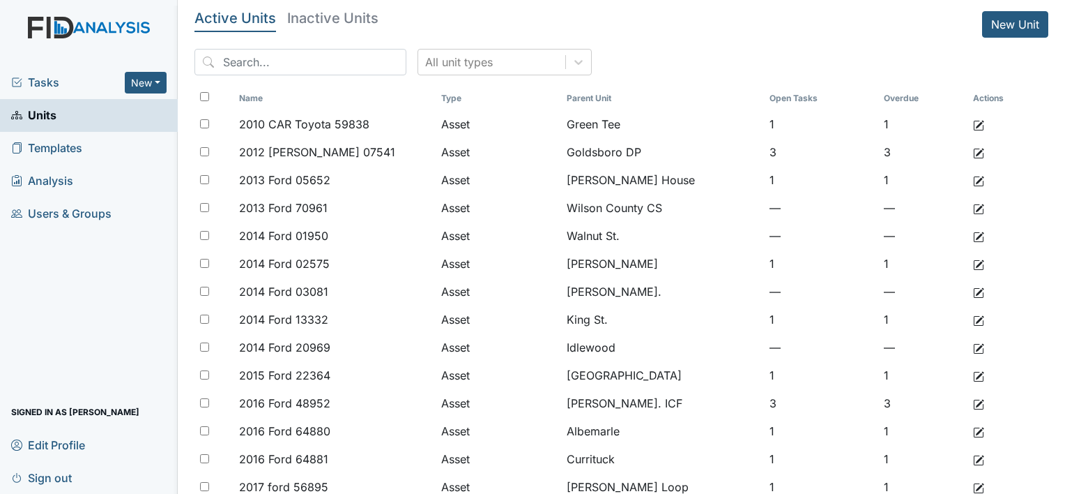
click at [50, 120] on span "Units" at bounding box center [33, 116] width 45 height 22
